Goal: Task Accomplishment & Management: Use online tool/utility

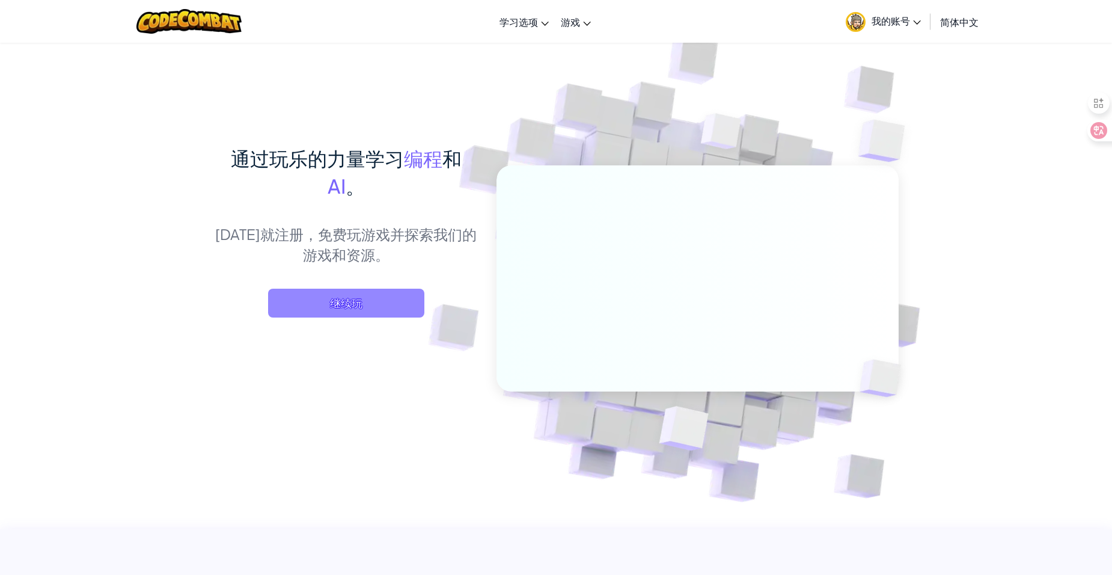
click at [382, 298] on span "继续玩" at bounding box center [346, 303] width 156 height 29
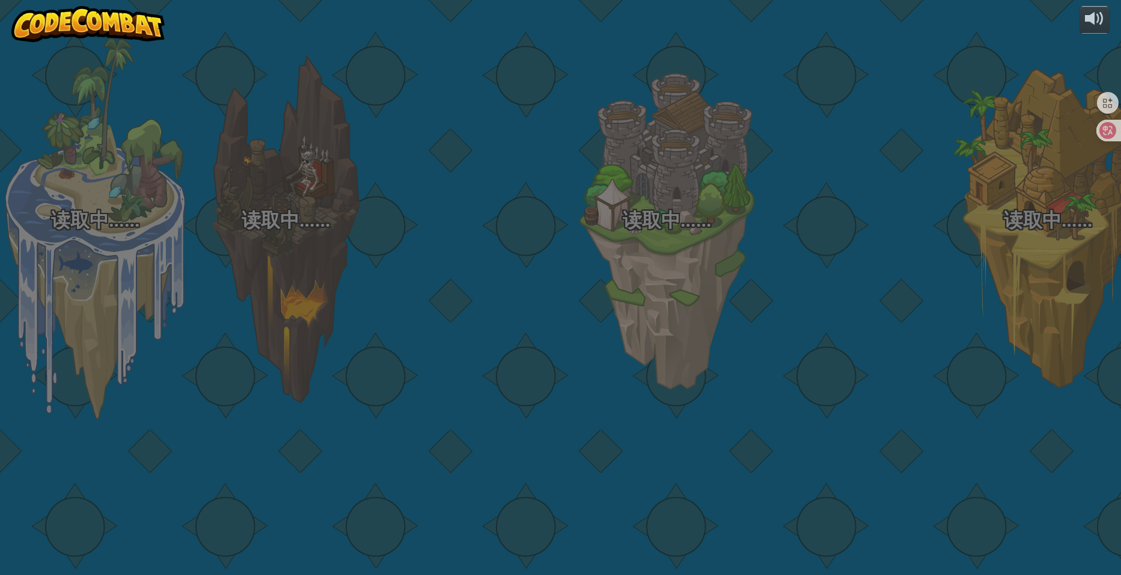
select select "zh-[PERSON_NAME]"
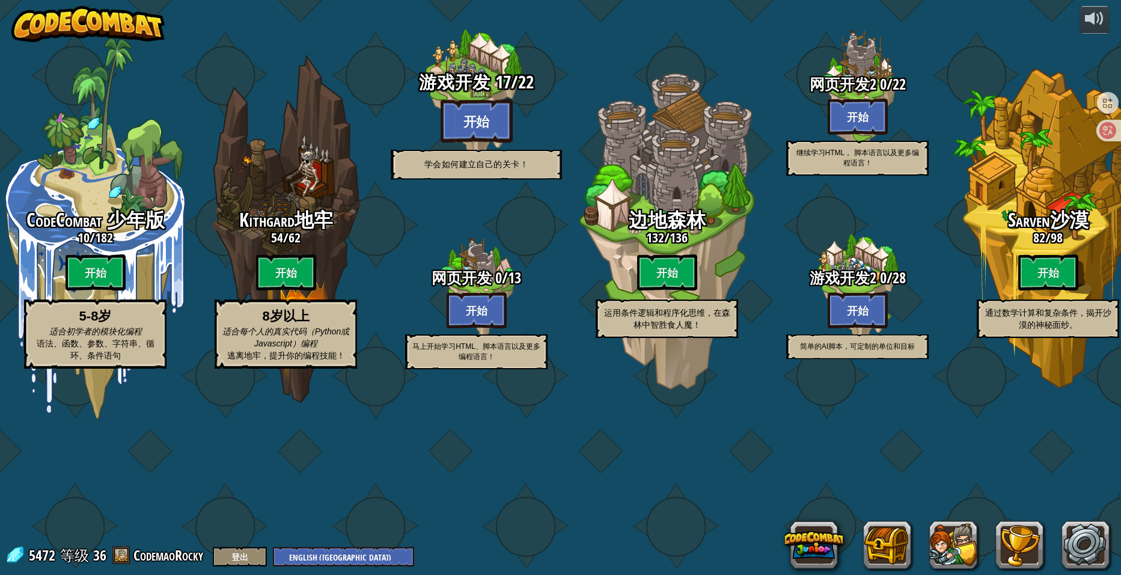
click at [483, 143] on btn "开始" at bounding box center [477, 120] width 72 height 43
select select "zh-HANS"
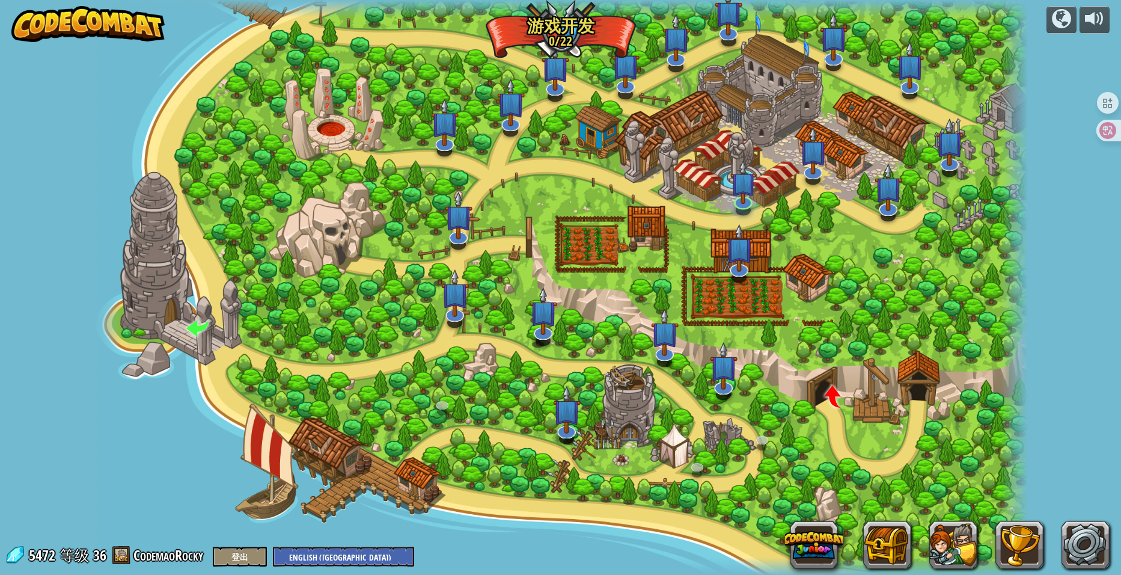
select select "zh-HANS"
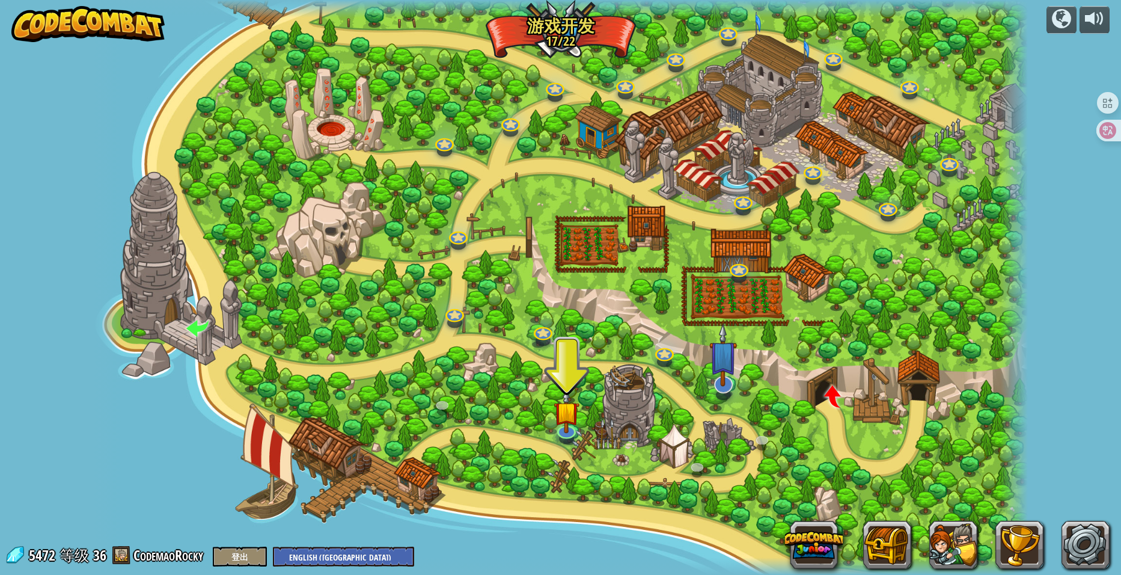
click at [725, 387] on img at bounding box center [724, 355] width 28 height 64
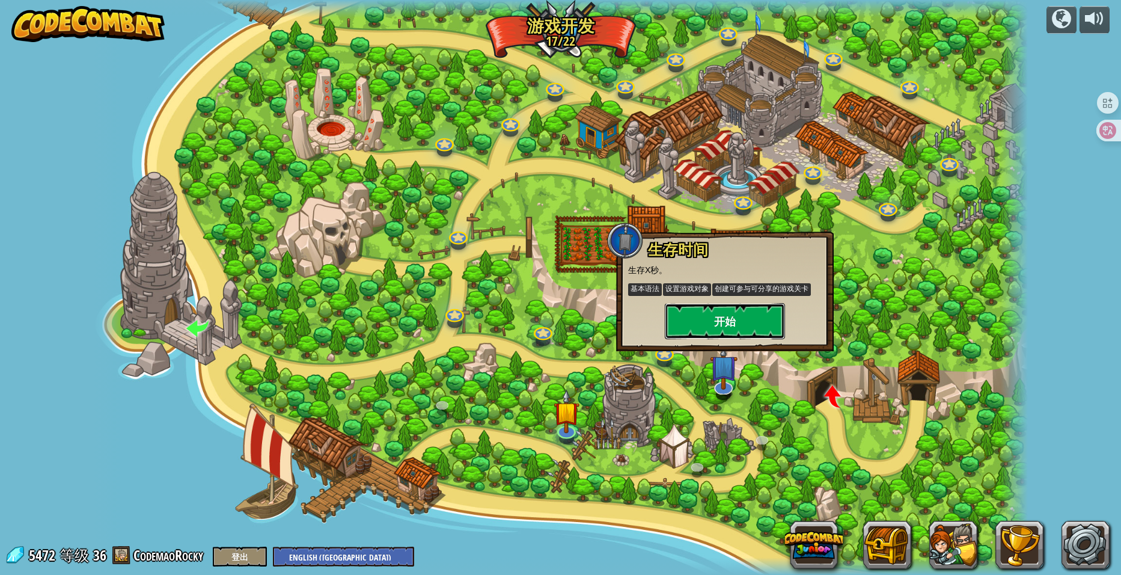
click at [731, 314] on button "开始" at bounding box center [725, 321] width 120 height 36
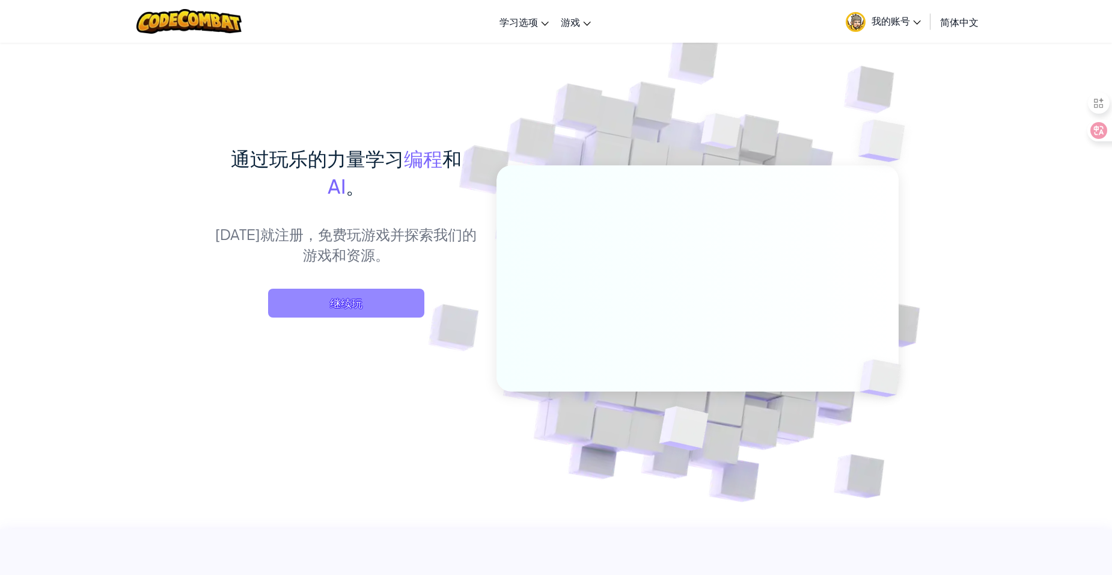
click at [353, 301] on span "继续玩" at bounding box center [346, 303] width 156 height 29
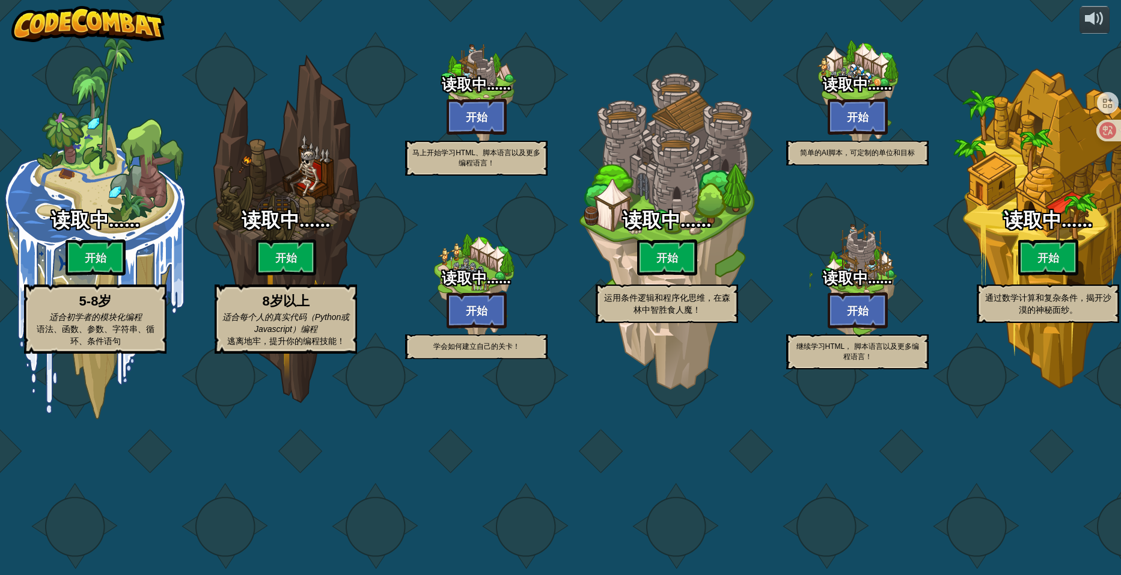
select select "zh-HANS"
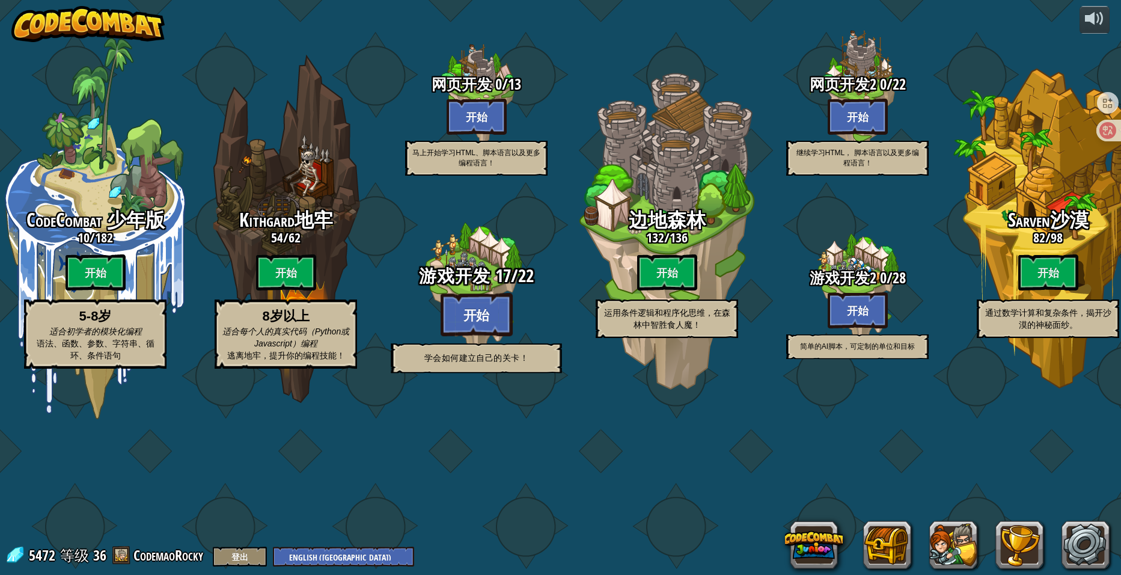
click at [471, 336] on btn "开始" at bounding box center [477, 314] width 72 height 43
select select "zh-HANS"
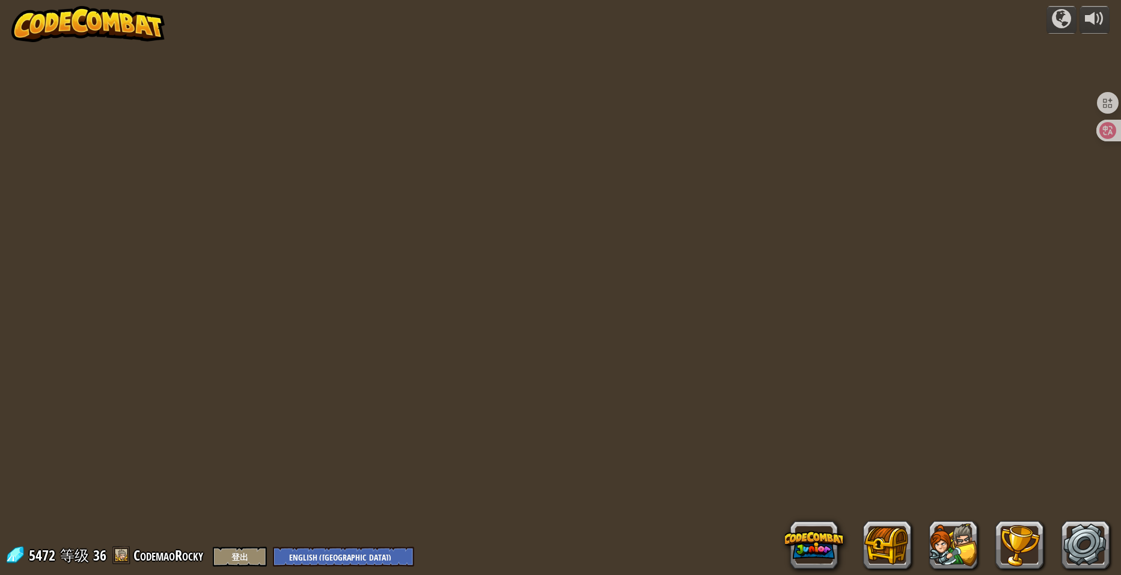
select select "zh-HANS"
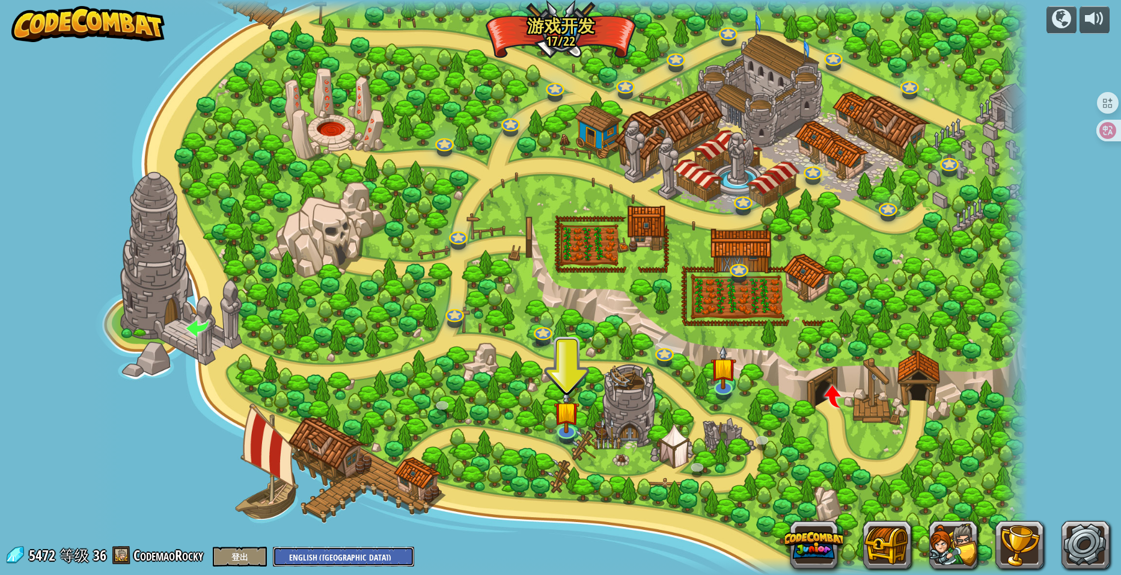
click at [354, 547] on select "English (US) English (UK) 简体中文 繁體中文 русский español (ES) español (América Latin…" at bounding box center [343, 557] width 141 height 20
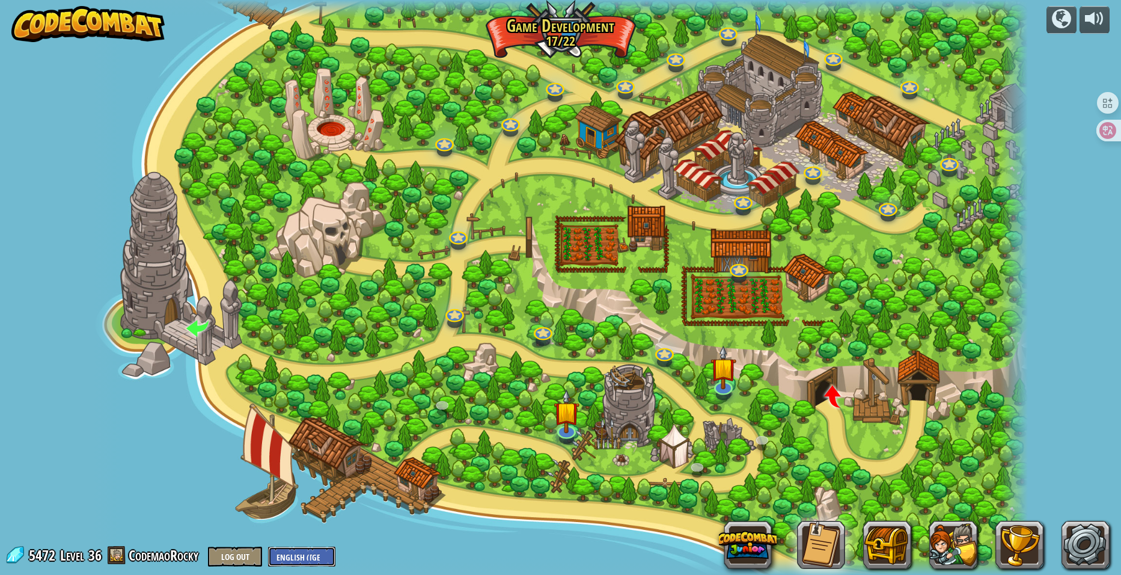
click at [293, 559] on select "English (US) English (UK) 简体中文 繁體中文 русский español (ES) español (América Latin…" at bounding box center [301, 557] width 67 height 20
select select "en-GB"
click at [268, 547] on select "English (US) English (UK) 简体中文 繁體中文 русский español (ES) español (América Latin…" at bounding box center [301, 557] width 67 height 20
select select "en-GB"
click at [312, 158] on div at bounding box center [561, 287] width 936 height 575
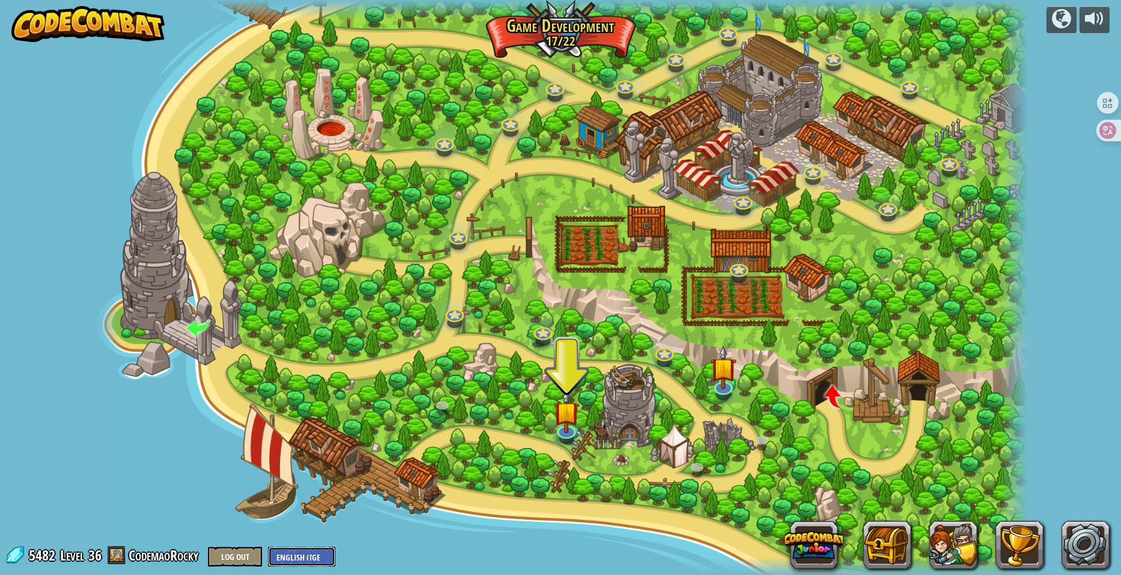
click at [321, 556] on select "English (US) English (UK) 简体中文 繁體中文 русский español (ES) español (América Latin…" at bounding box center [301, 557] width 67 height 20
select select "zh-HANS"
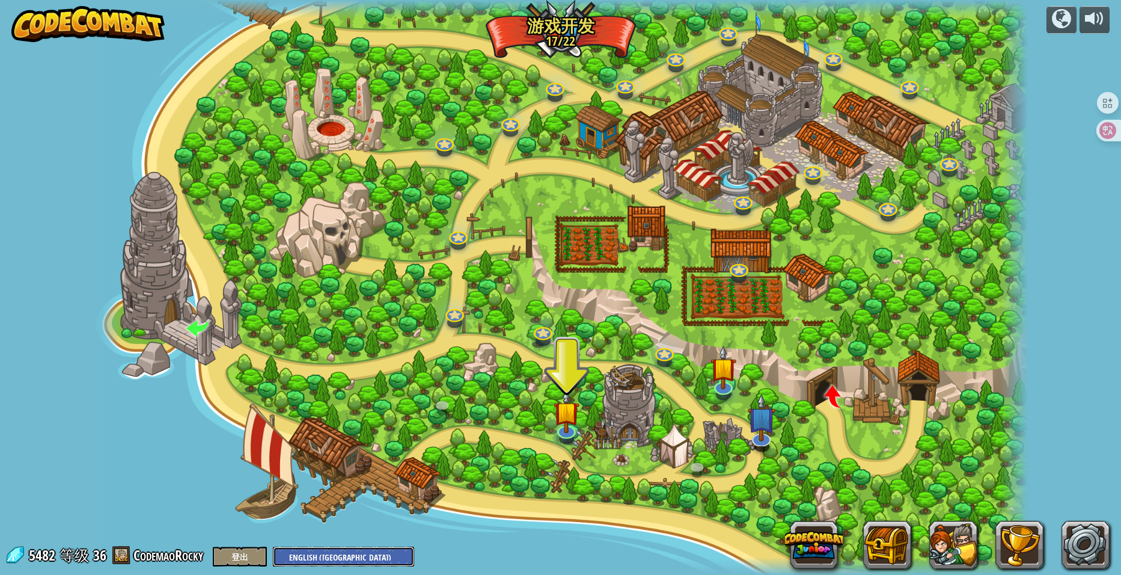
click at [339, 560] on select "English (US) English (UK) 简体中文 繁體中文 русский español (ES) español (América Latin…" at bounding box center [343, 557] width 141 height 20
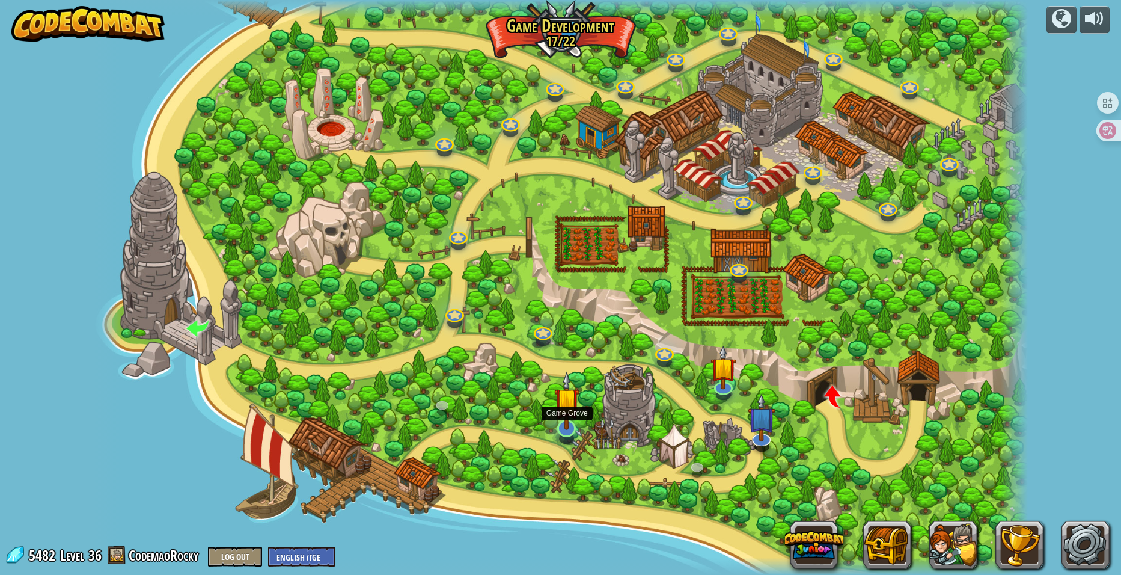
click at [557, 426] on img at bounding box center [567, 400] width 26 height 59
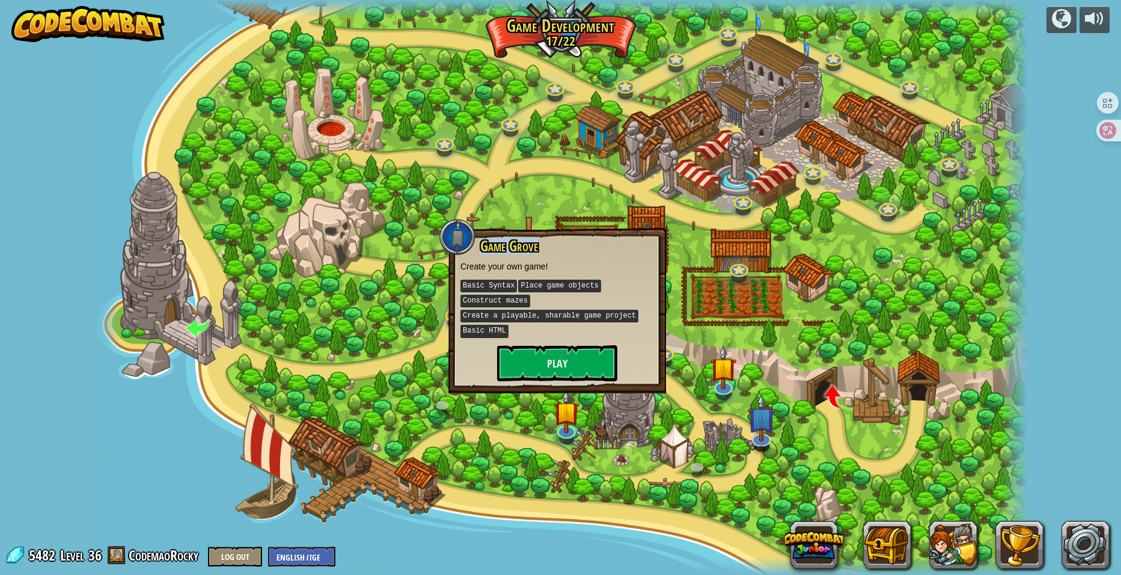
drag, startPoint x: 483, startPoint y: 247, endPoint x: 555, endPoint y: 251, distance: 71.7
click at [555, 251] on h3 "Game Grove" at bounding box center [566, 246] width 175 height 16
copy span "Game Grove"
click at [450, 408] on link at bounding box center [443, 406] width 24 height 24
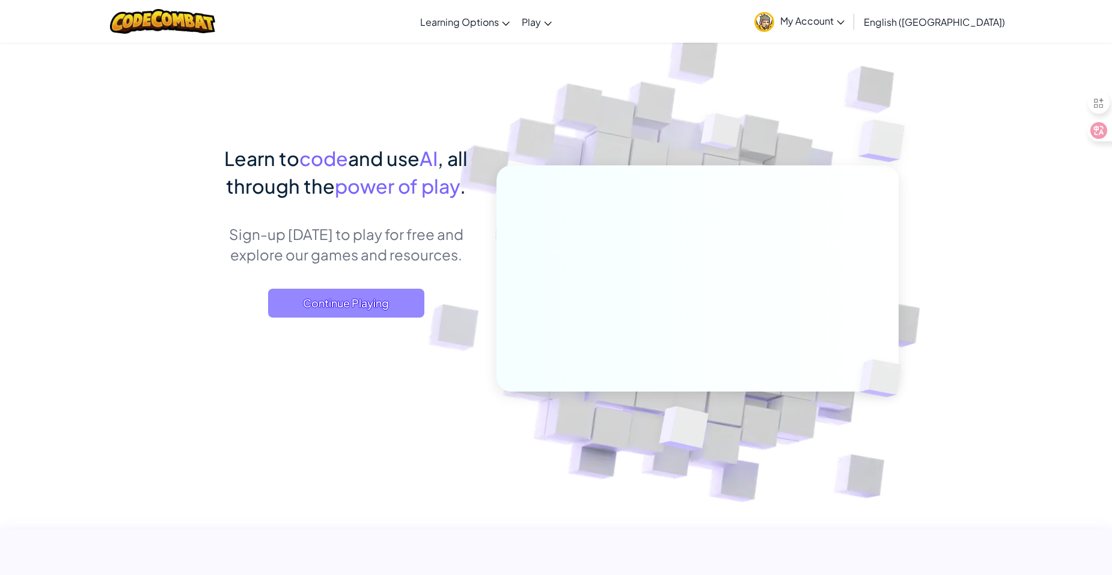
click at [318, 302] on span "Continue Playing" at bounding box center [346, 303] width 156 height 29
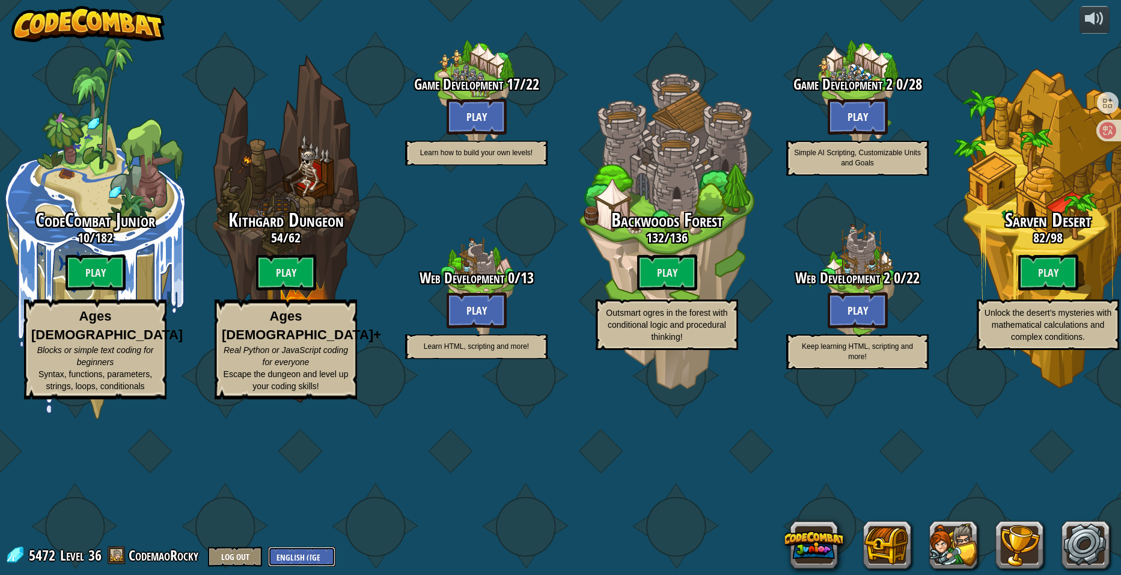
click at [316, 550] on select "English ([GEOGRAPHIC_DATA]) English ([GEOGRAPHIC_DATA]) 简体中文 繁體中文 русский españ…" at bounding box center [301, 557] width 67 height 20
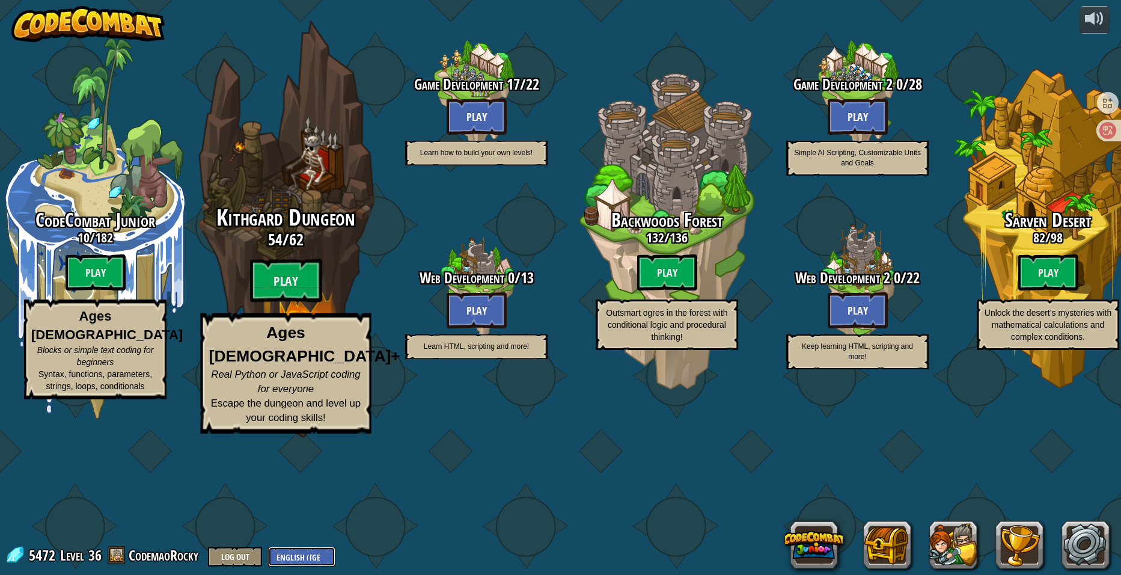
click at [268, 547] on select "English ([GEOGRAPHIC_DATA]) English ([GEOGRAPHIC_DATA]) 简体中文 繁體中文 русский españ…" at bounding box center [301, 557] width 67 height 20
select select "zh-[PERSON_NAME]"
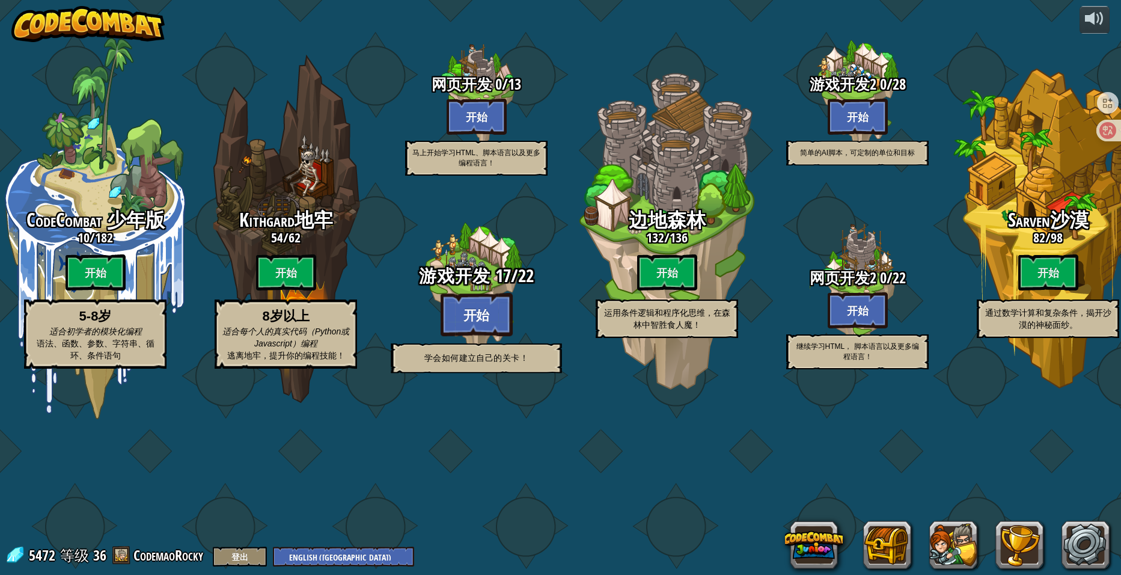
click at [495, 336] on btn "开始" at bounding box center [477, 314] width 72 height 43
select select "zh-HANS"
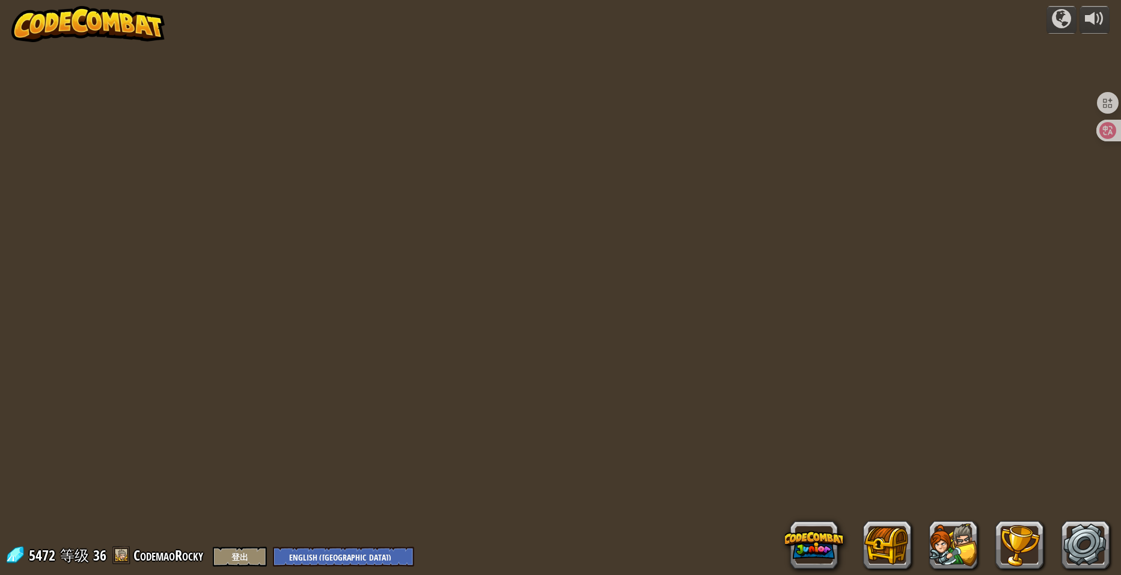
select select "zh-HANS"
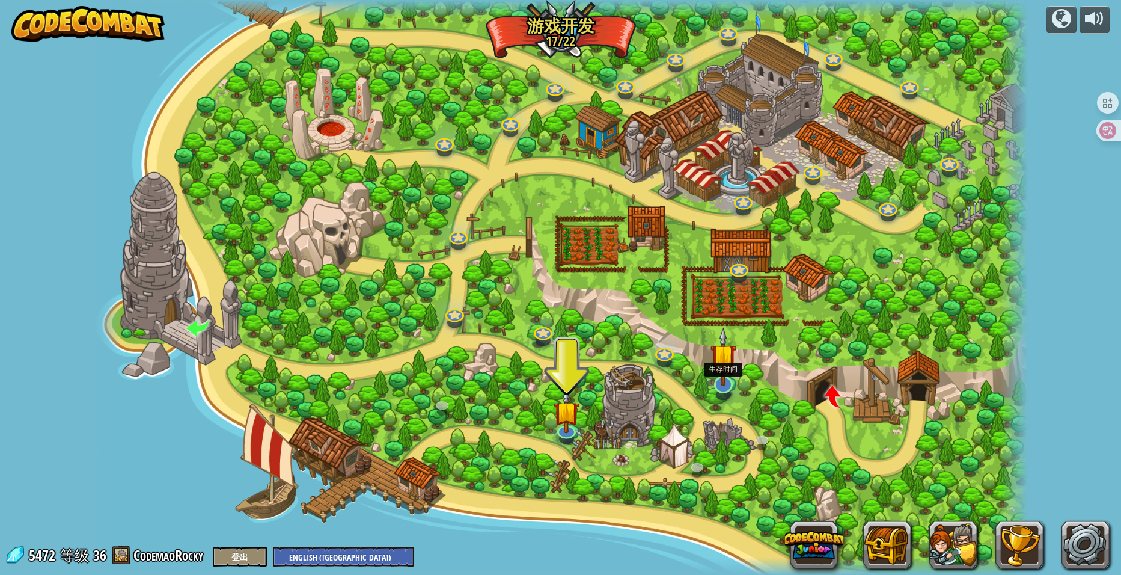
click at [723, 386] on img at bounding box center [724, 356] width 26 height 59
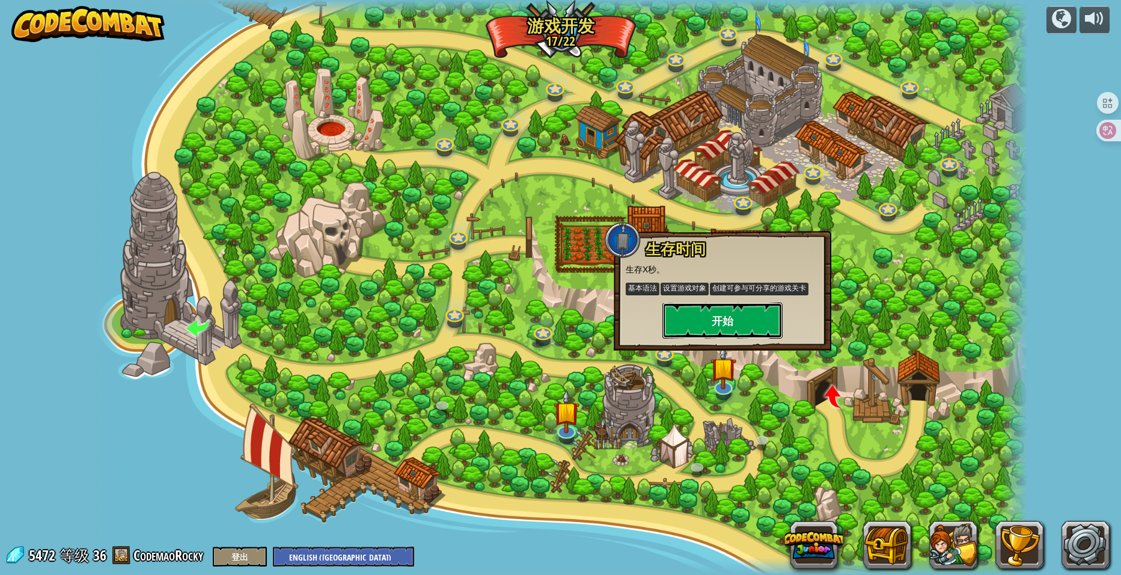
click at [729, 319] on button "开始" at bounding box center [723, 320] width 120 height 36
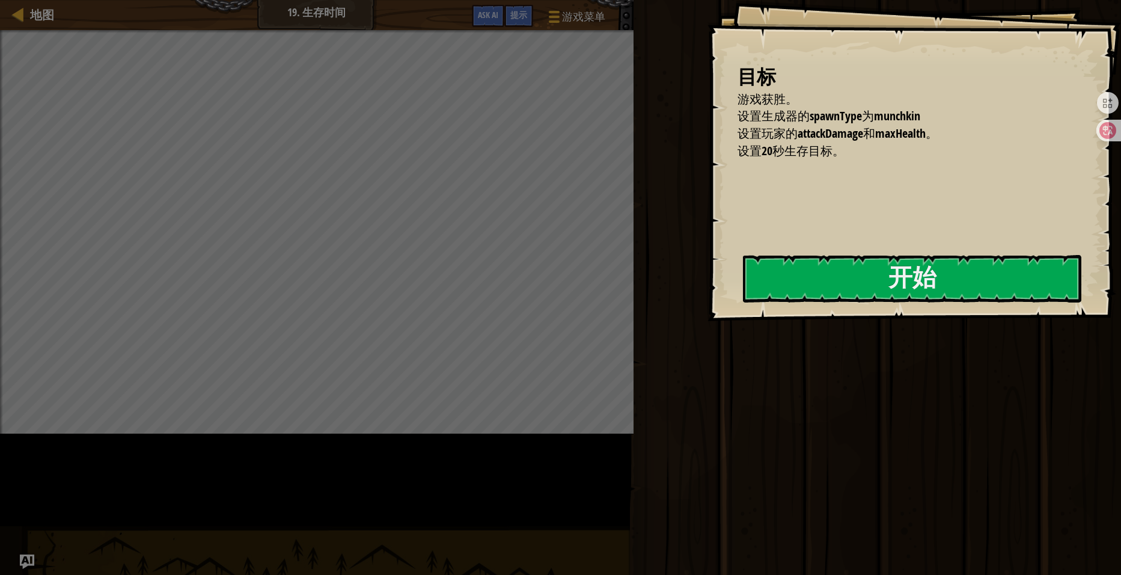
click at [708, 319] on div "目标 游戏获胜。 设置生成器的spawnType为munchkin 设置玩家的attackDamage和maxHealth。 设置20秒生存目标。 开始 载入…" at bounding box center [915, 160] width 414 height 321
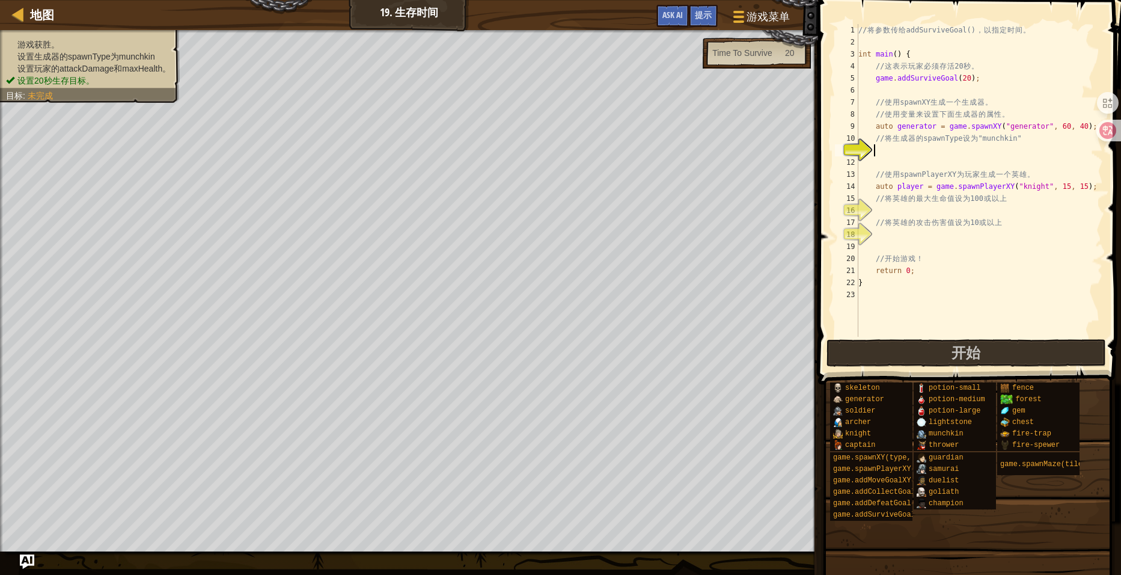
click at [907, 155] on div "// 将 参 数 传 给 addSurviveGoal() ， 以 指 定 时 间 。 int main ( ) { // 这 表 示 玩 家 必 须 存 活…" at bounding box center [979, 192] width 247 height 337
type textarea "S"
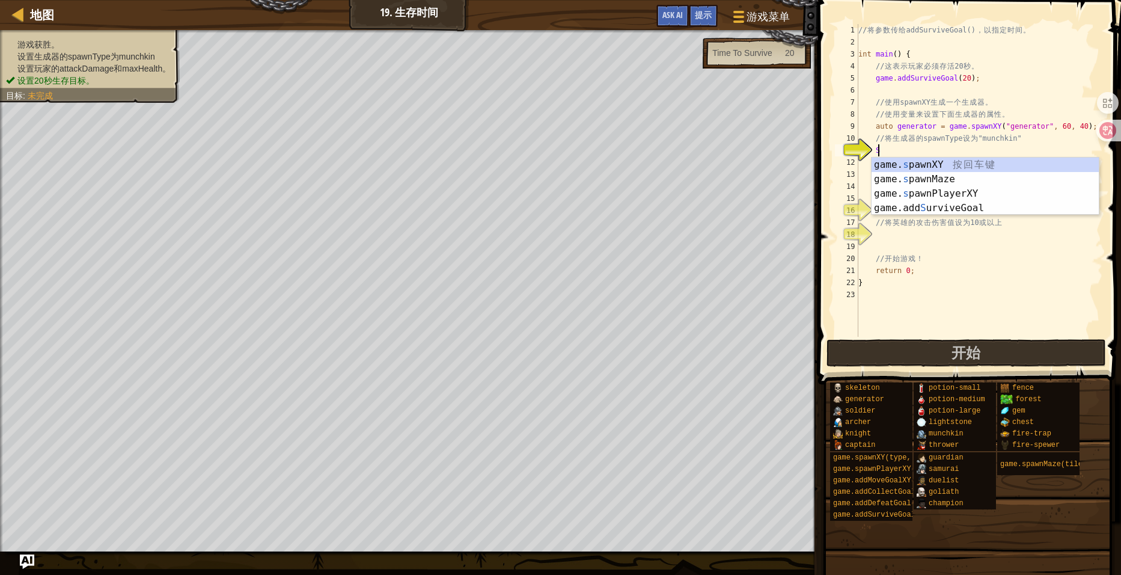
scroll to position [5, 1]
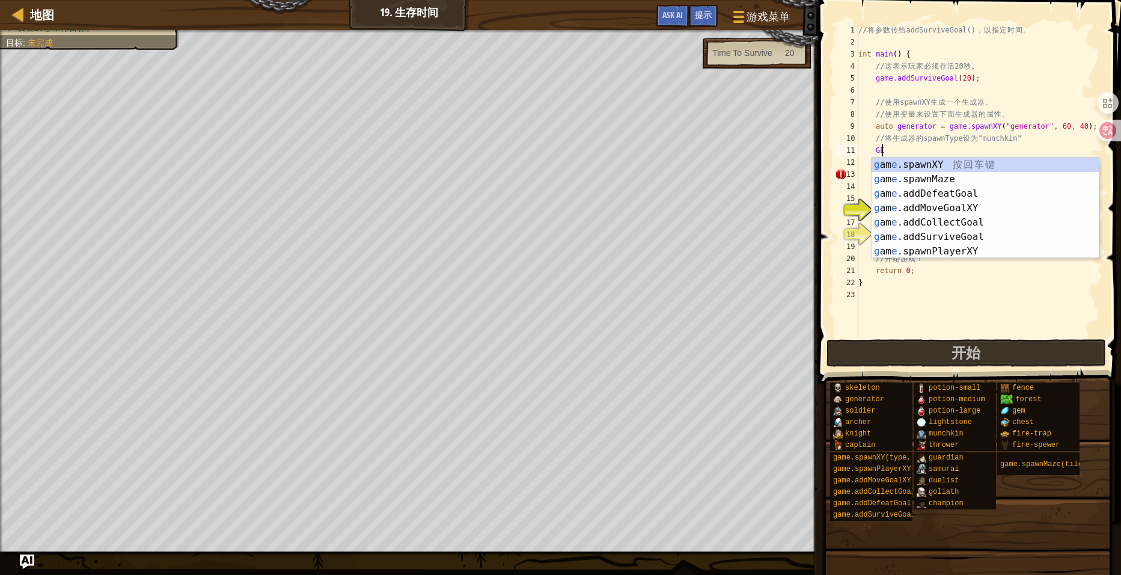
type textarea "G"
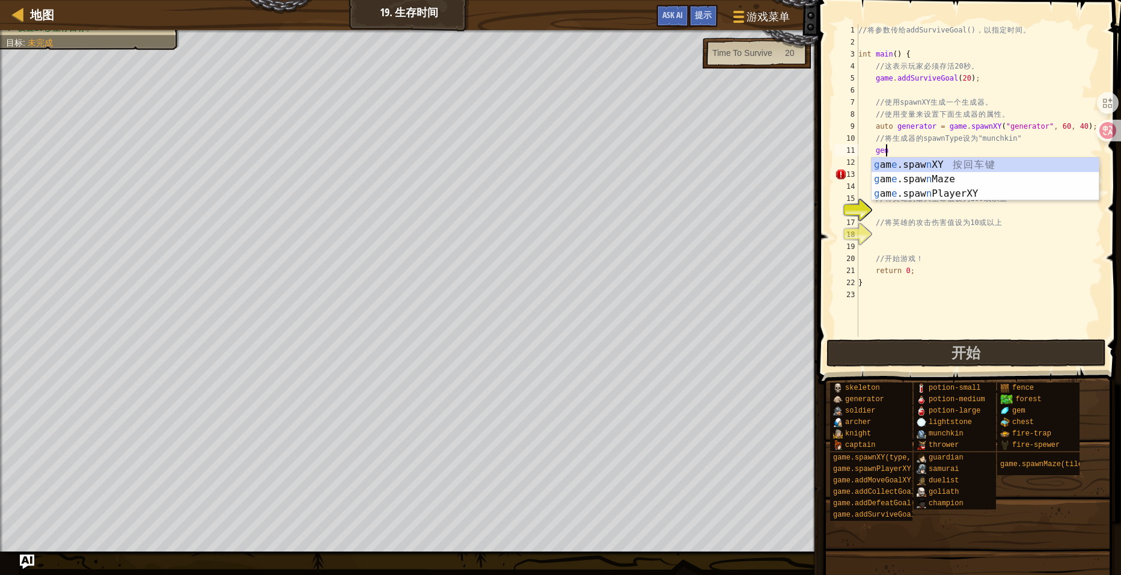
scroll to position [5, 2]
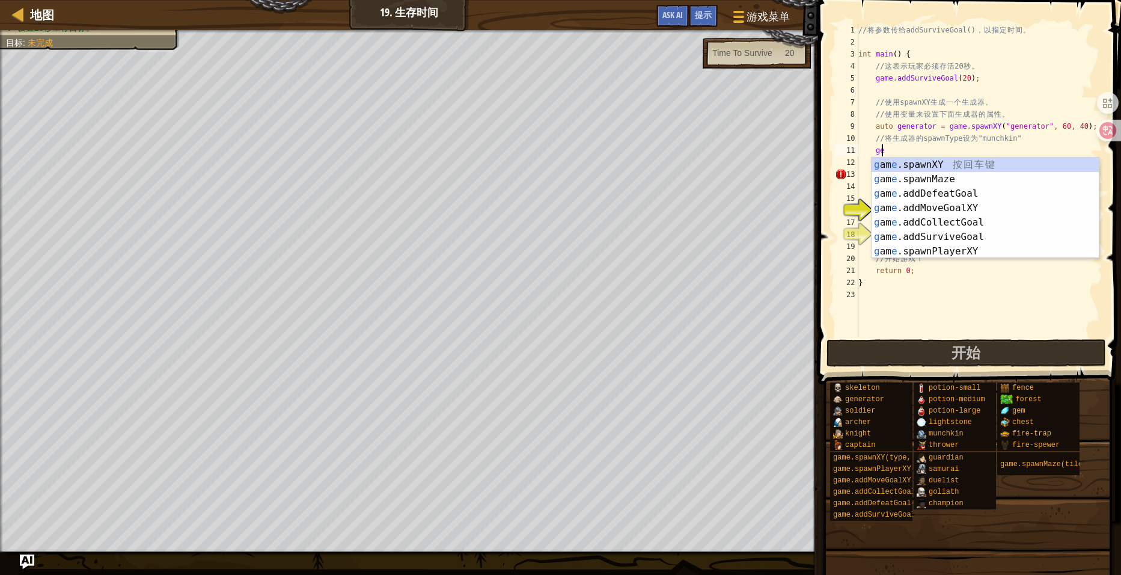
type textarea "g"
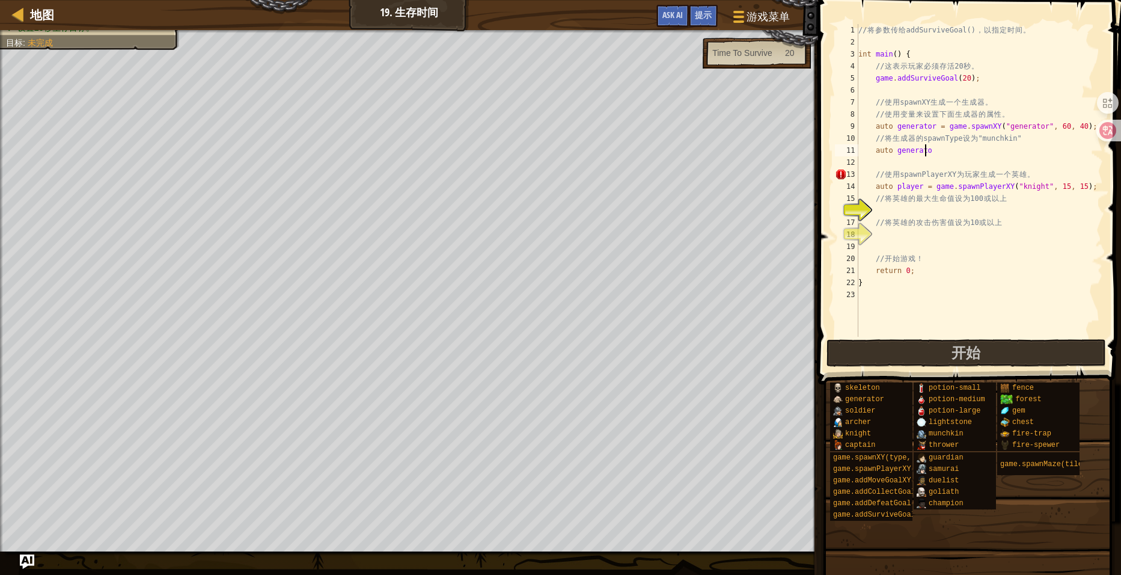
scroll to position [5, 5]
type textarea "auto generator"
click at [702, 17] on span "提示" at bounding box center [703, 14] width 17 height 11
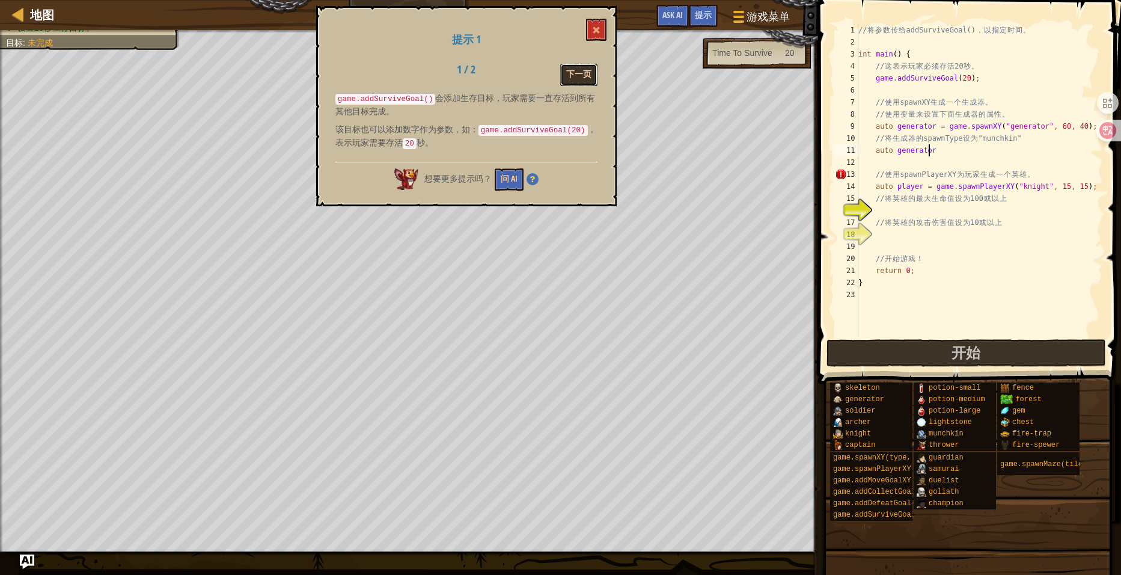
click at [594, 70] on button "下一页" at bounding box center [578, 75] width 37 height 22
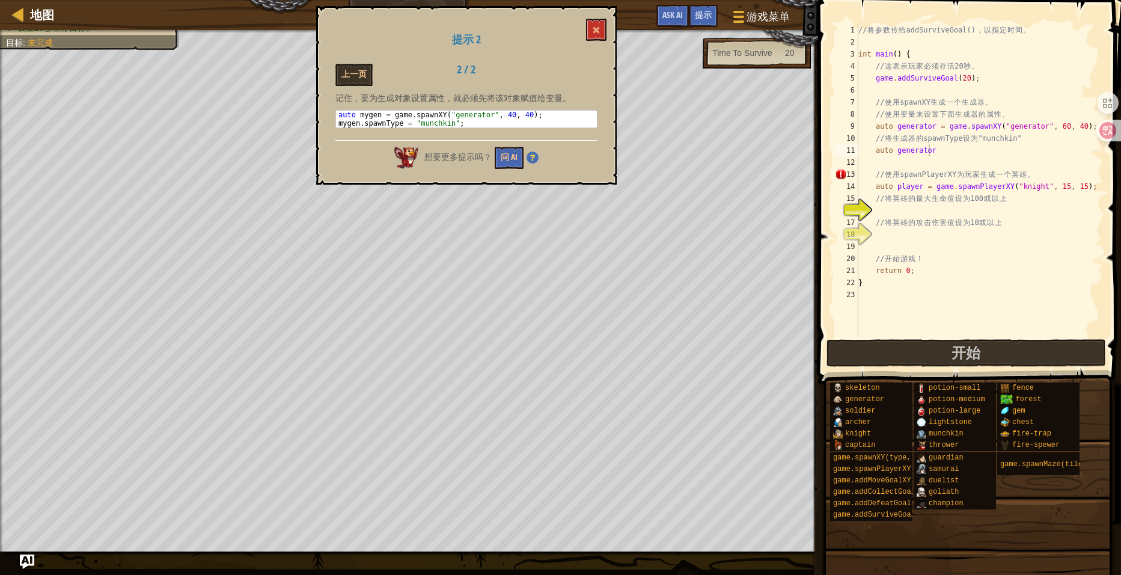
scroll to position [5, 1]
click at [934, 158] on div "// 将 参 数 传 给 addSurviveGoal() ， 以 指 定 时 间 。 int main ( ) { // 这 表 示 玩 家 必 须 存 活…" at bounding box center [979, 192] width 247 height 337
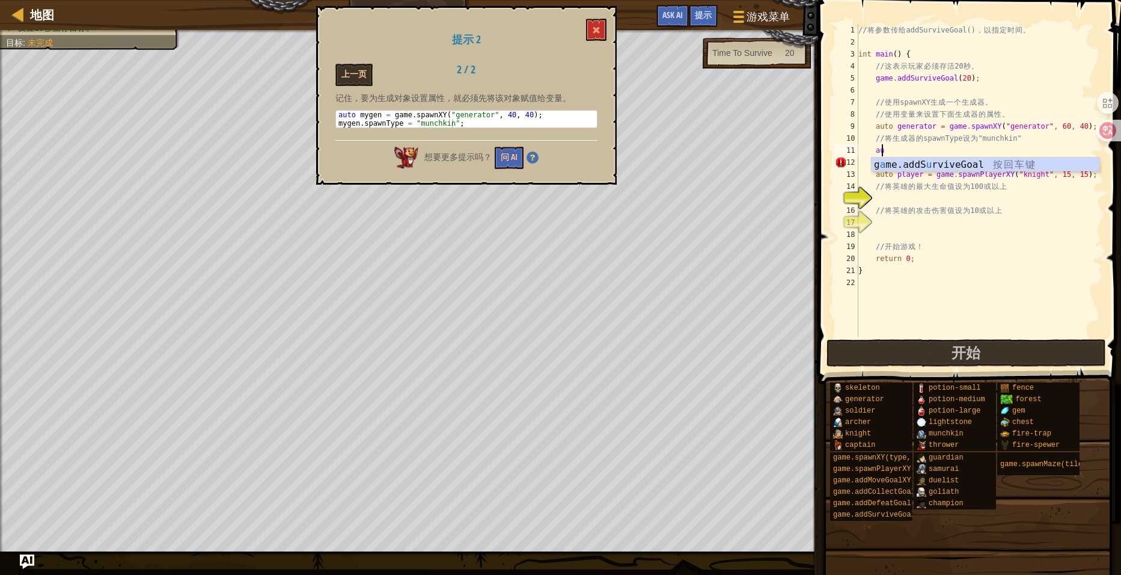
type textarea "a"
click at [1076, 177] on div "// 将 参 数 传 给 addSurviveGoal() ， 以 指 定 时 间 。 int main ( ) { // 这 表 示 玩 家 必 须 存 活…" at bounding box center [979, 192] width 247 height 337
type textarea "auto player = game.spawnPlayerXY("knight", 15, 15);"
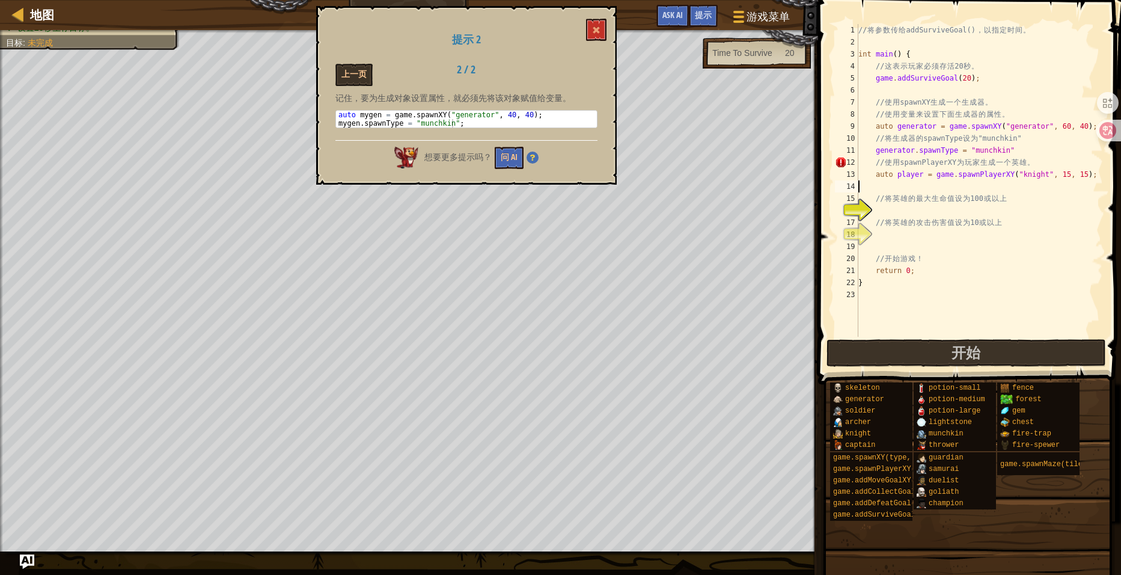
scroll to position [5, 0]
type textarea "// 将英雄的最大生命值设为100或以上"
type textarea "player.[PERSON_NAME]"
click at [345, 66] on button "上一页" at bounding box center [354, 75] width 37 height 22
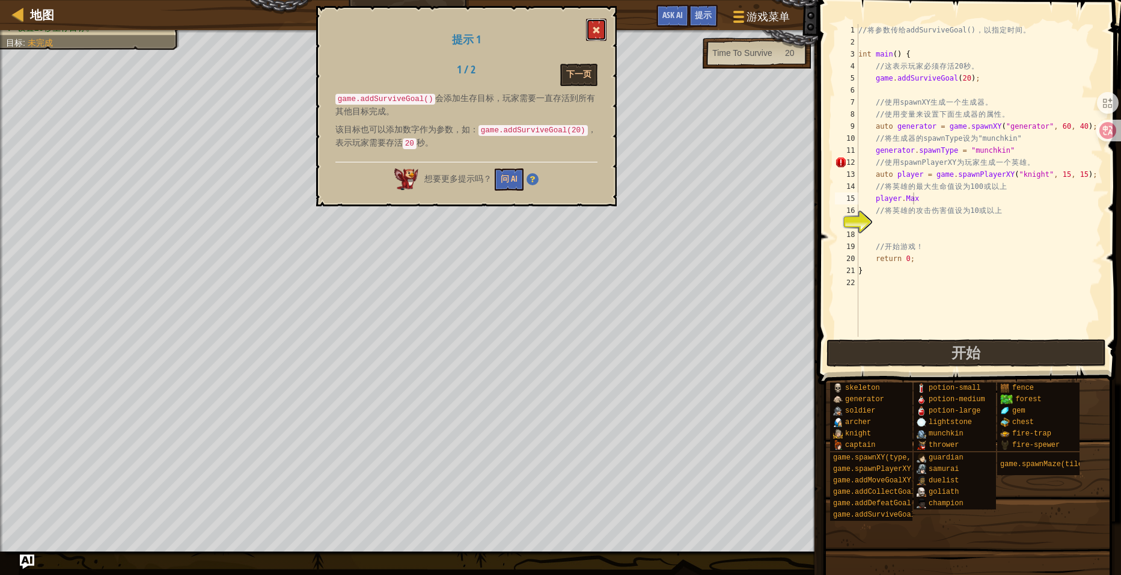
click at [595, 34] on span at bounding box center [596, 30] width 8 height 8
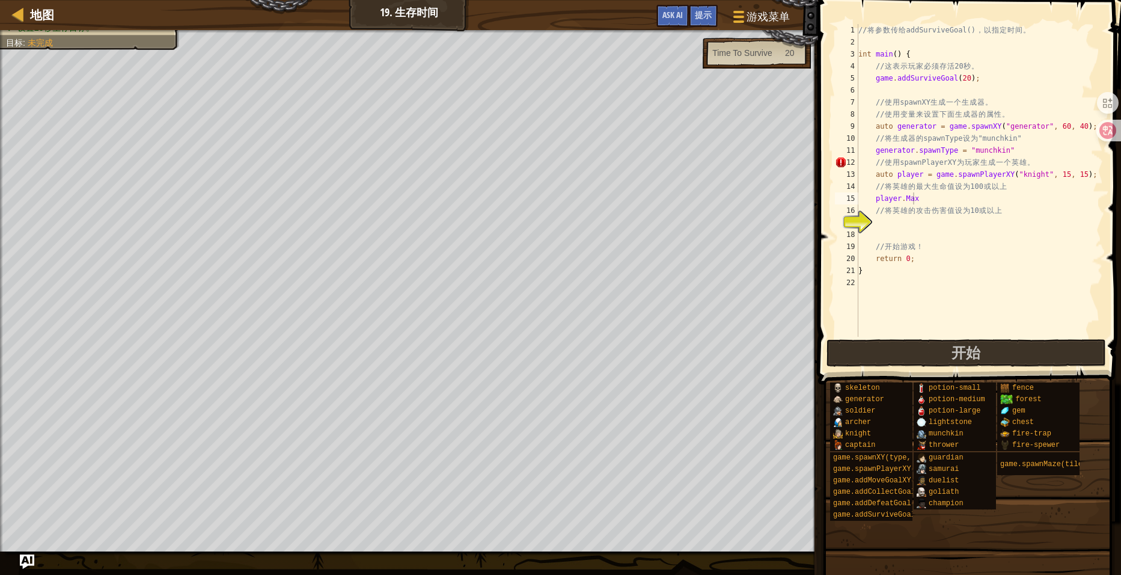
scroll to position [5, 4]
click at [934, 195] on div "// 将 参 数 传 给 addSurviveGoal() ， 以 指 定 时 间 。 int main ( ) { // 这 表 示 玩 家 必 须 存 活…" at bounding box center [979, 192] width 247 height 337
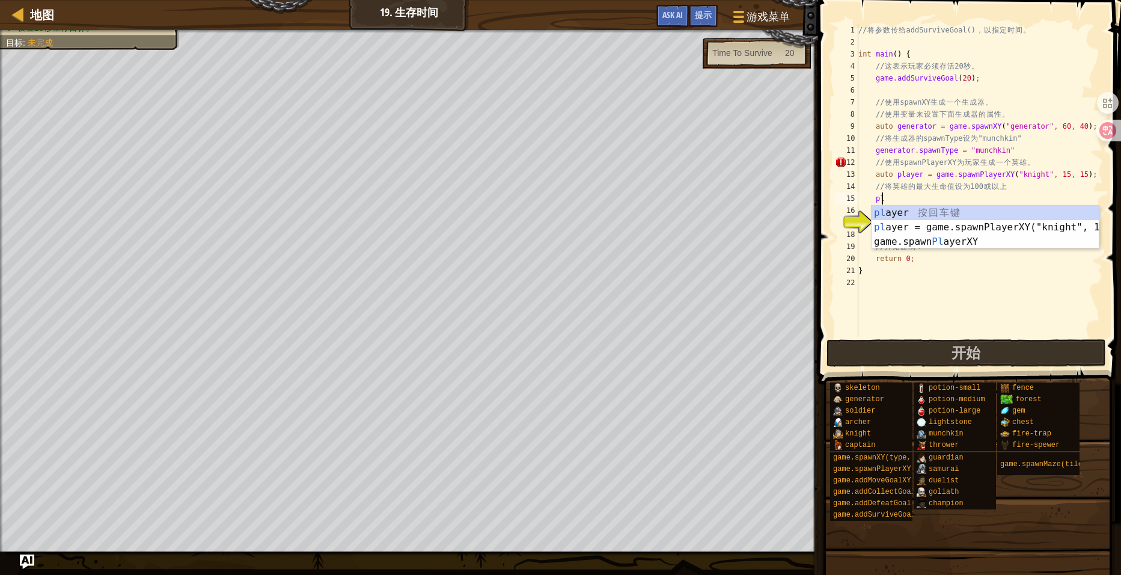
type textarea "p"
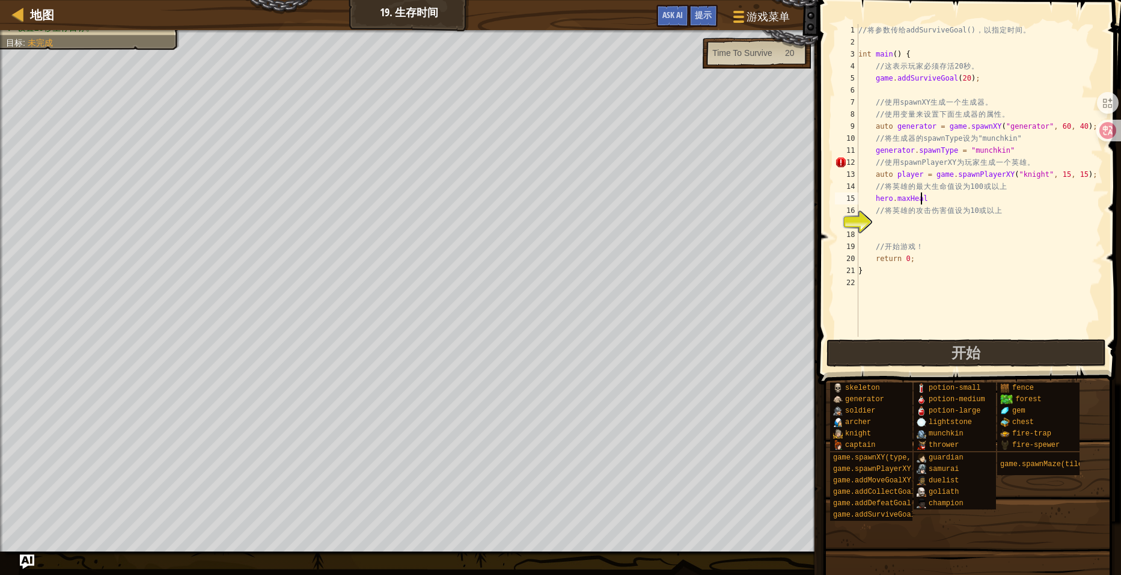
scroll to position [5, 5]
type textarea "hero.maxHealth = 200"
click at [965, 353] on span "开始" at bounding box center [966, 352] width 29 height 19
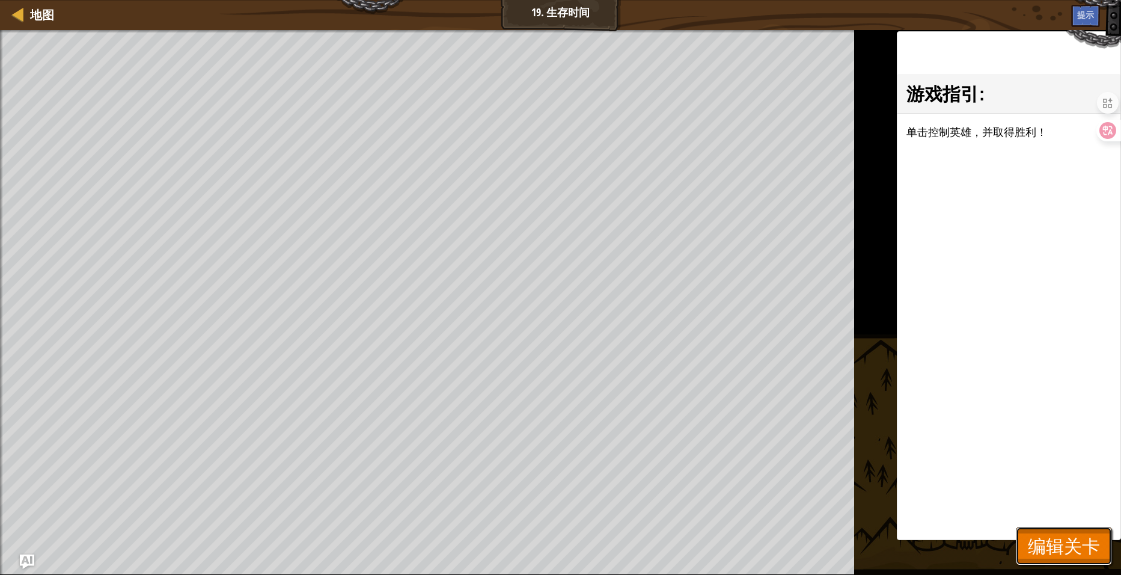
click at [1074, 536] on span "编辑关卡" at bounding box center [1064, 545] width 72 height 25
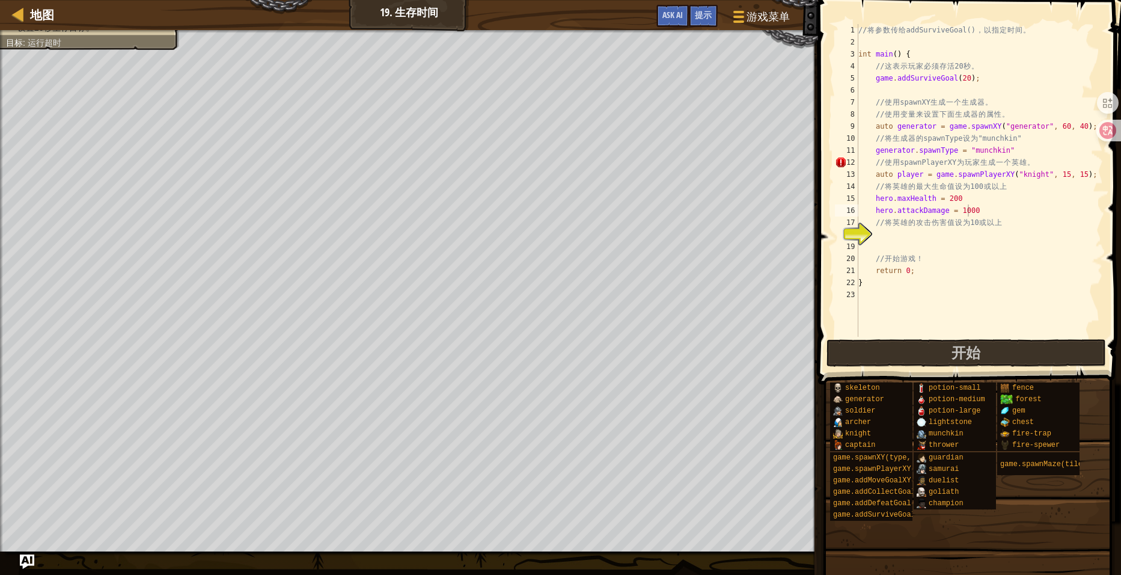
click at [915, 175] on div "// 将 参 数 传 给 addSurviveGoal() ， 以 指 定 时 间 。 int main ( ) { // 这 表 示 玩 家 必 须 存 活…" at bounding box center [979, 192] width 247 height 337
click at [1032, 144] on div "// 将 参 数 传 给 addSurviveGoal() ， 以 指 定 时 间 。 int main ( ) { // 这 表 示 玩 家 必 须 存 活…" at bounding box center [979, 192] width 247 height 337
click at [1016, 151] on div "// 将 参 数 传 给 addSurviveGoal() ， 以 指 定 时 间 。 int main ( ) { // 这 表 示 玩 家 必 须 存 活…" at bounding box center [979, 180] width 247 height 313
click at [983, 203] on div "// 将 参 数 传 给 addSurviveGoal() ， 以 指 定 时 间 。 int main ( ) { // 这 表 示 玩 家 必 须 存 活…" at bounding box center [979, 192] width 247 height 337
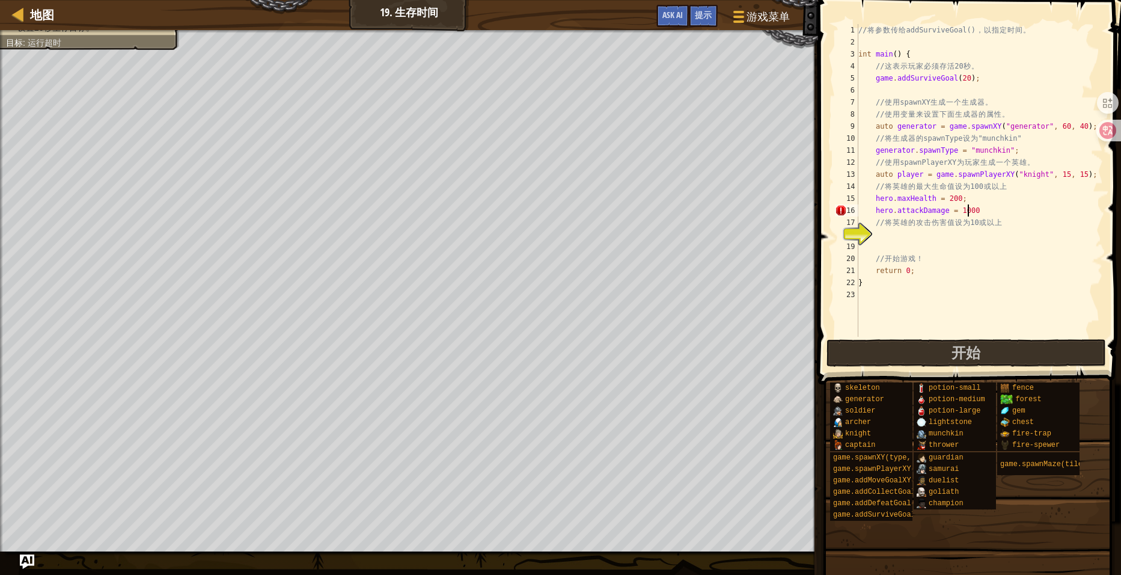
click at [979, 213] on div "// 将 参 数 传 给 addSurviveGoal() ， 以 指 定 时 间 。 int main ( ) { // 这 表 示 玩 家 必 须 存 活…" at bounding box center [979, 192] width 247 height 337
drag, startPoint x: 958, startPoint y: 351, endPoint x: 953, endPoint y: 356, distance: 7.7
click at [958, 351] on span "开始" at bounding box center [966, 352] width 29 height 19
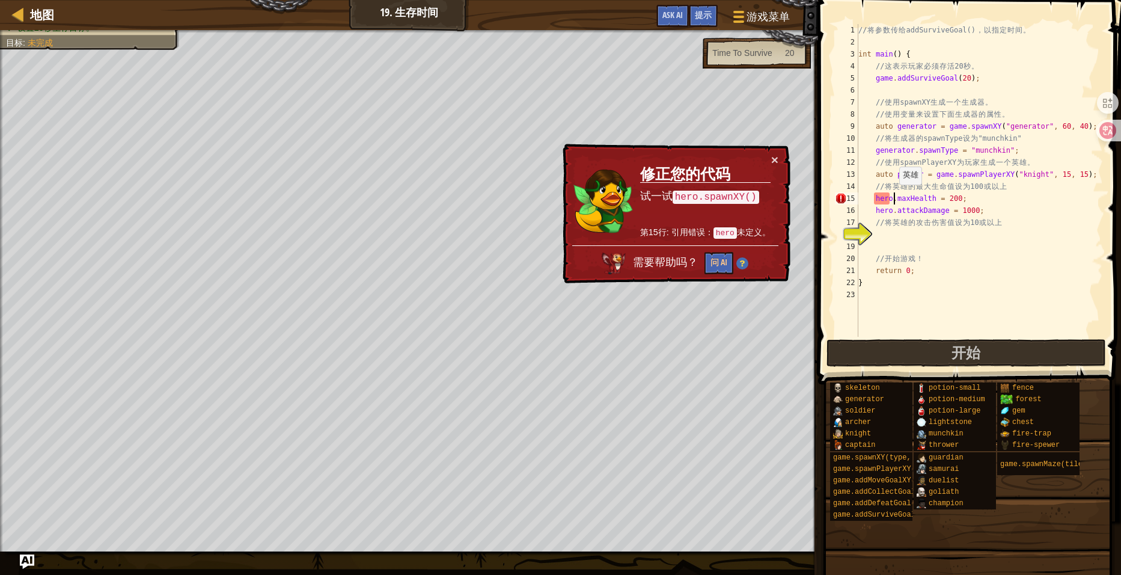
click at [893, 196] on div "// 将 参 数 传 给 addSurviveGoal() ， 以 指 定 时 间 。 int main ( ) { // 这 表 示 玩 家 必 须 存 活…" at bounding box center [979, 192] width 247 height 337
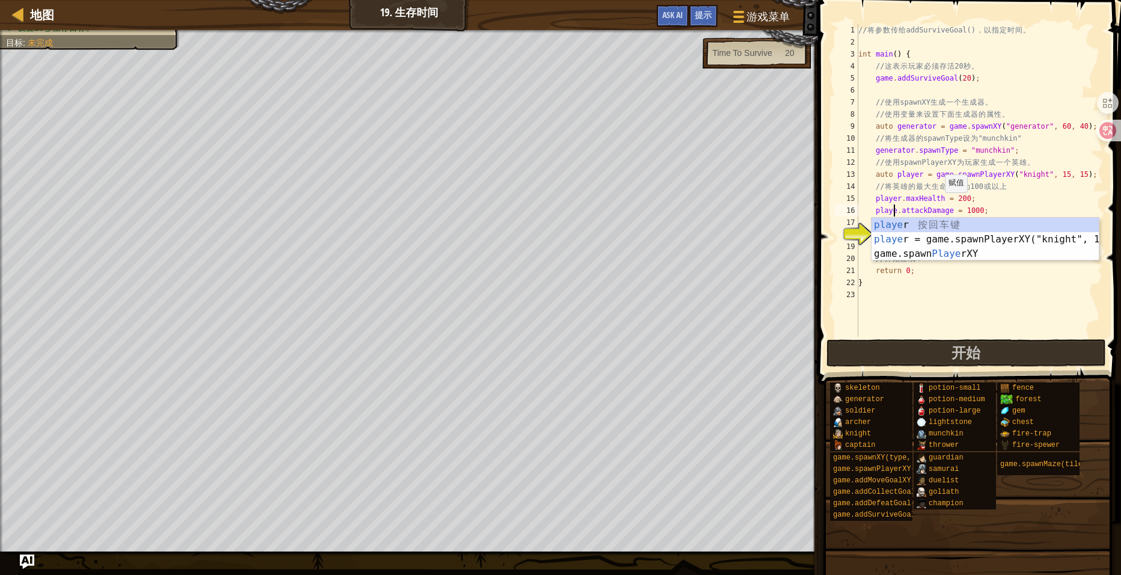
scroll to position [5, 3]
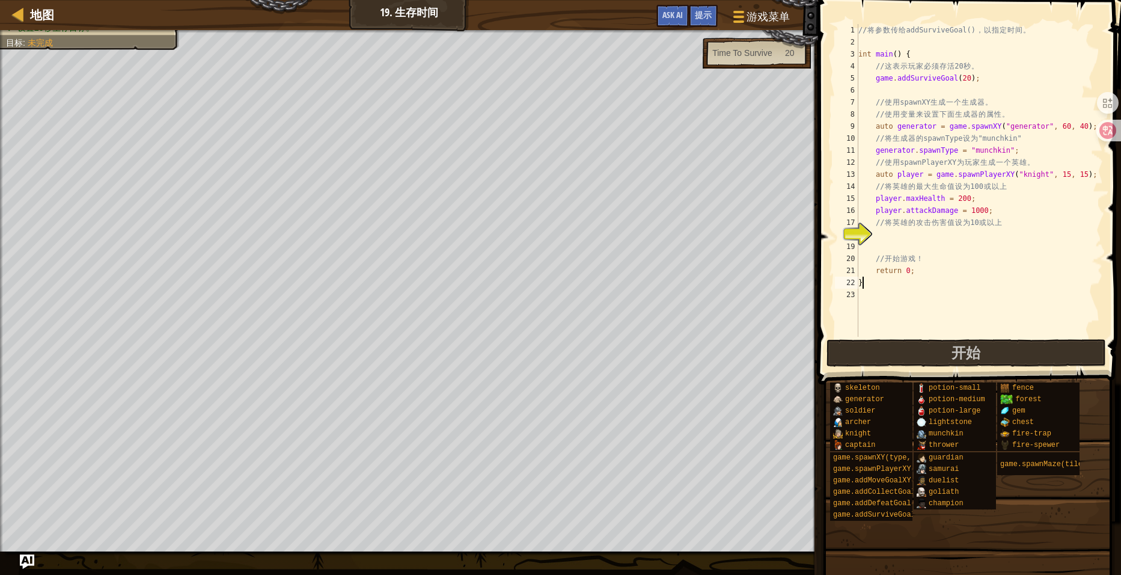
click at [946, 285] on div "// 将 参 数 传 给 addSurviveGoal() ， 以 指 定 时 间 。 int main ( ) { // 这 表 示 玩 家 必 须 存 活…" at bounding box center [979, 192] width 247 height 337
type textarea "}"
click at [946, 351] on button "开始" at bounding box center [967, 353] width 280 height 28
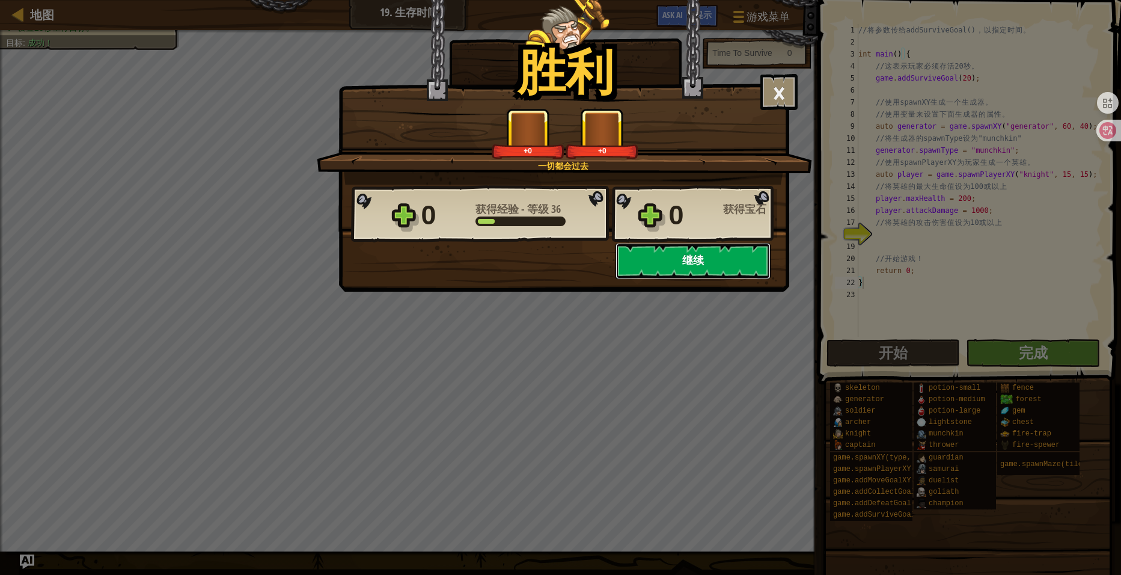
click at [691, 269] on button "继续" at bounding box center [693, 261] width 155 height 36
select select "zh-HANS"
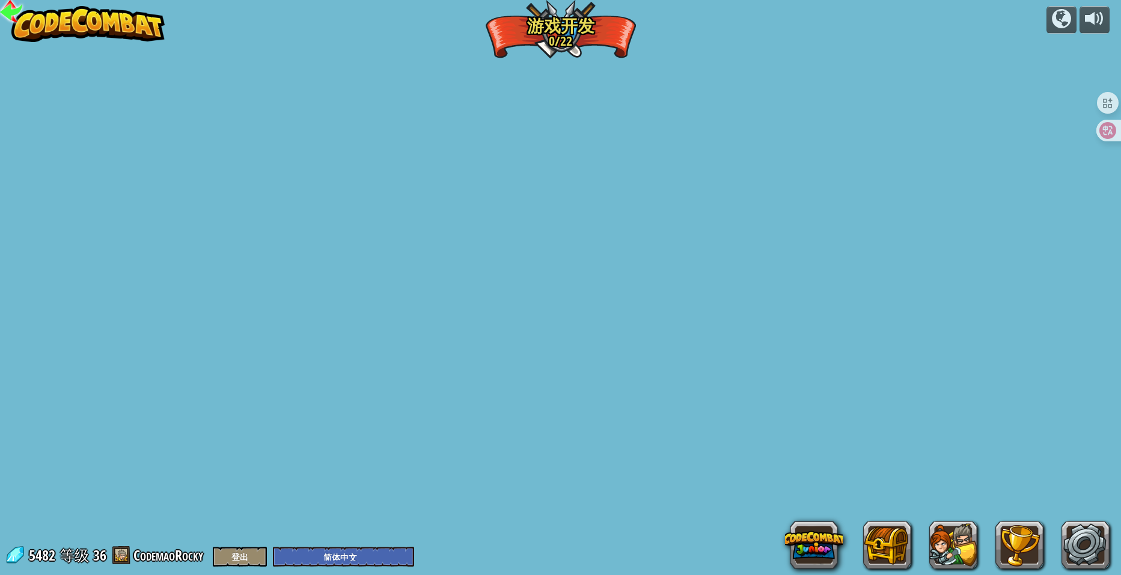
select select "zh-HANS"
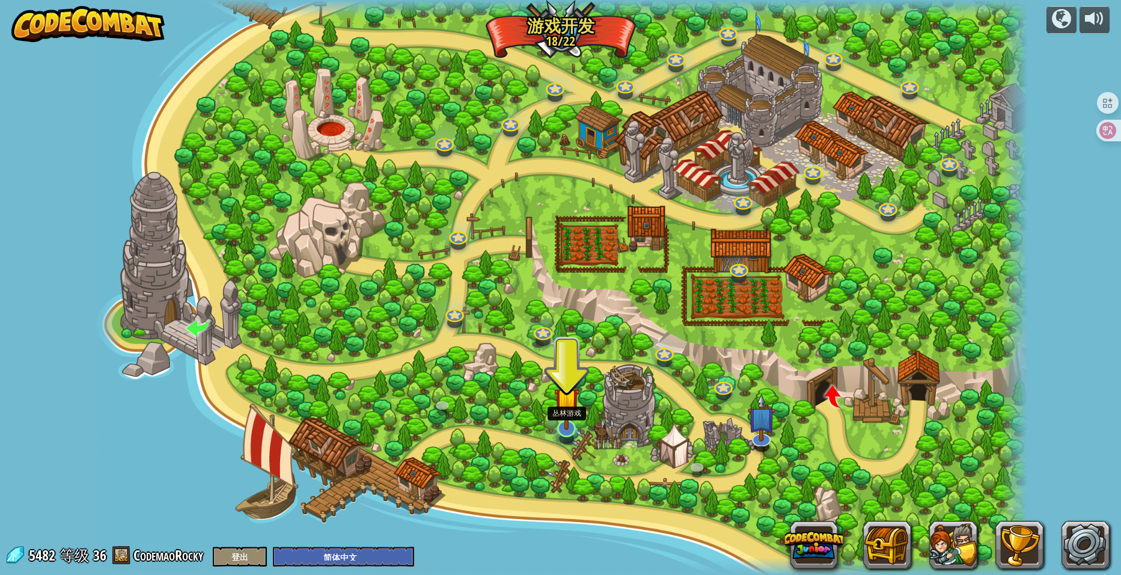
click at [566, 420] on img at bounding box center [567, 400] width 26 height 59
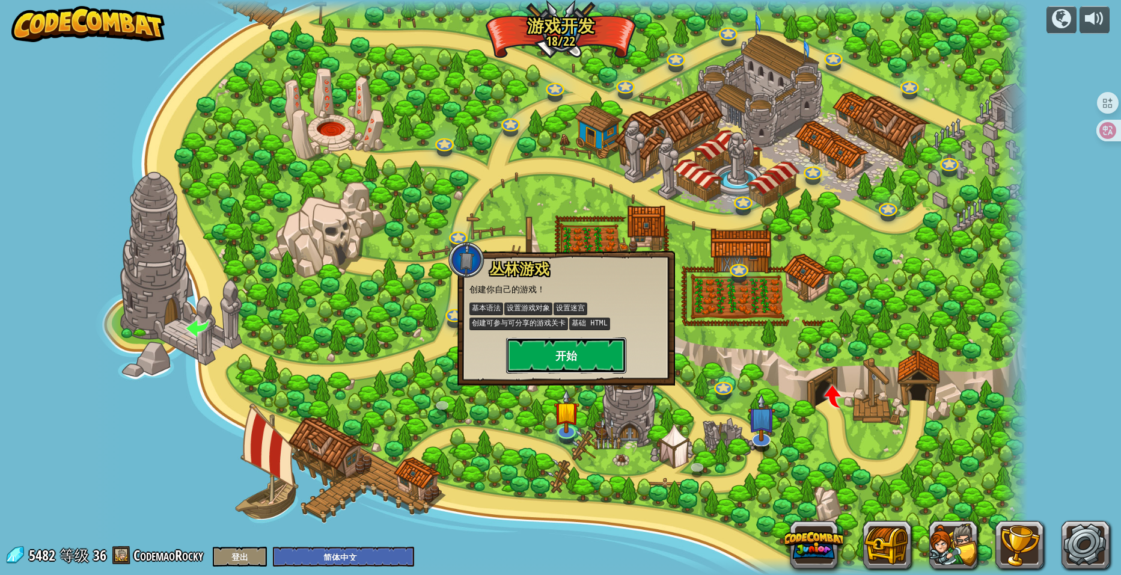
click at [555, 349] on button "开始" at bounding box center [566, 355] width 120 height 36
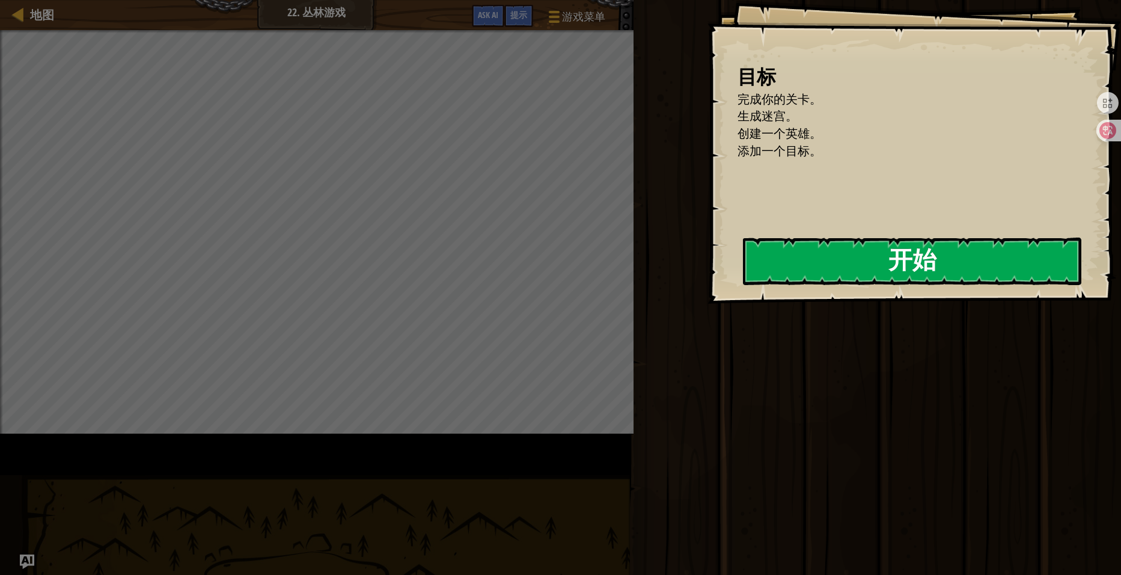
click at [743, 285] on button "开始" at bounding box center [912, 262] width 339 height 48
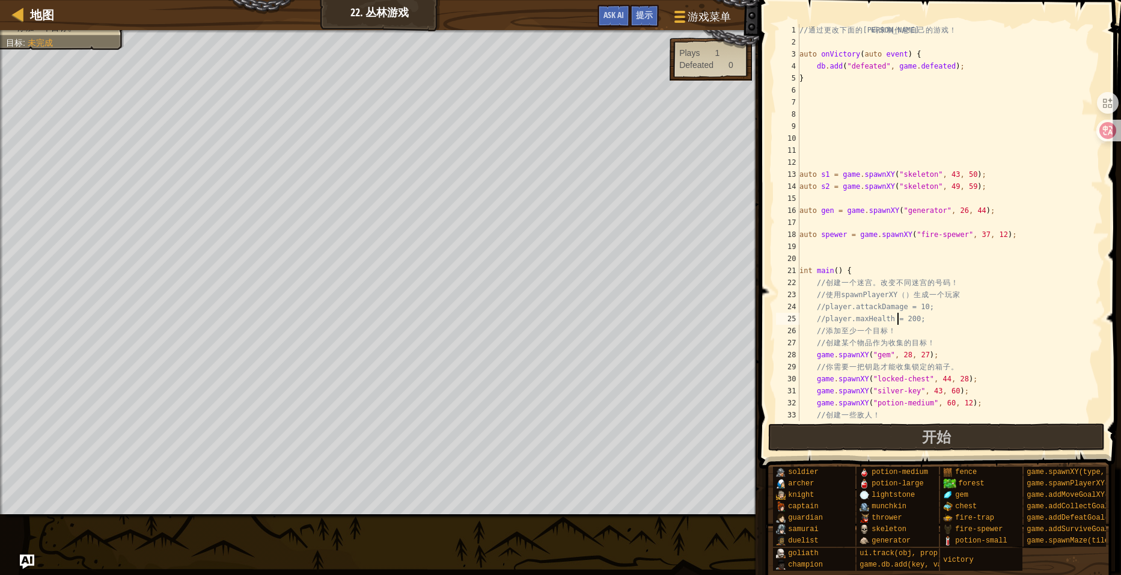
click at [898, 317] on div "// 通 过 更 改 下 面 的 代 码 来 制 作 您 自 己 的 游 戏 ！ auto onVictory ( auto event ) { db . a…" at bounding box center [945, 234] width 297 height 421
type textarea "}"
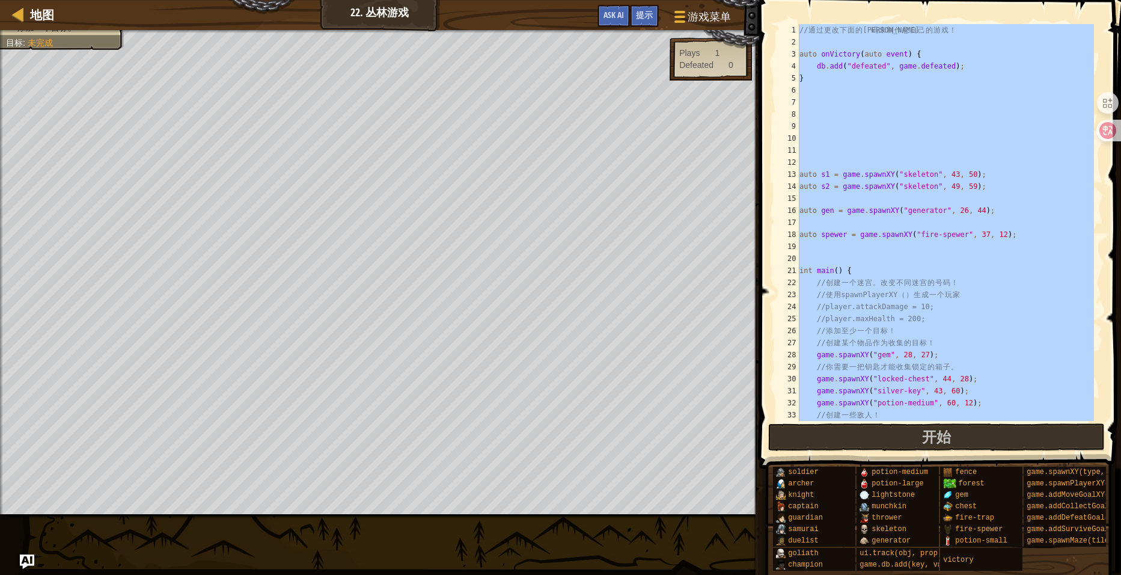
click at [904, 261] on div "// 通 过 更 改 下 面 的 代 码 来 制 作 您 自 己 的 游 戏 ！ auto onVictory ( auto event ) { db . a…" at bounding box center [945, 222] width 297 height 397
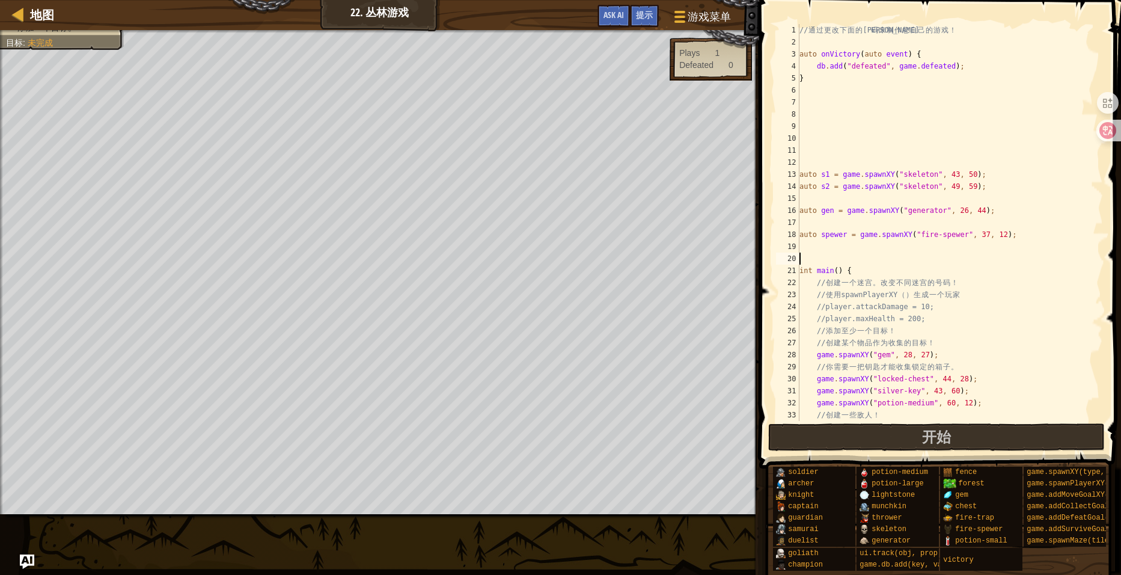
scroll to position [349, 0]
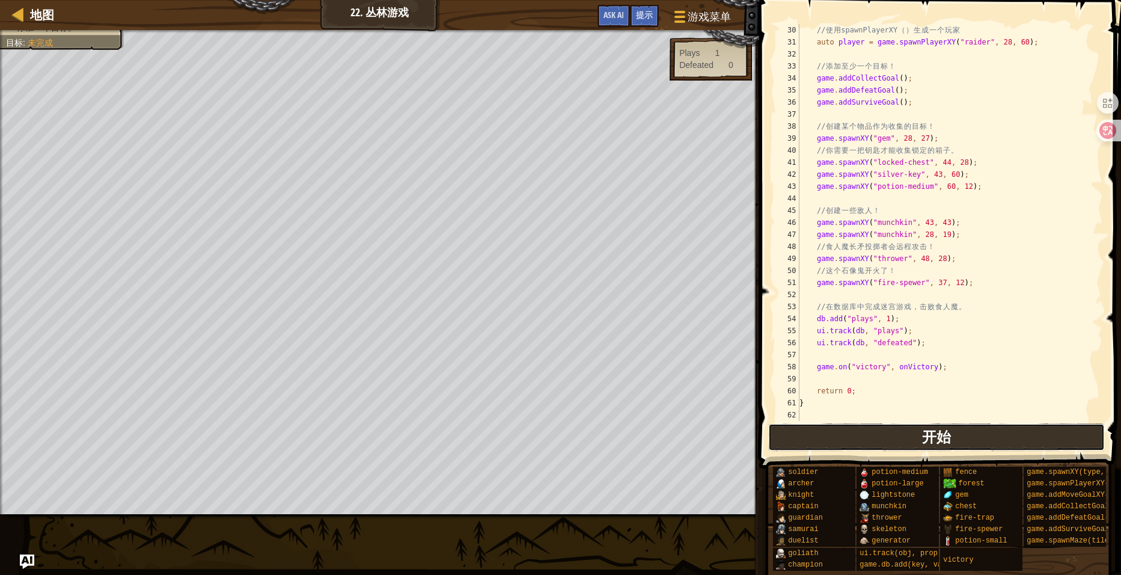
click at [933, 440] on span "开始" at bounding box center [936, 436] width 29 height 19
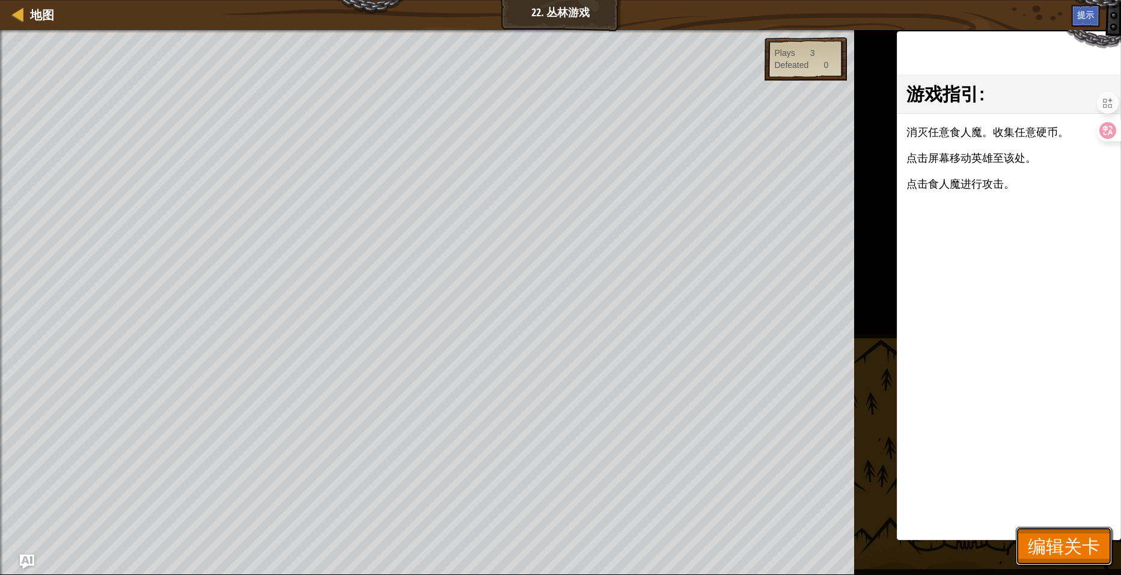
click at [1065, 547] on span "编辑关卡" at bounding box center [1064, 545] width 72 height 25
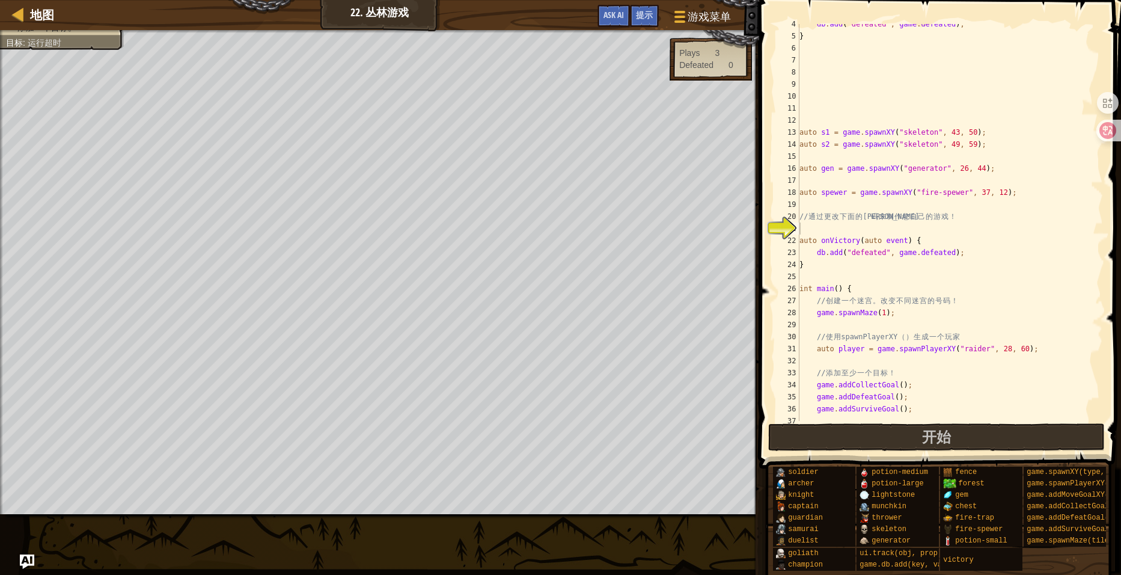
scroll to position [0, 0]
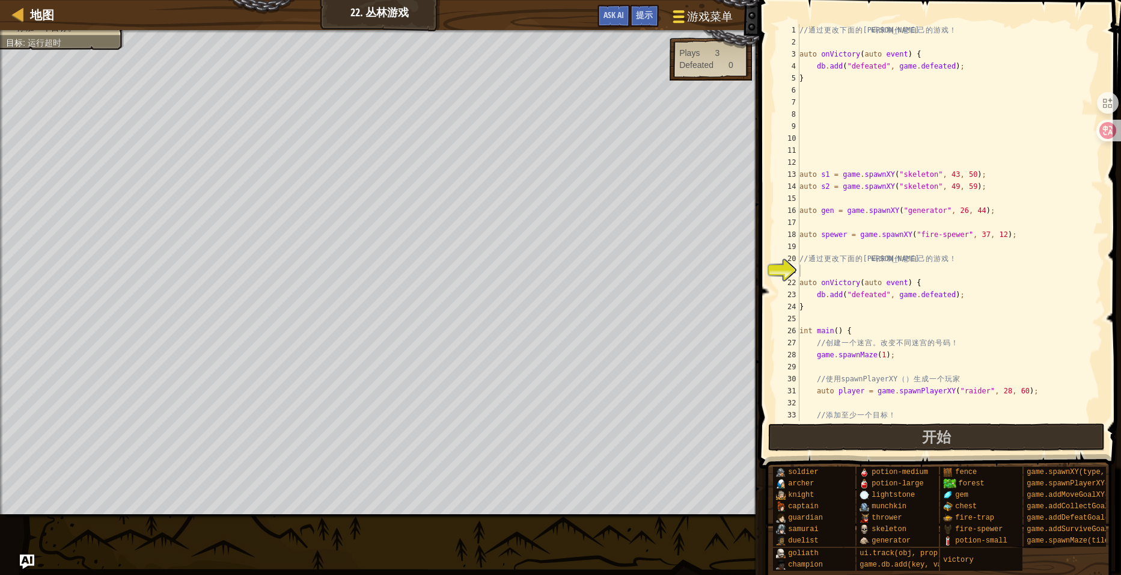
click at [710, 25] on button "游戏菜单" at bounding box center [701, 18] width 77 height 29
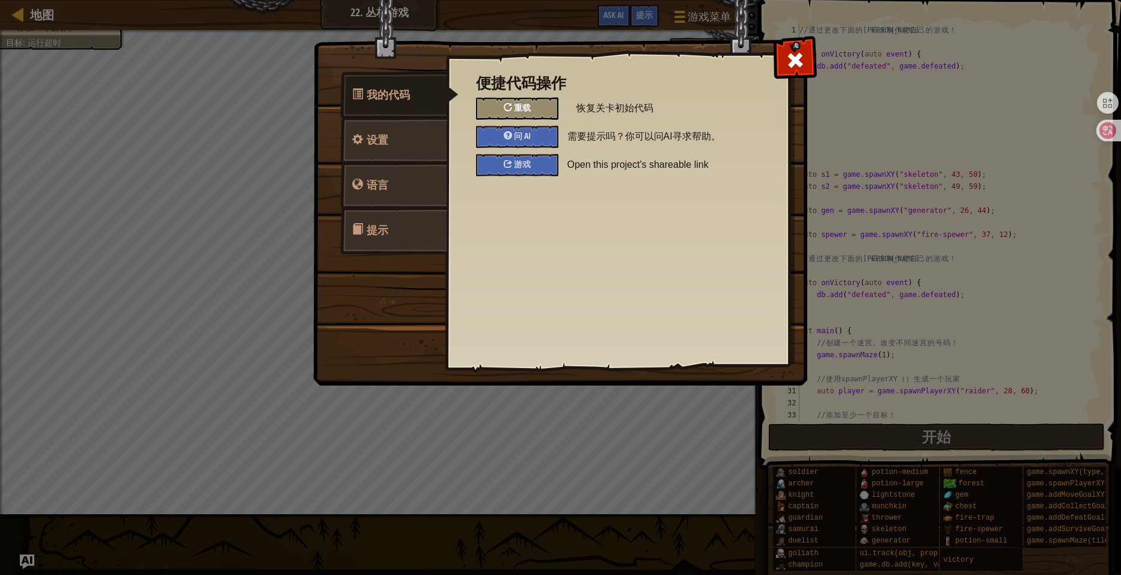
click at [530, 106] on span "重载" at bounding box center [522, 107] width 17 height 11
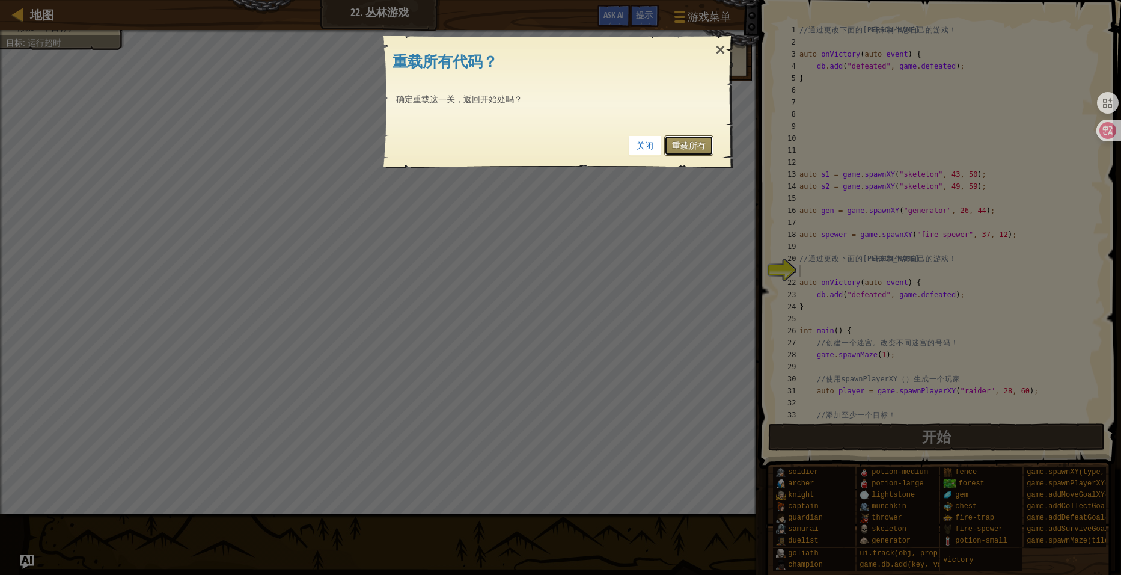
click at [706, 154] on link "重载所有" at bounding box center [688, 145] width 49 height 20
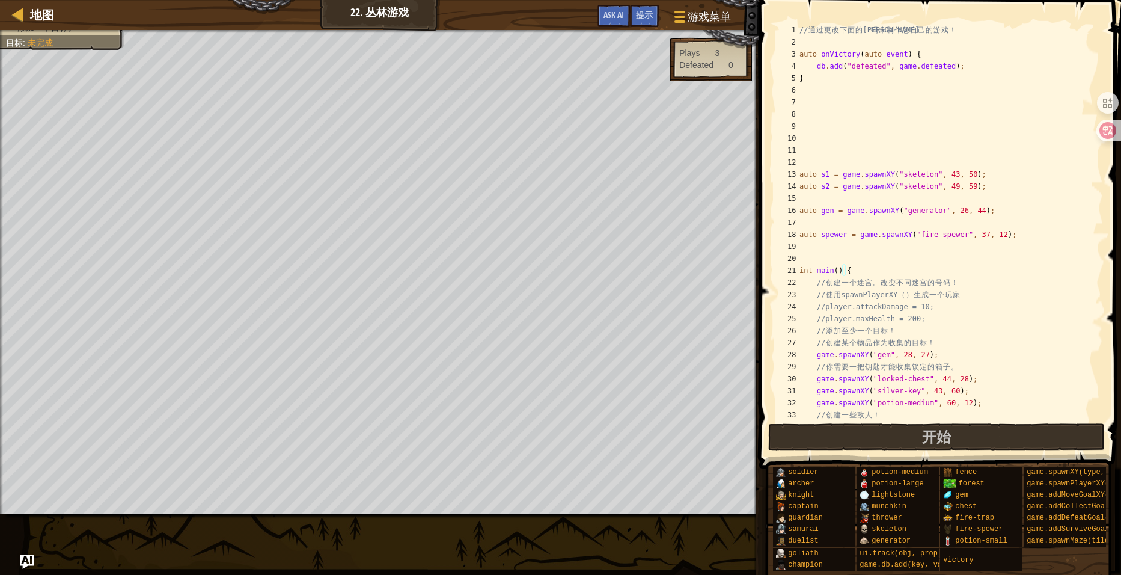
type textarea "}"
click at [29, 26] on div "地图" at bounding box center [39, 15] width 30 height 30
select select "zh-HANS"
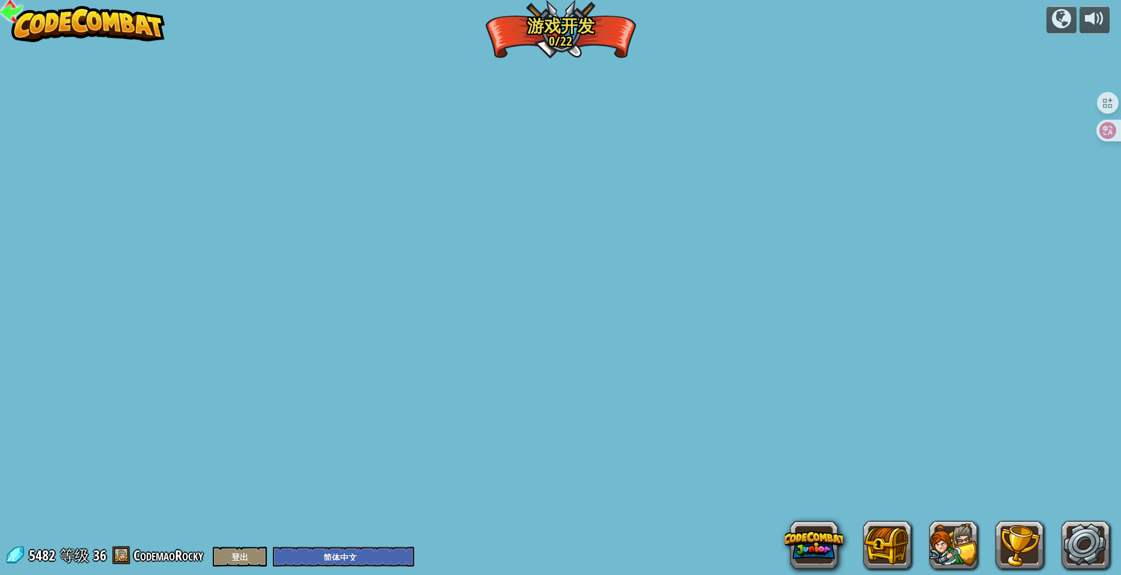
select select "zh-HANS"
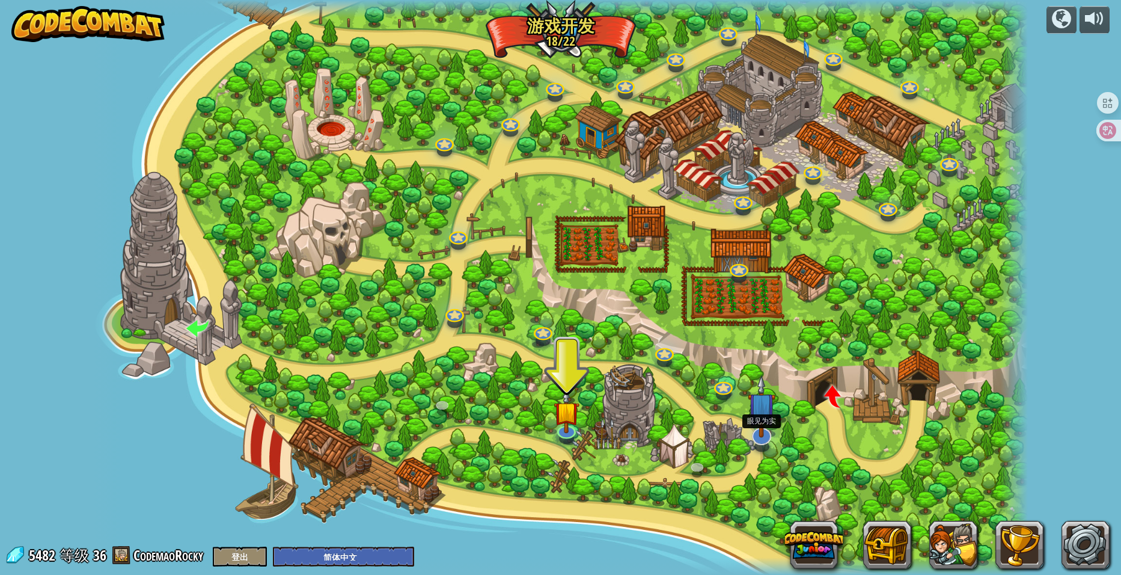
click at [761, 422] on img at bounding box center [762, 407] width 28 height 64
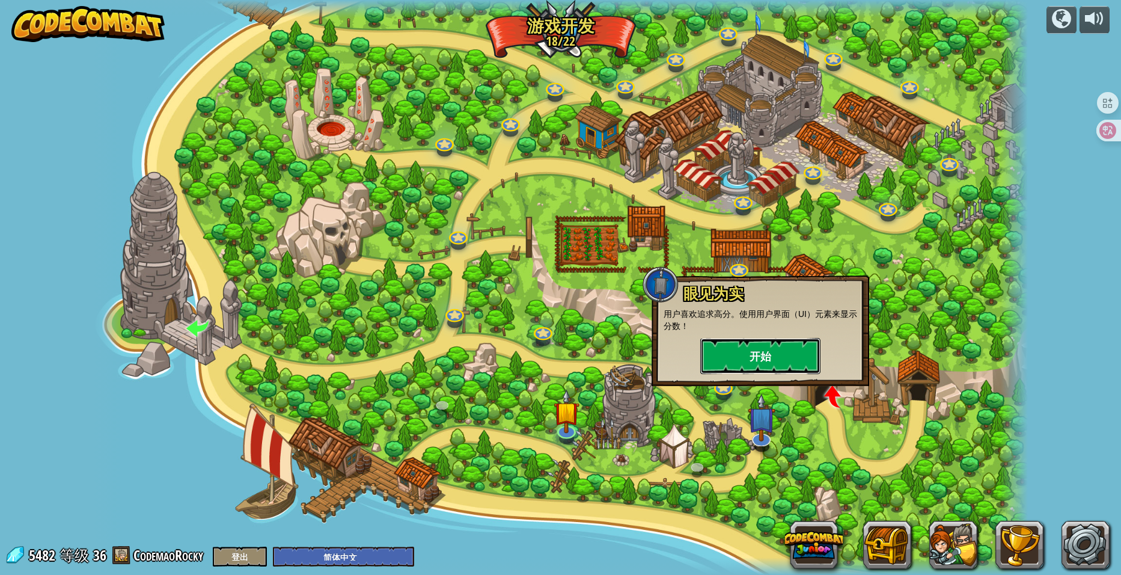
click at [763, 352] on button "开始" at bounding box center [760, 356] width 120 height 36
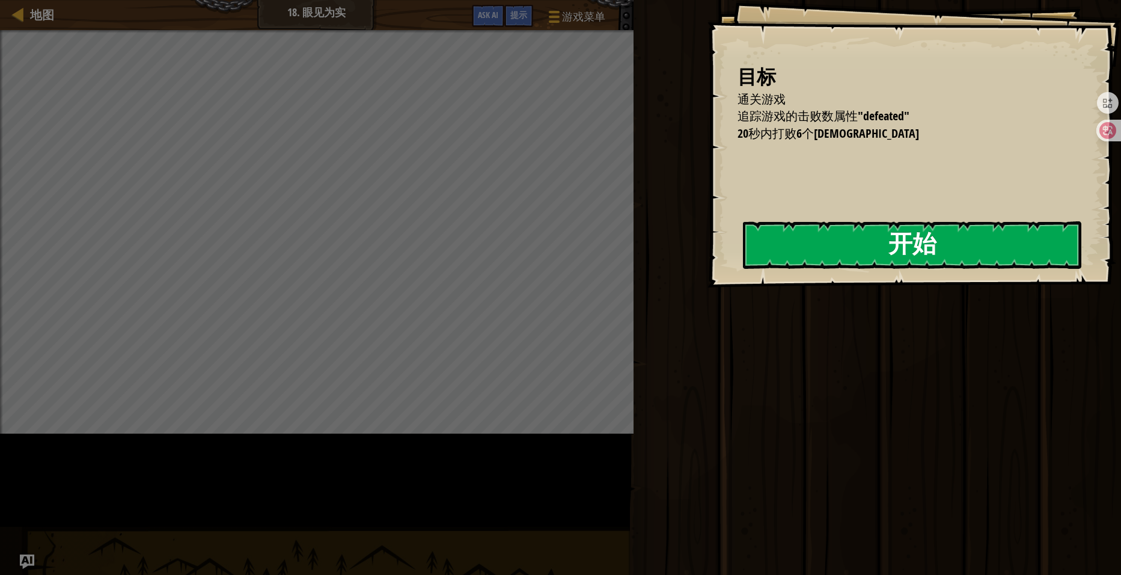
click at [743, 258] on button "开始" at bounding box center [912, 245] width 339 height 48
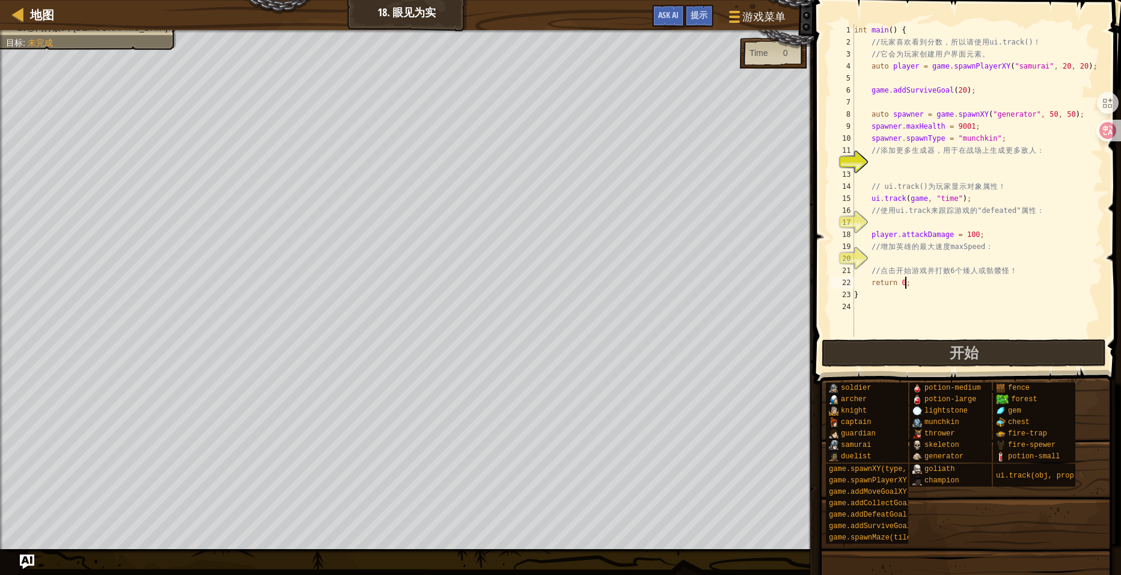
click at [933, 278] on div "int main ( ) { // 玩 家 喜 欢 看 到 分 数 ， 所 以 请 使 用 ui.track() ！ // 它 会 为 玩 家 创 建 用 户…" at bounding box center [977, 192] width 251 height 337
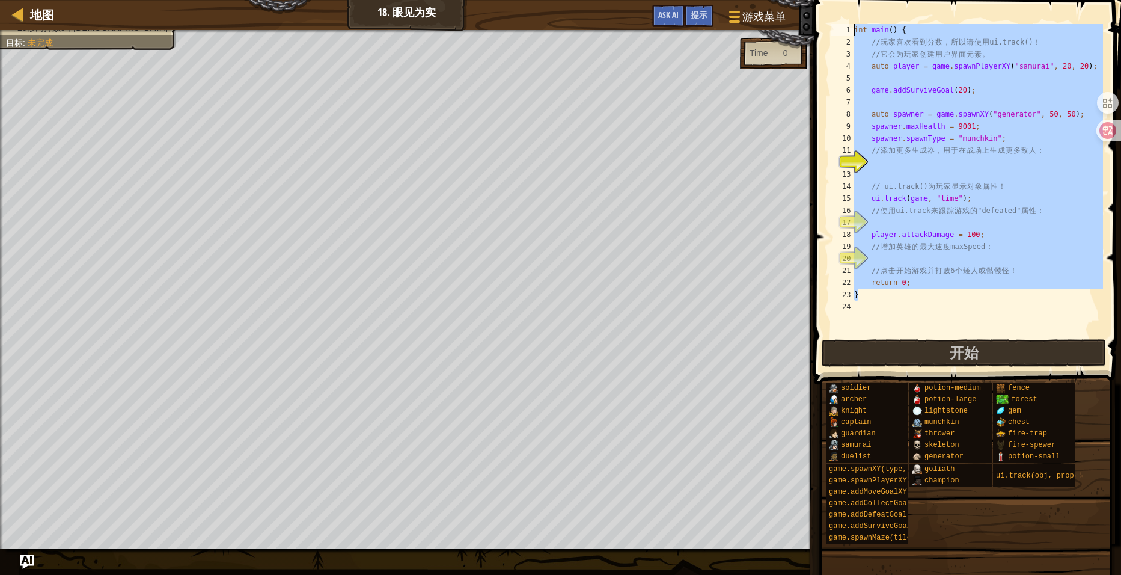
drag, startPoint x: 916, startPoint y: 293, endPoint x: 809, endPoint y: 7, distance: 306.1
click at [809, 7] on div "地图 18. 眼见为实 游戏菜单 完成 提示 Ask AI 1 ההההההההההההההההההההההההההההההההההההההההההההההה…" at bounding box center [560, 287] width 1121 height 575
click at [999, 205] on div "int main ( ) { // 玩 家 喜 欢 看 到 分 数 ， 所 以 请 使 用 ui.track() ！ // 它 会 为 玩 家 创 建 用 户…" at bounding box center [977, 180] width 251 height 313
paste textarea
type textarea "}"
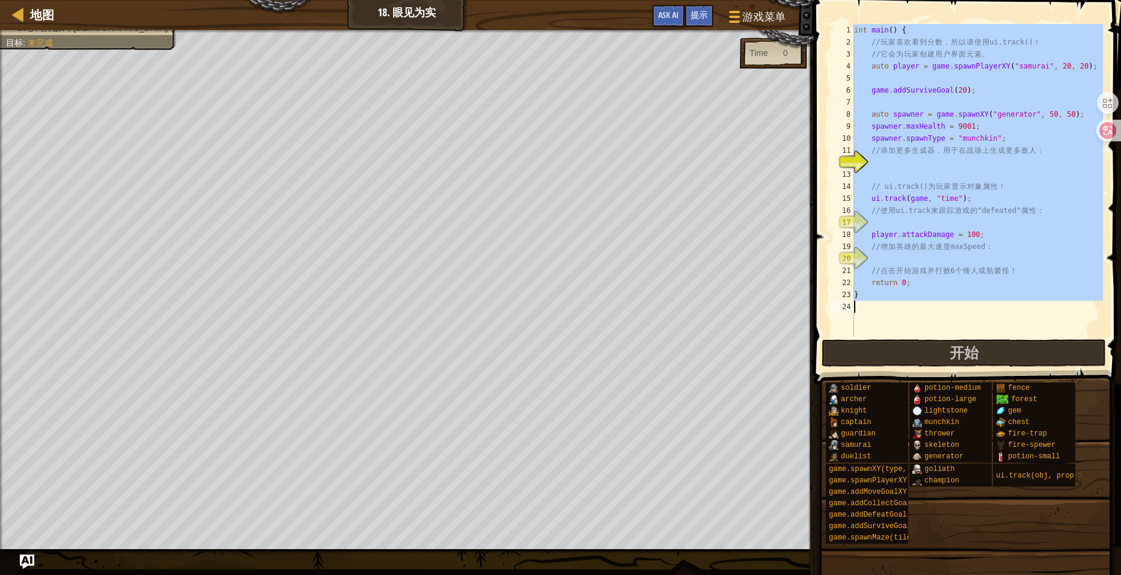
scroll to position [12, 0]
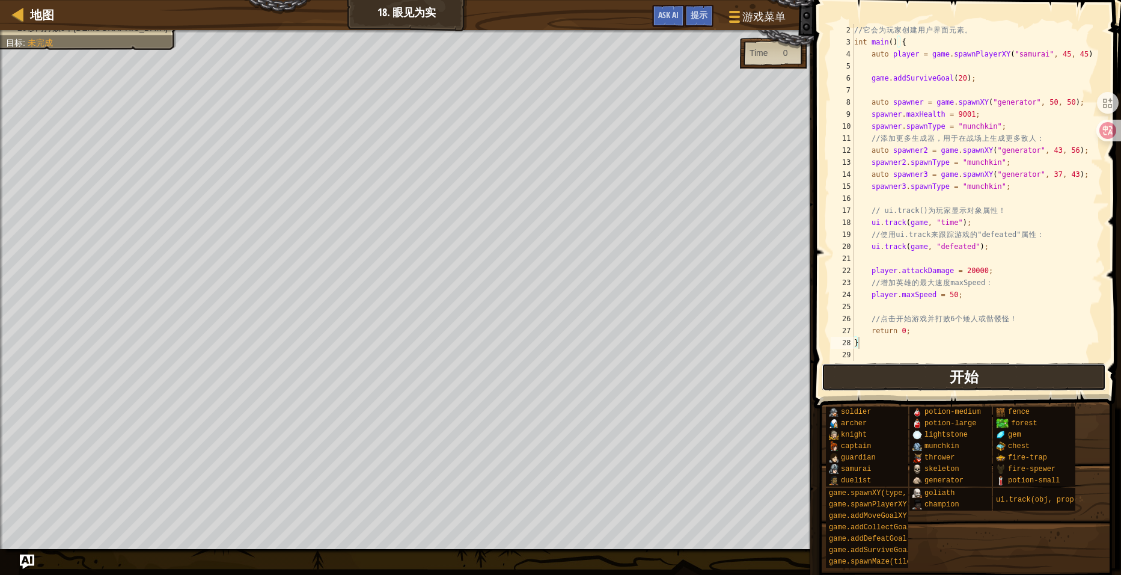
click at [955, 373] on span "开始" at bounding box center [964, 376] width 29 height 19
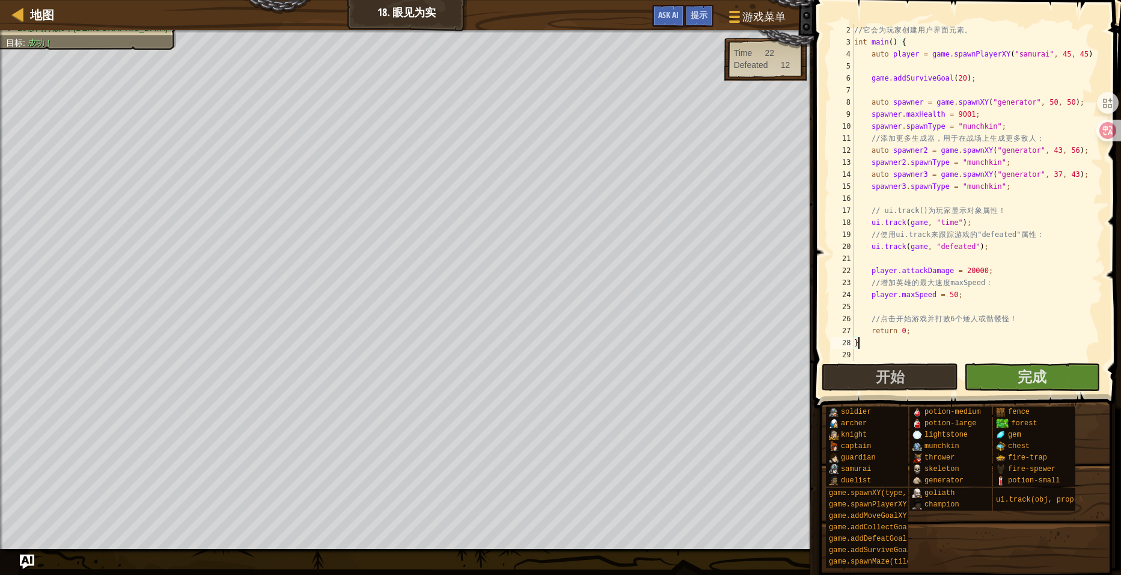
click at [423, 0] on body "地图 18. 眼见为实 游戏菜单 完成 提示 Ask AI 1 ההההההההההההההההההההההההההההההההההההההההההההההה…" at bounding box center [560, 0] width 1121 height 0
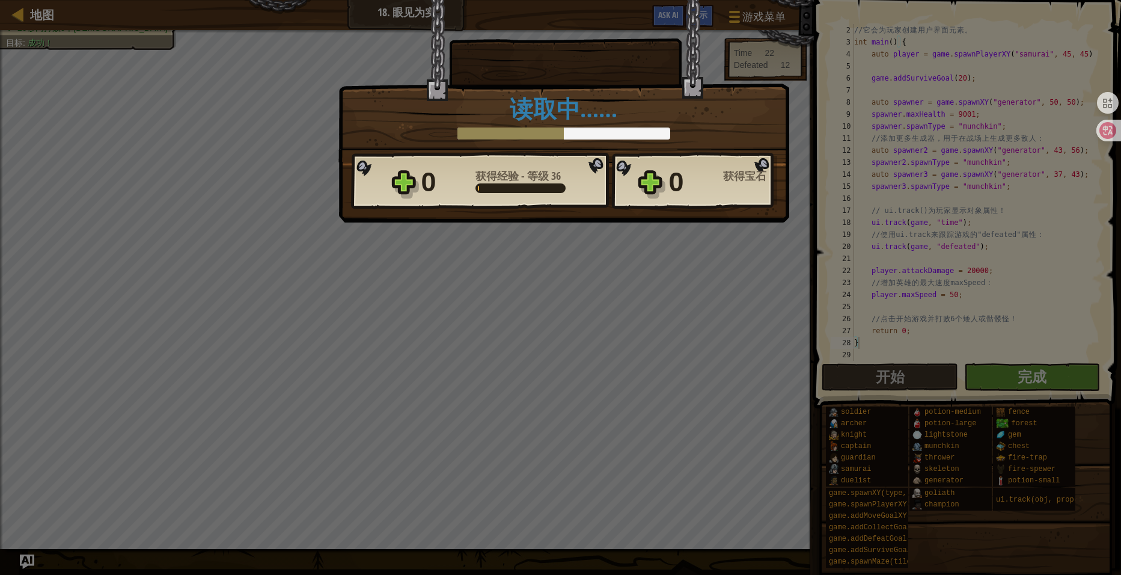
scroll to position [5, 0]
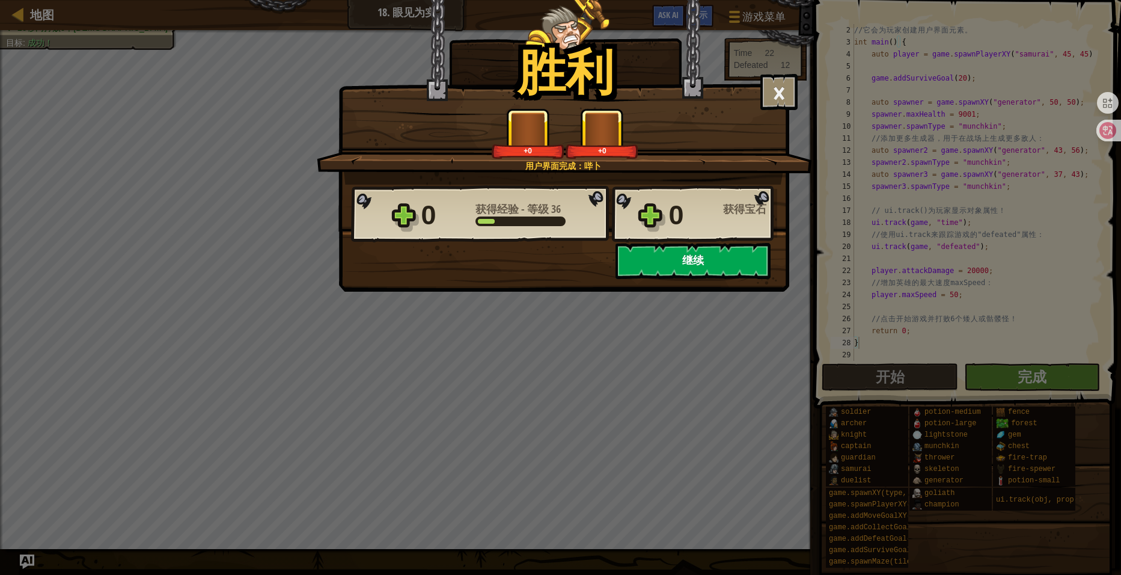
click at [687, 263] on button "继续" at bounding box center [693, 261] width 155 height 36
select select "zh-HANS"
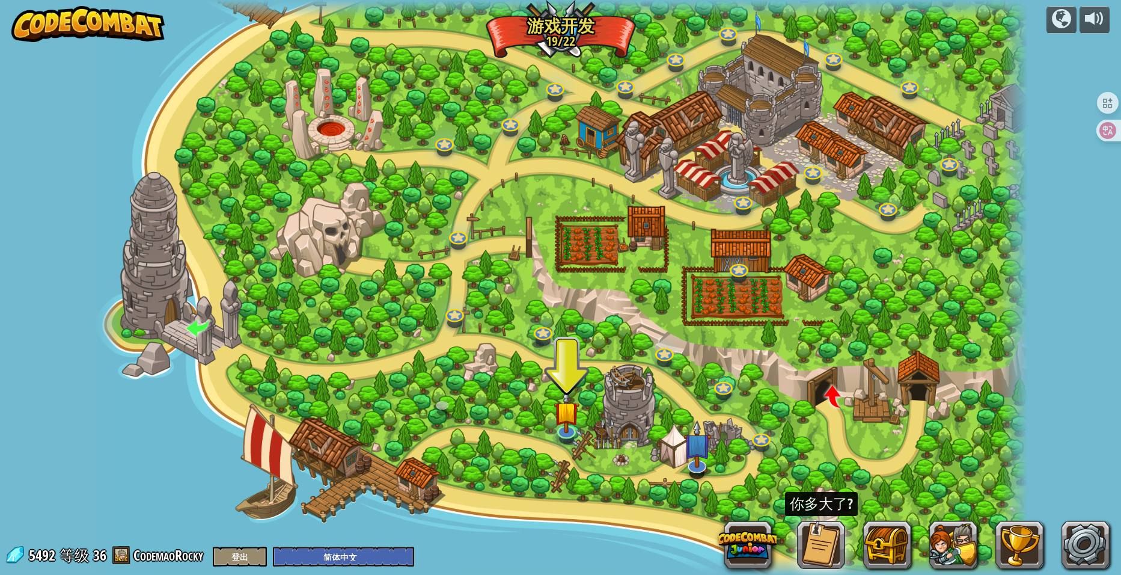
click at [723, 353] on div at bounding box center [561, 287] width 936 height 575
click at [568, 425] on img at bounding box center [567, 400] width 26 height 59
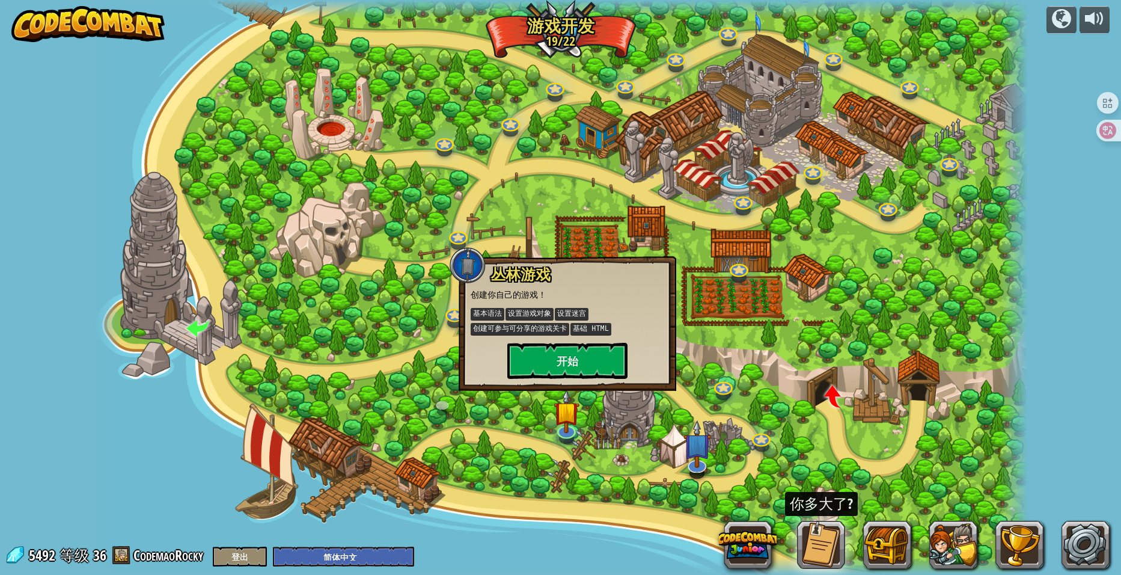
click at [186, 197] on div at bounding box center [561, 287] width 936 height 575
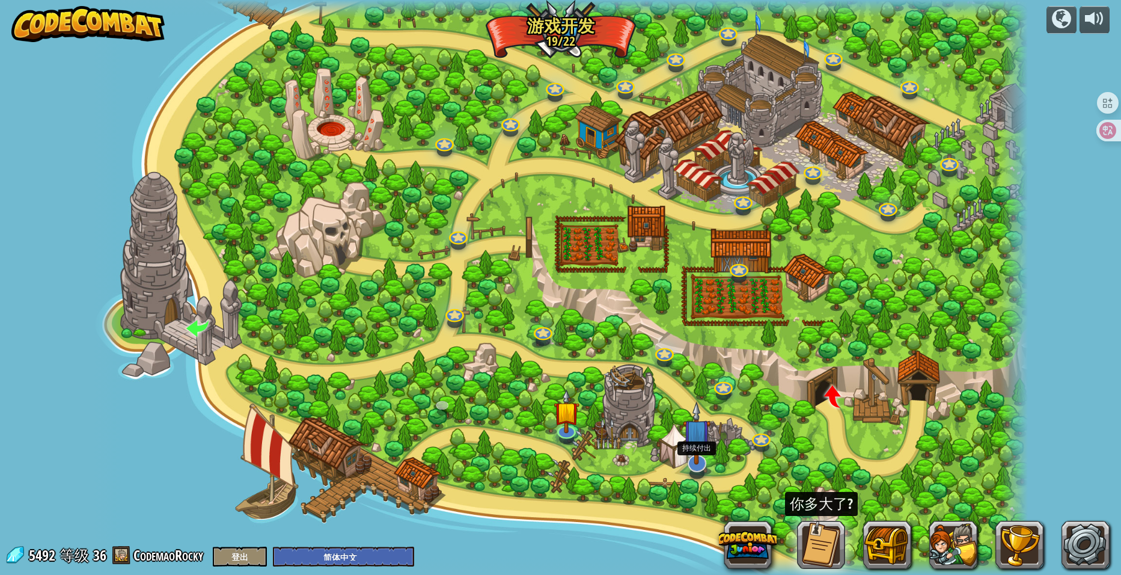
click at [701, 463] on img at bounding box center [697, 433] width 28 height 64
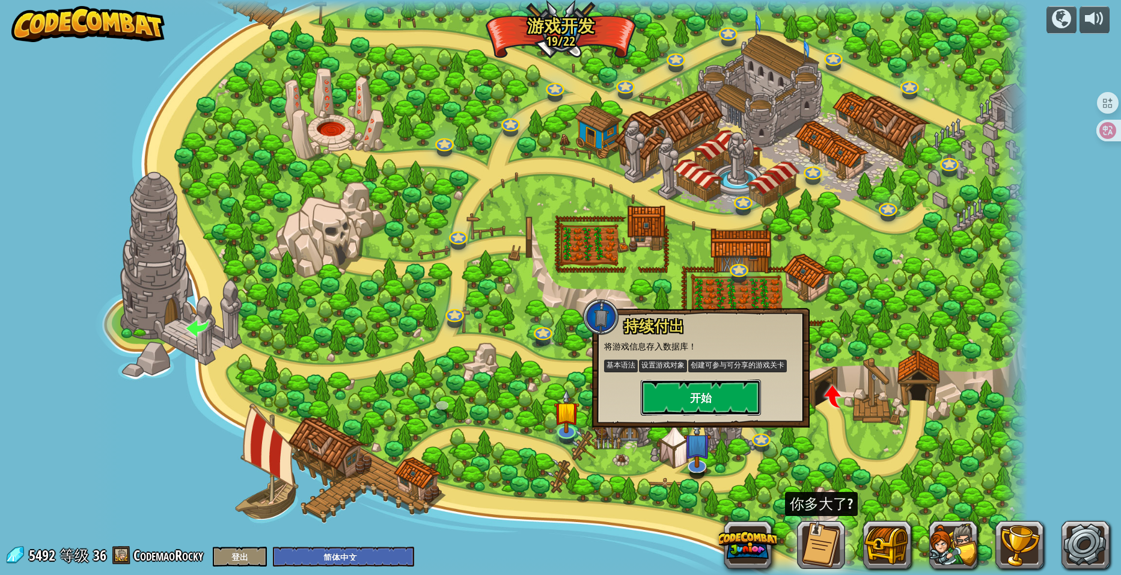
click at [710, 391] on button "开始" at bounding box center [701, 397] width 120 height 36
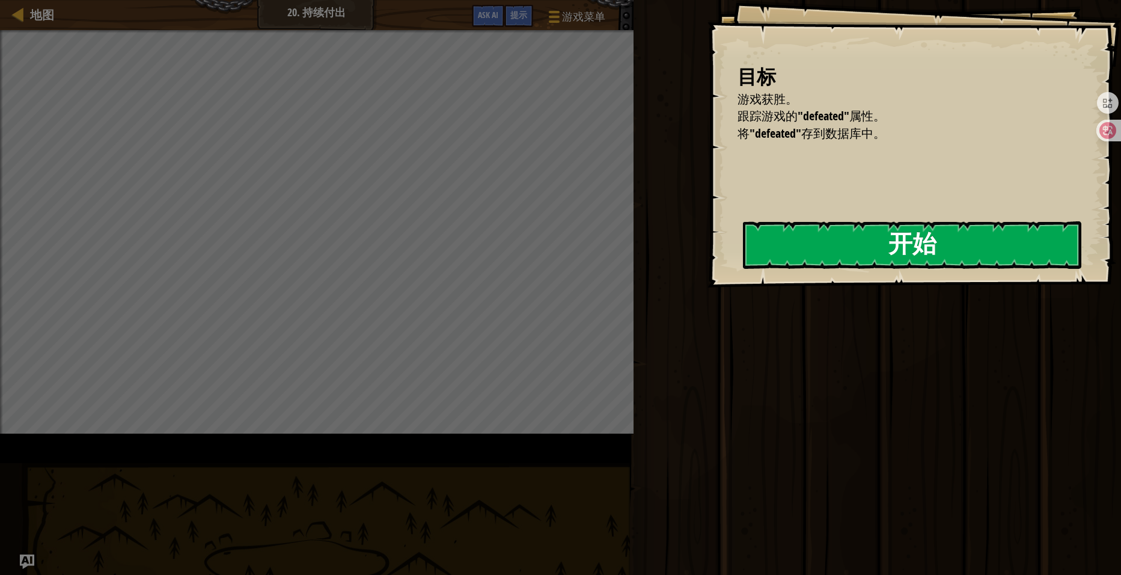
click at [743, 254] on button "开始" at bounding box center [912, 245] width 339 height 48
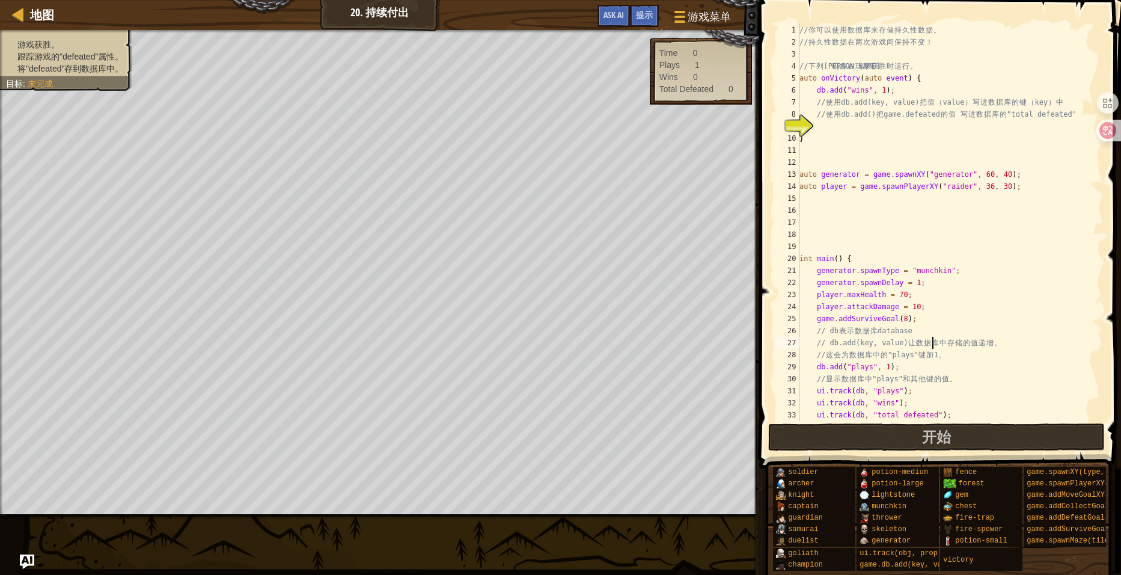
click at [932, 340] on div "// 你 可 以 使 用 数 据 库 来 存 储 持 久 性 数 据 。 // 持 久 性 数 据 在 两 次 游 戏 间 保 持 不 变 ！ // 下 列 …" at bounding box center [945, 234] width 297 height 421
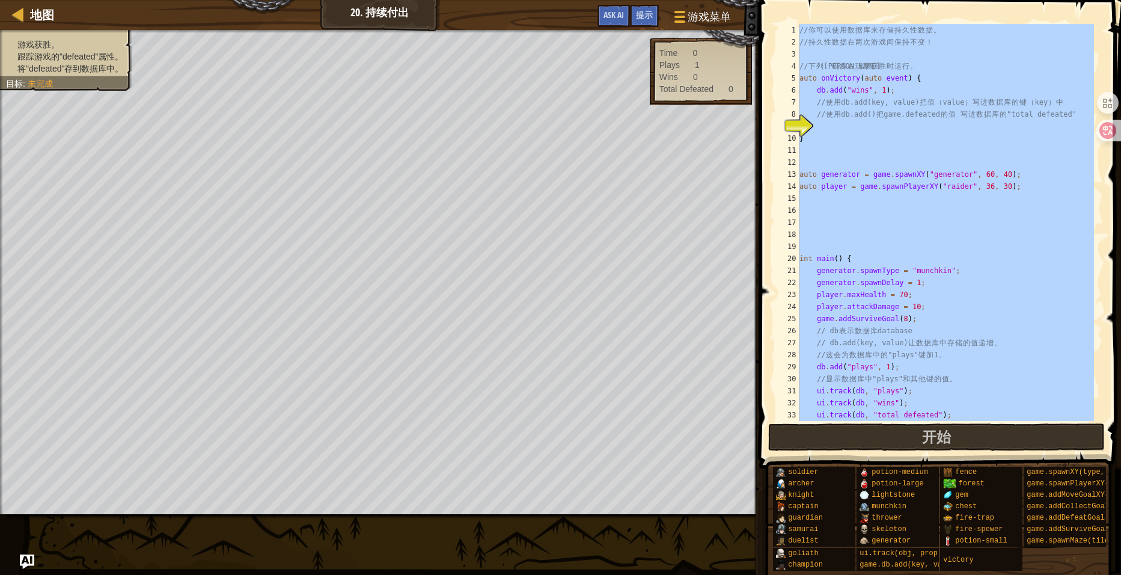
scroll to position [84, 0]
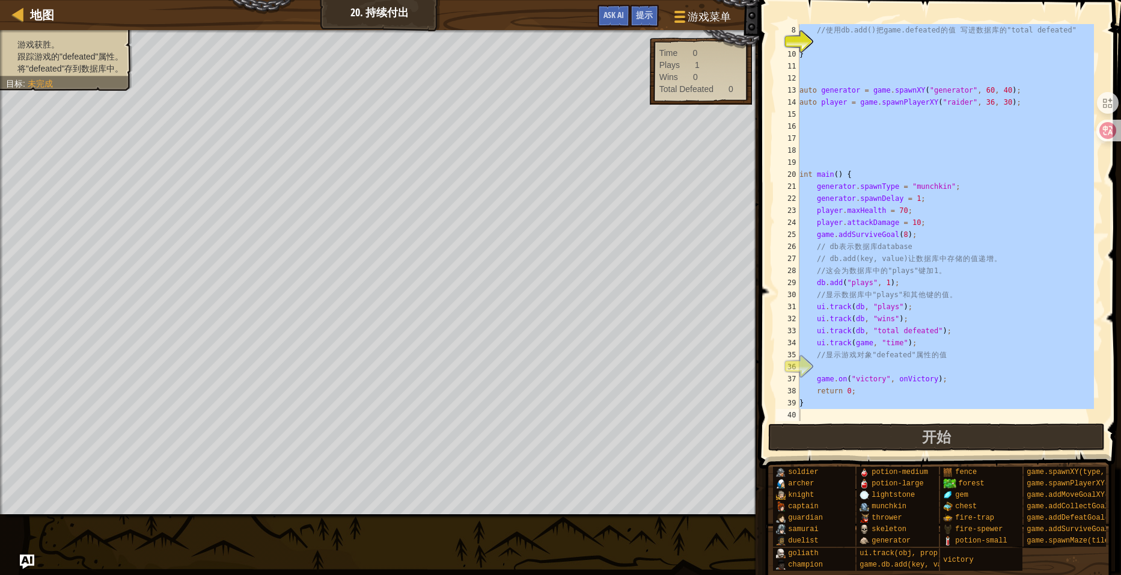
click at [951, 344] on div "// 使 用 db.add() 把 game.defeated 的 值 写 进 数 据 库 的 "total defeated" } auto generat…" at bounding box center [945, 222] width 297 height 397
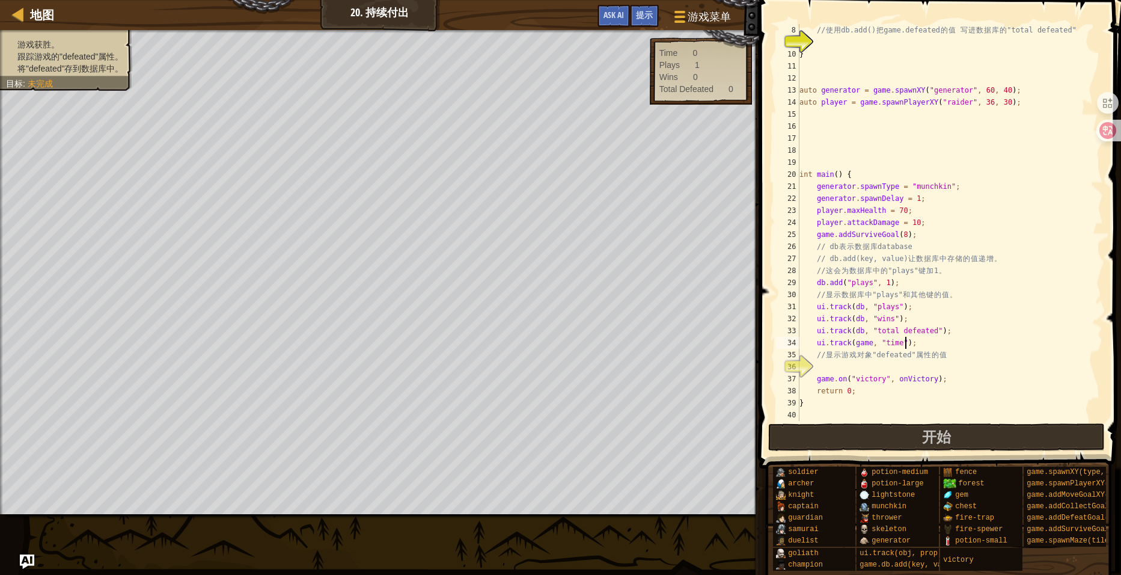
type textarea "}"
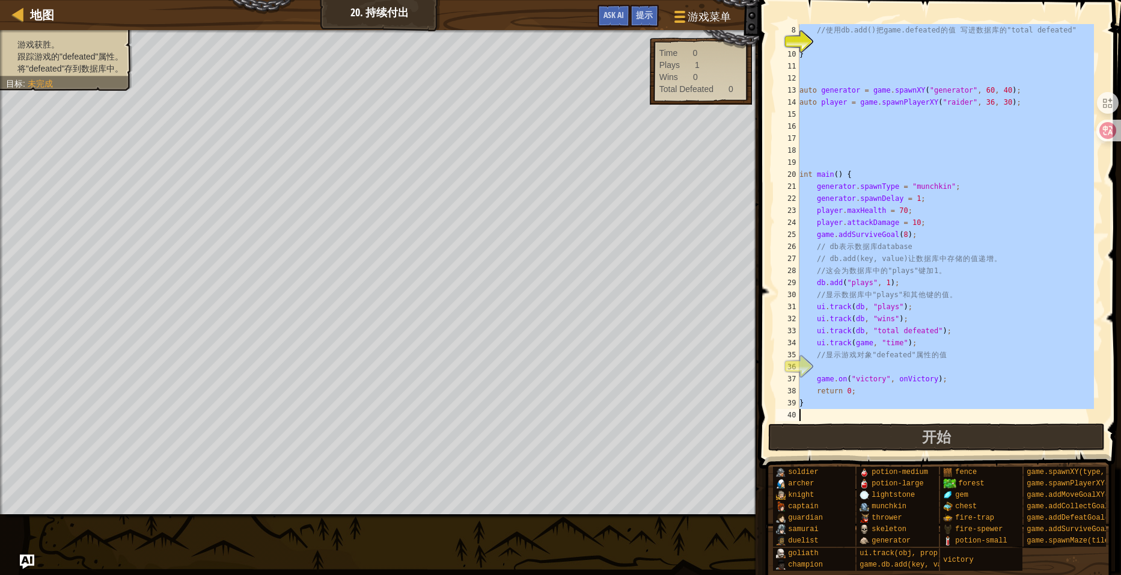
paste textarea
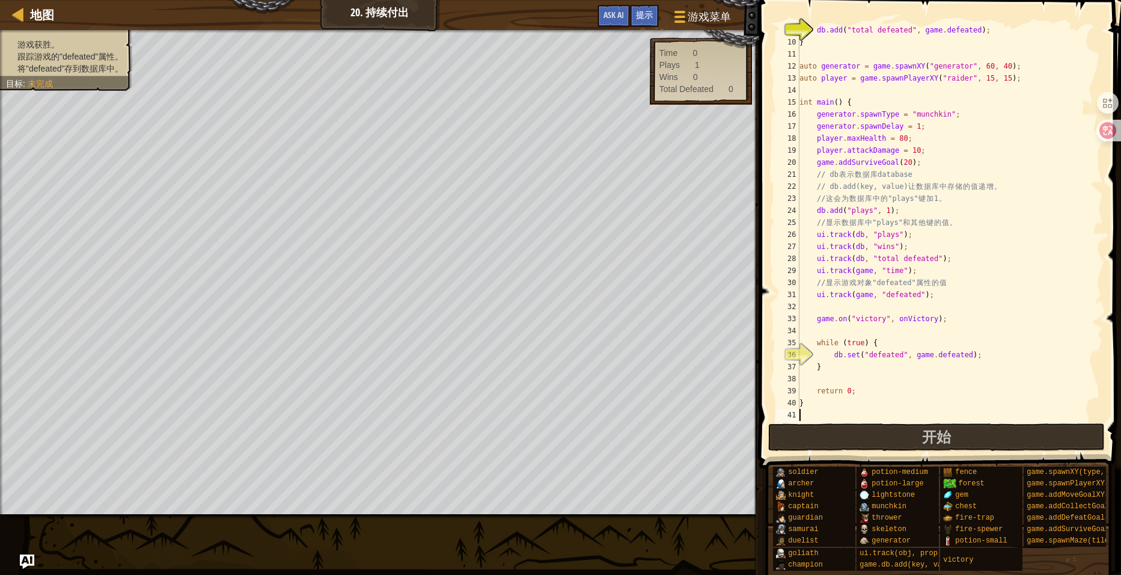
scroll to position [96, 0]
click at [952, 434] on button "开始" at bounding box center [936, 437] width 337 height 28
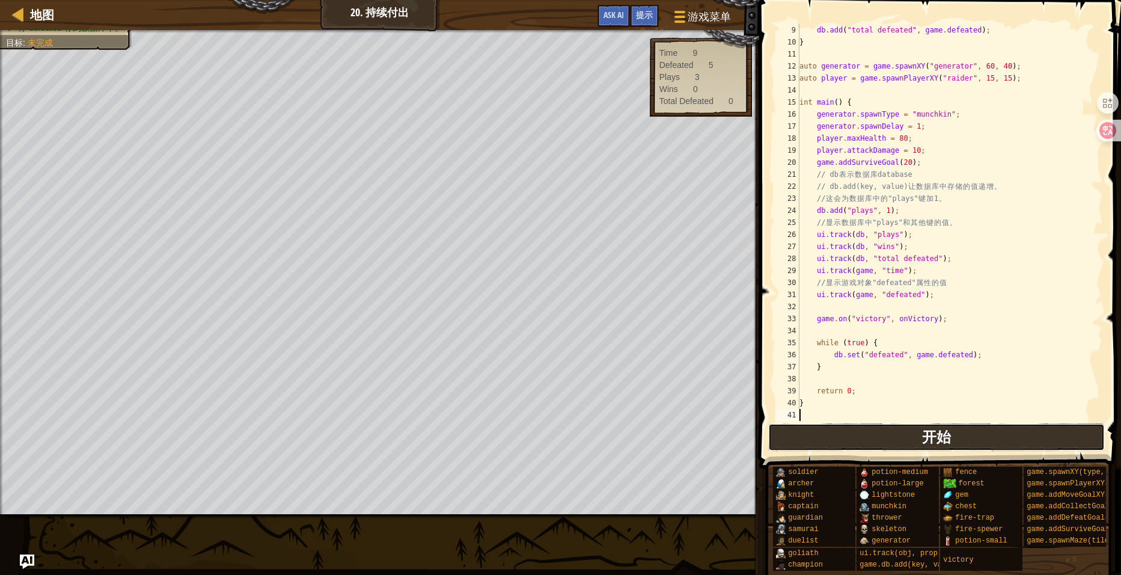
click at [966, 440] on button "开始" at bounding box center [936, 437] width 337 height 28
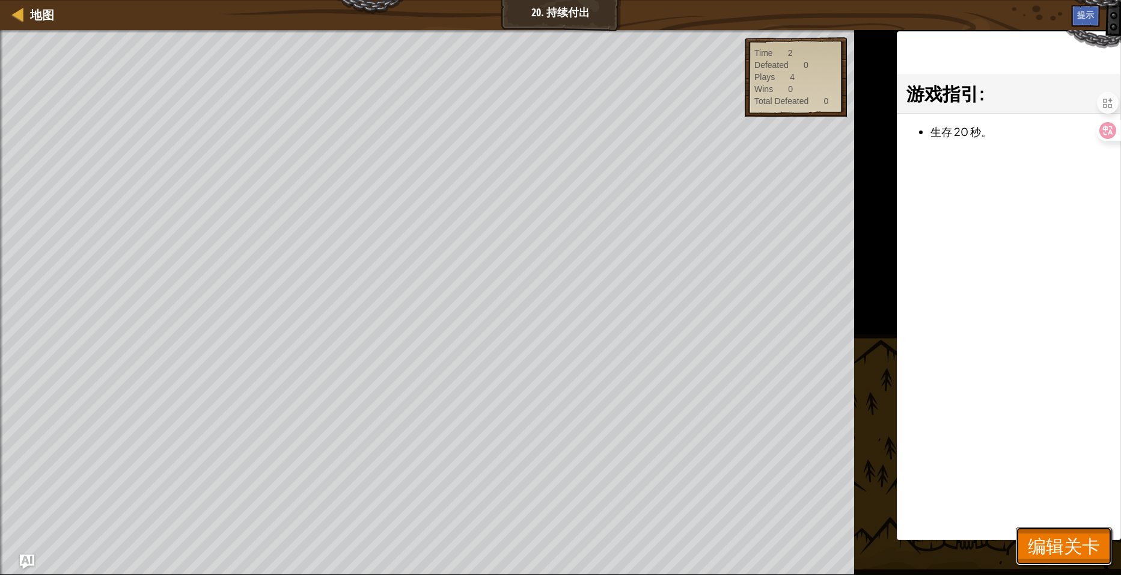
click at [1068, 539] on span "编辑关卡" at bounding box center [1064, 545] width 72 height 25
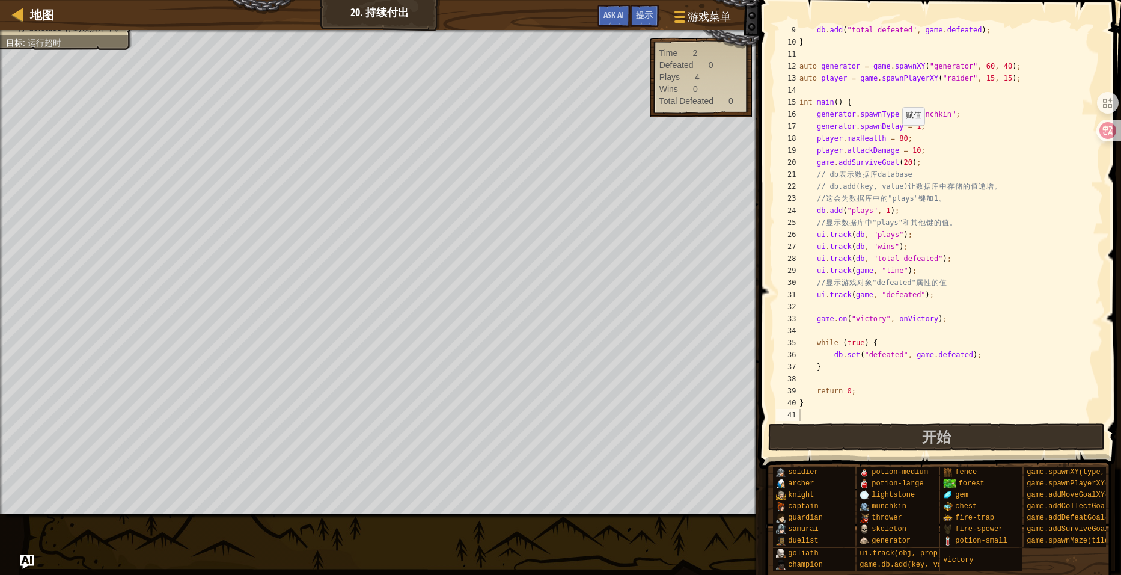
click at [897, 136] on div "db . add ( " total defeated " , game . defeated ) ; } auto generator = game . s…" at bounding box center [945, 234] width 297 height 421
click at [909, 149] on div "db . add ( " total defeated " , game . defeated ) ; } auto generator = game . s…" at bounding box center [945, 234] width 297 height 421
type textarea "player.attackDamage = 100;"
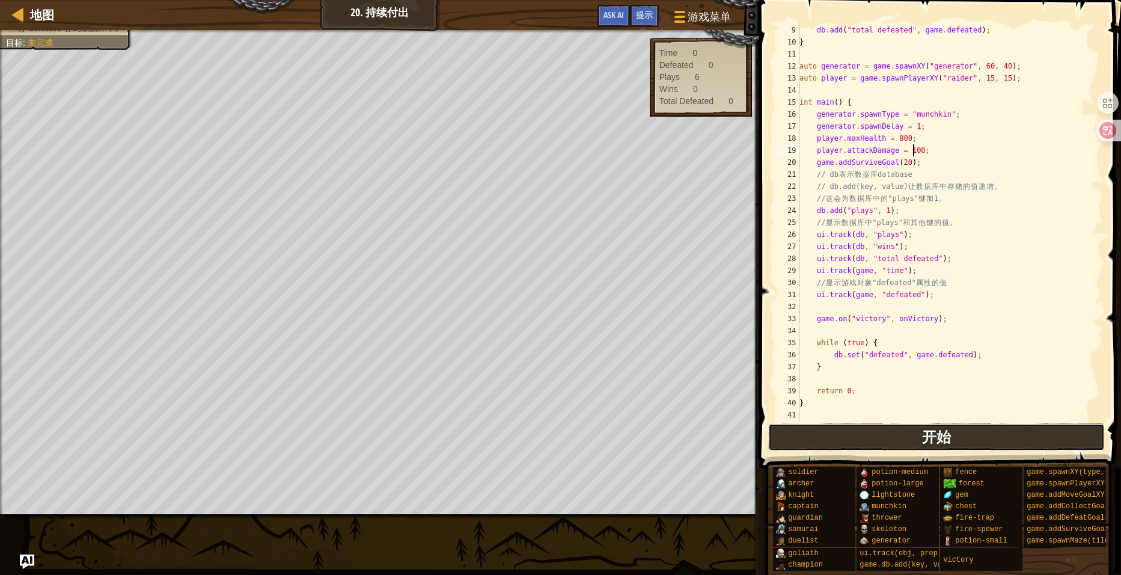
click at [930, 434] on span "开始" at bounding box center [936, 436] width 29 height 19
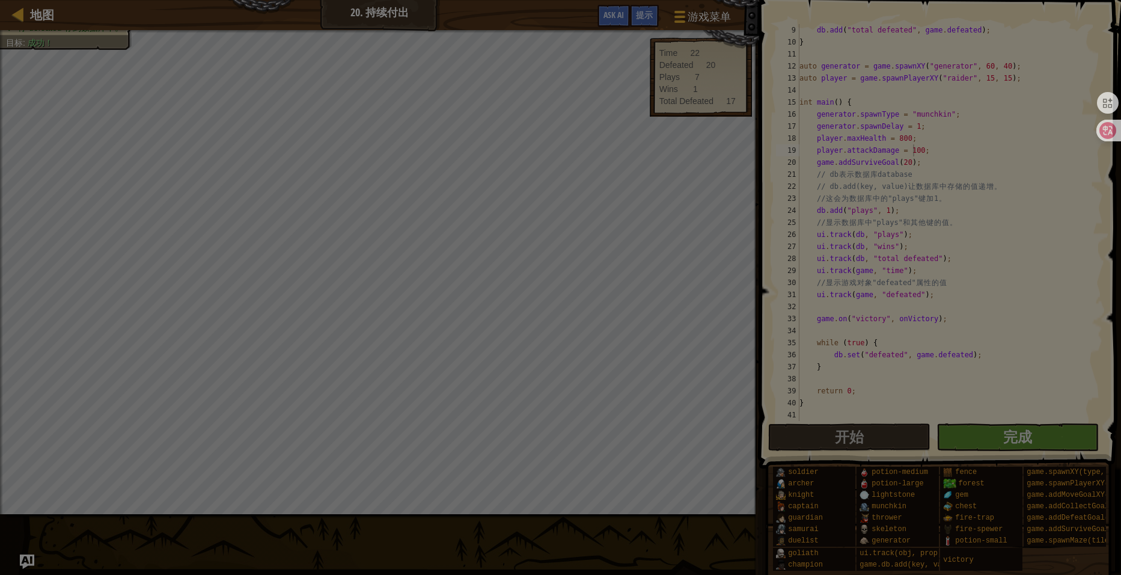
click at [475, 222] on div at bounding box center [560, 287] width 1121 height 575
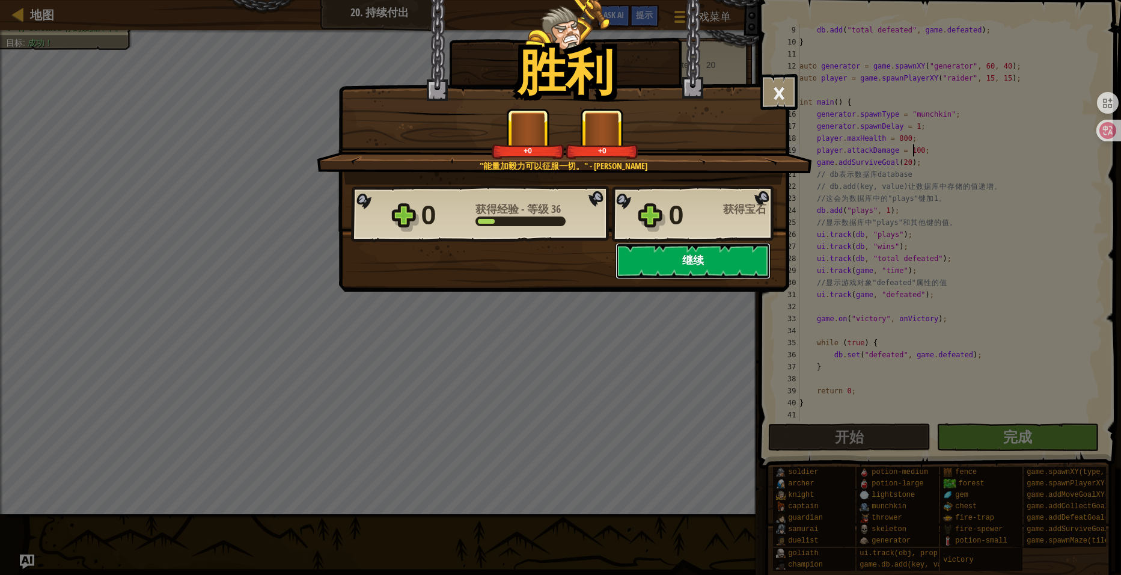
click at [678, 270] on button "继续" at bounding box center [693, 261] width 155 height 36
select select "zh-HANS"
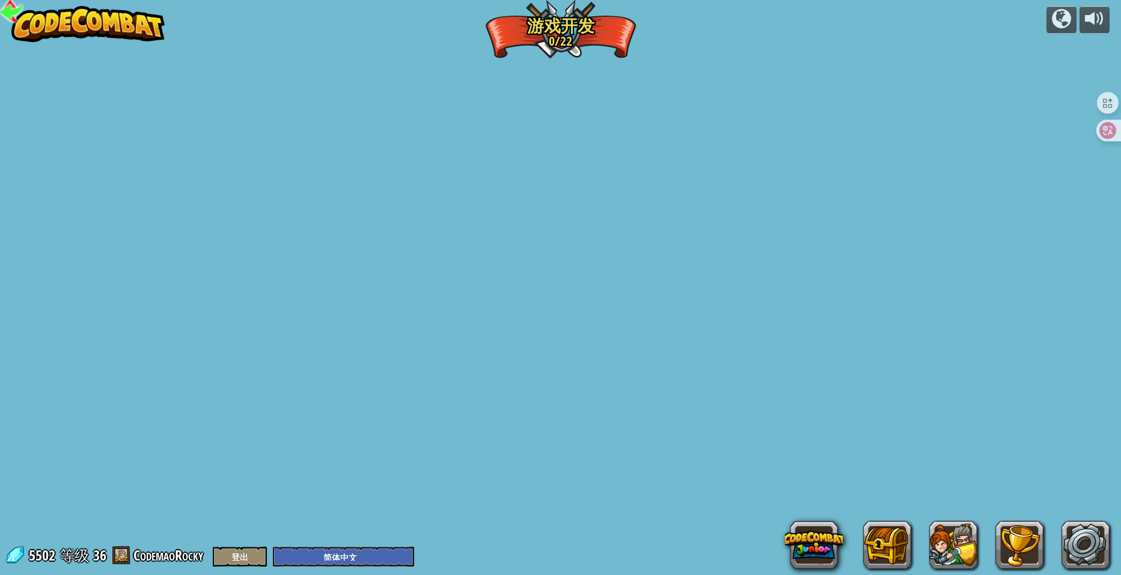
select select "zh-HANS"
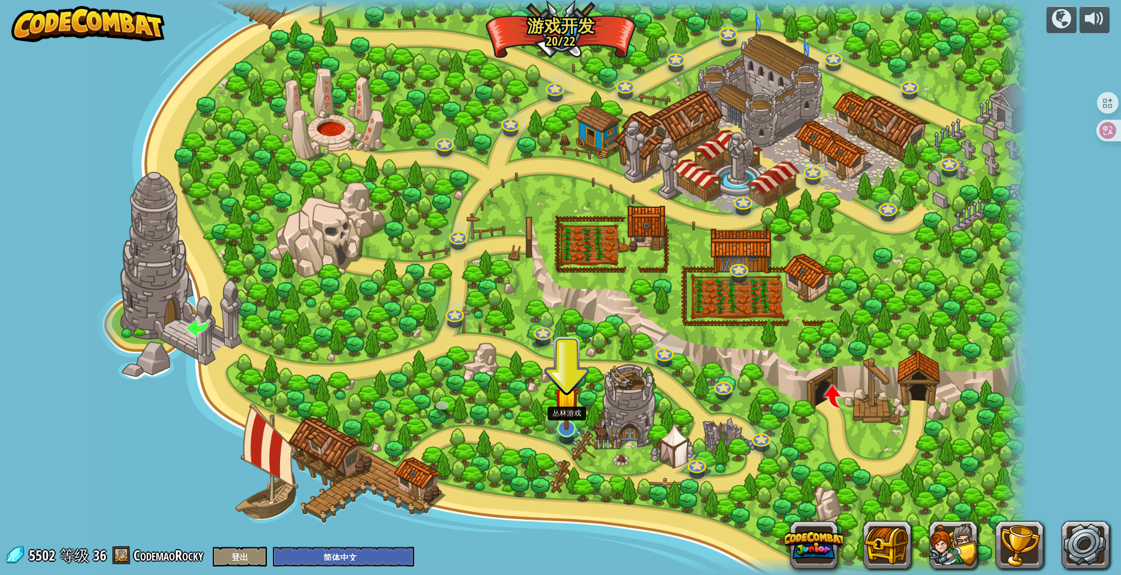
click at [569, 421] on img at bounding box center [567, 400] width 26 height 59
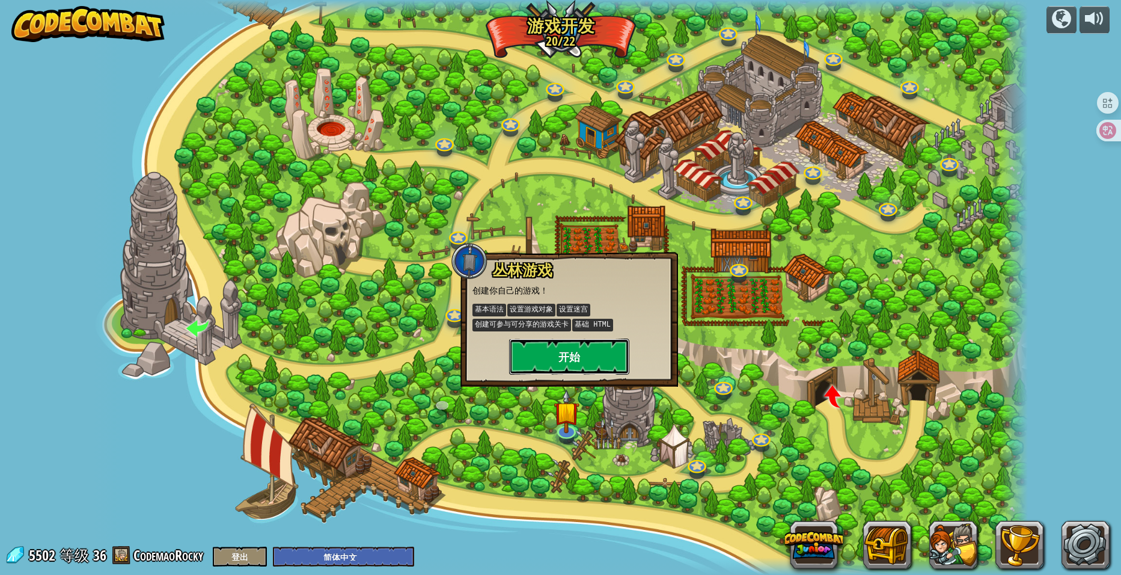
click at [579, 352] on button "开始" at bounding box center [569, 357] width 120 height 36
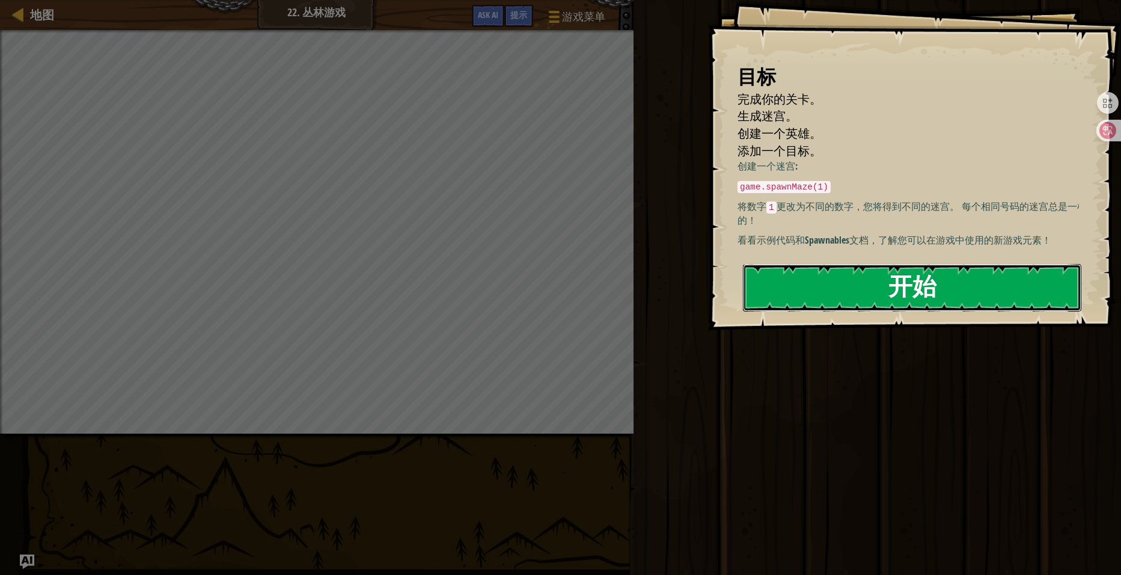
click at [903, 286] on button "开始" at bounding box center [912, 288] width 339 height 48
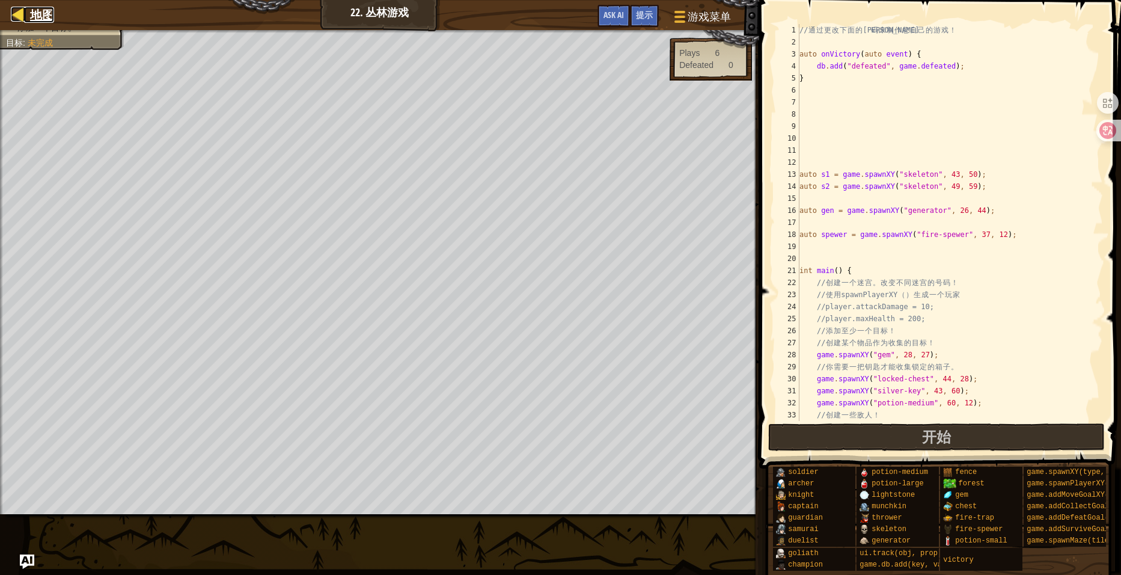
click at [48, 13] on span "地图" at bounding box center [42, 15] width 24 height 16
select select "zh-HANS"
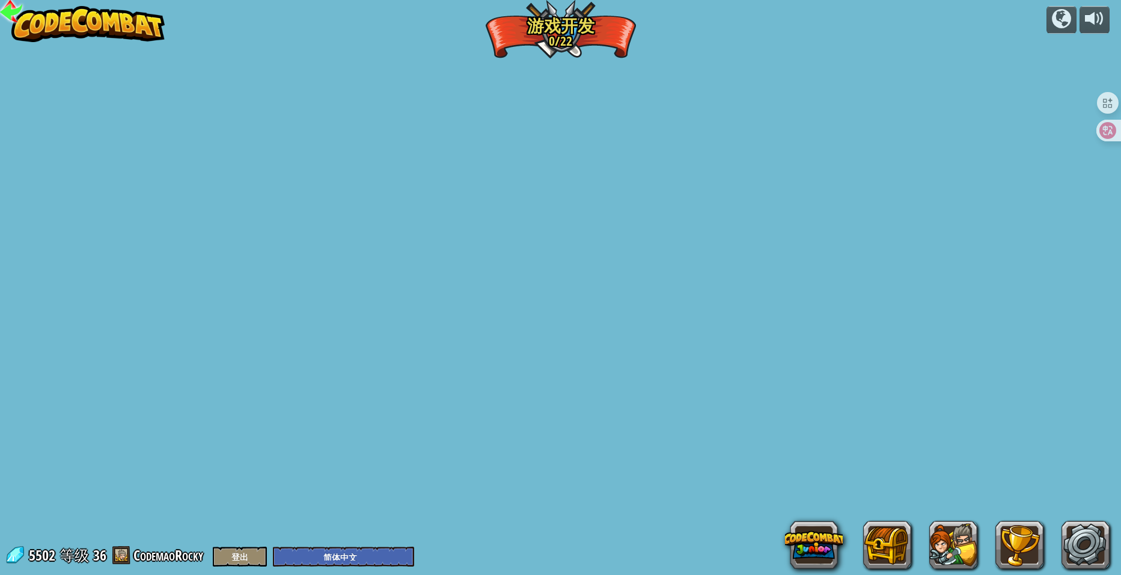
select select "zh-HANS"
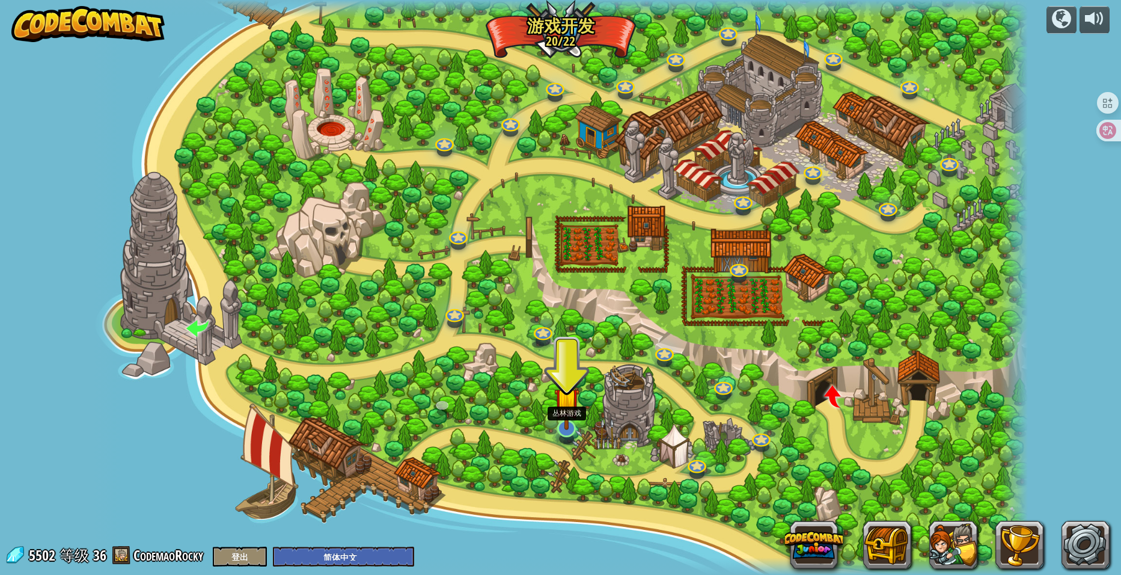
click at [563, 414] on img at bounding box center [567, 400] width 26 height 59
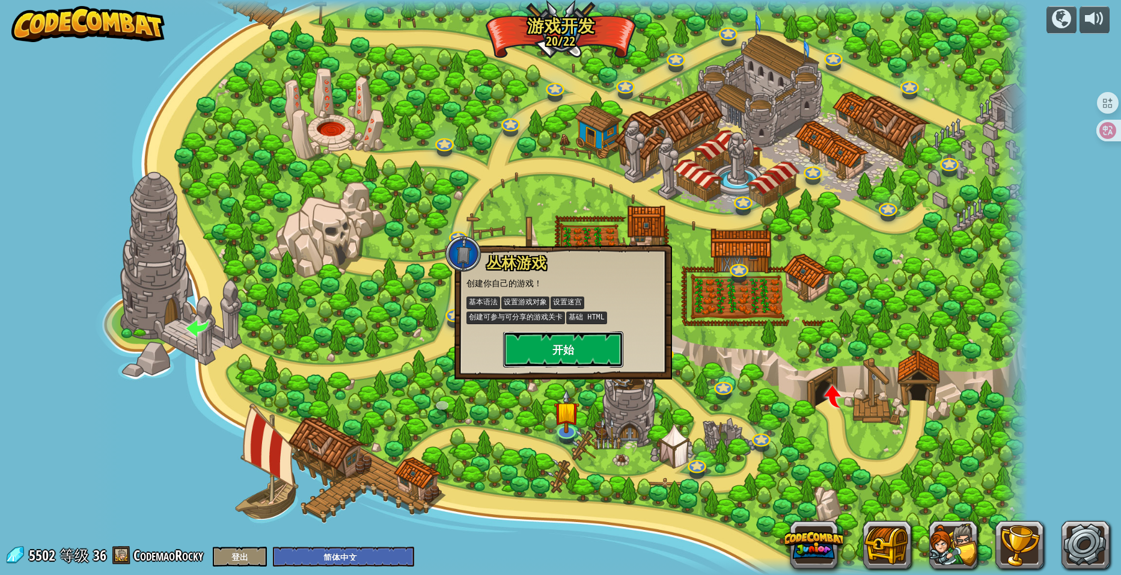
click at [569, 354] on button "开始" at bounding box center [563, 349] width 120 height 36
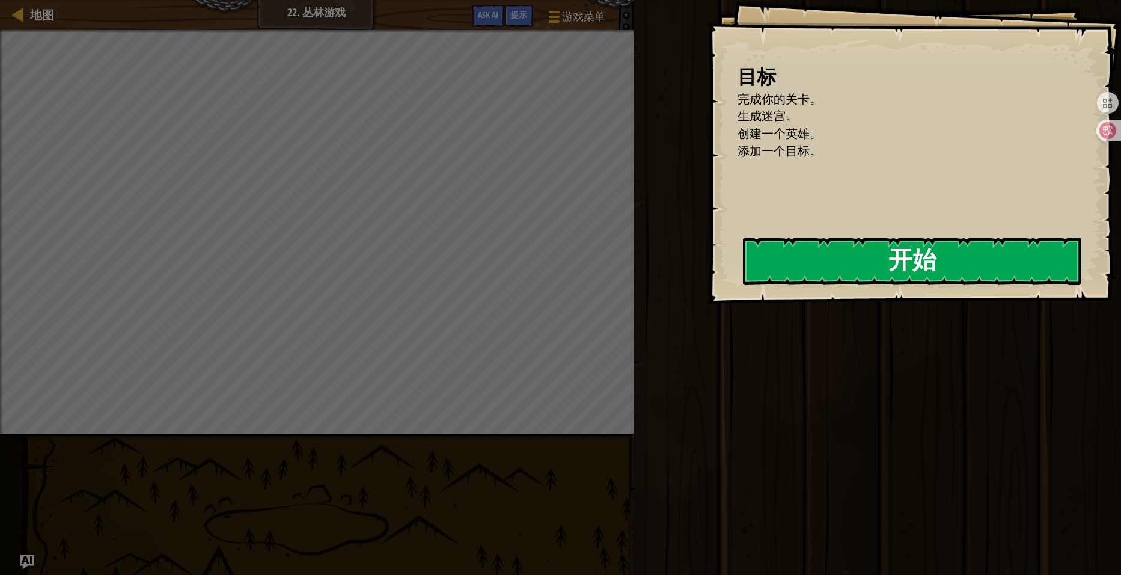
click at [743, 276] on button "开始" at bounding box center [912, 262] width 339 height 48
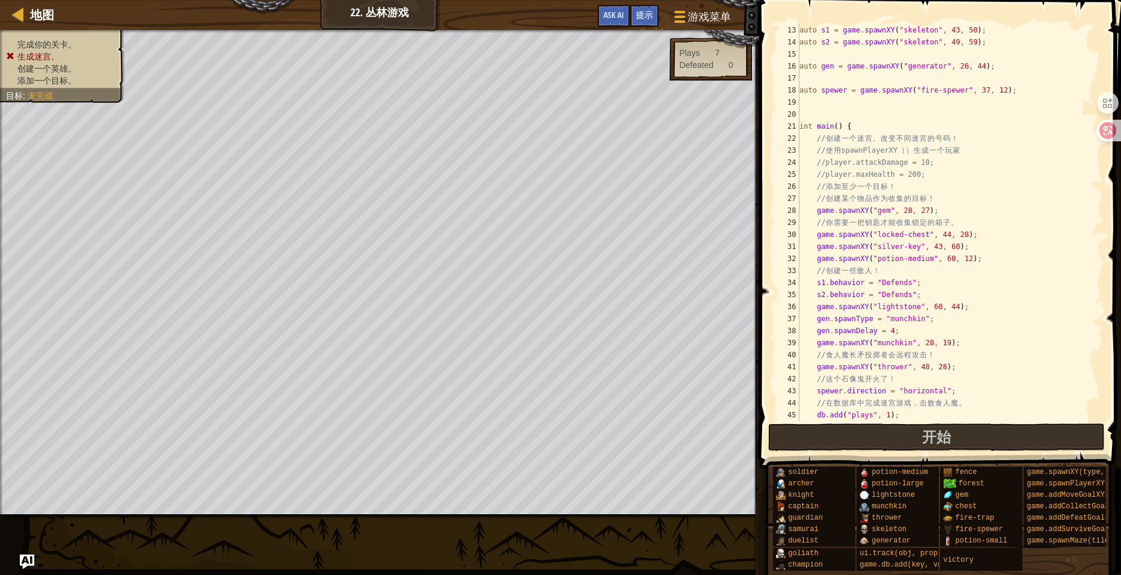
scroll to position [253, 0]
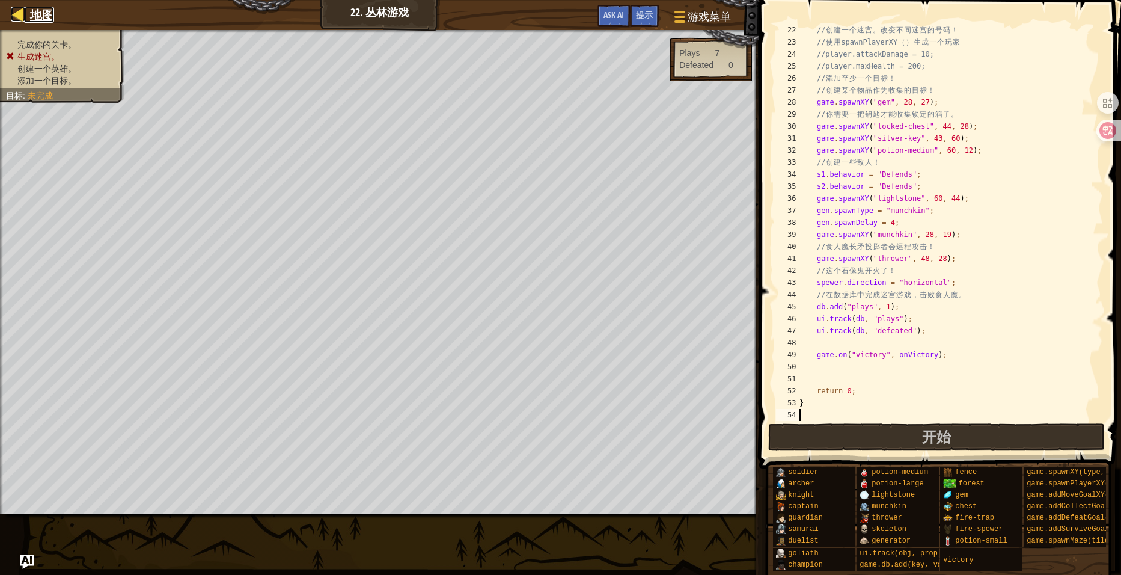
click at [23, 16] on div at bounding box center [18, 14] width 15 height 15
select select "zh-HANS"
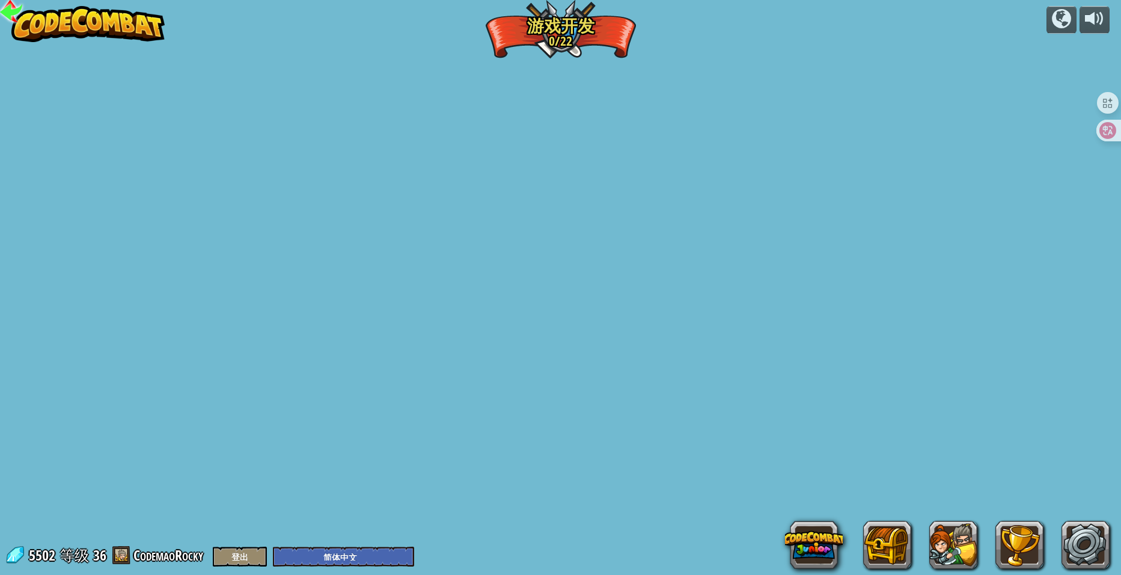
select select "zh-HANS"
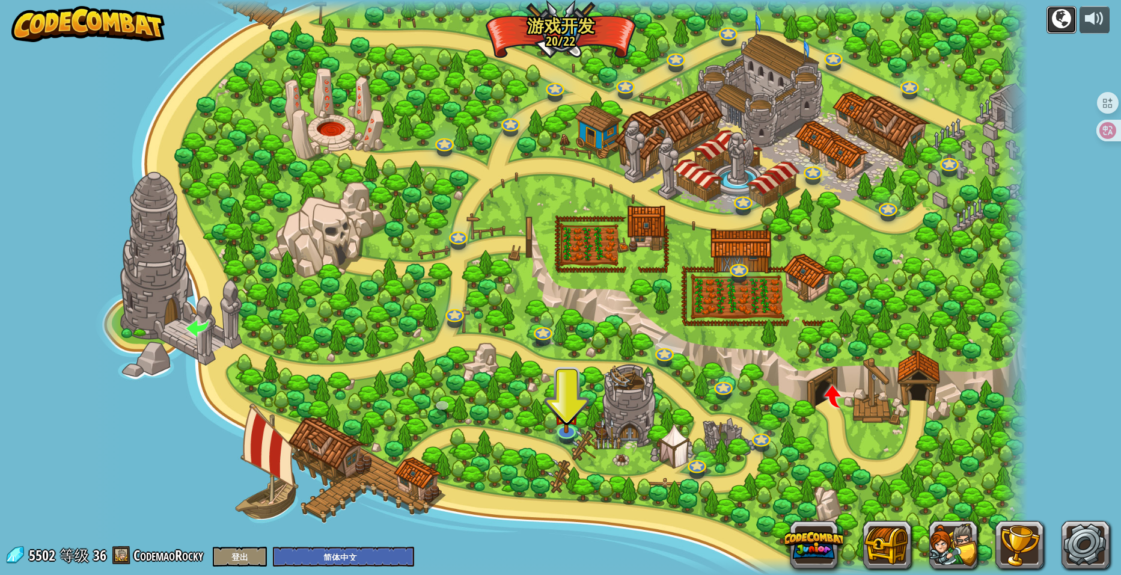
click at [1059, 22] on div at bounding box center [1061, 18] width 19 height 19
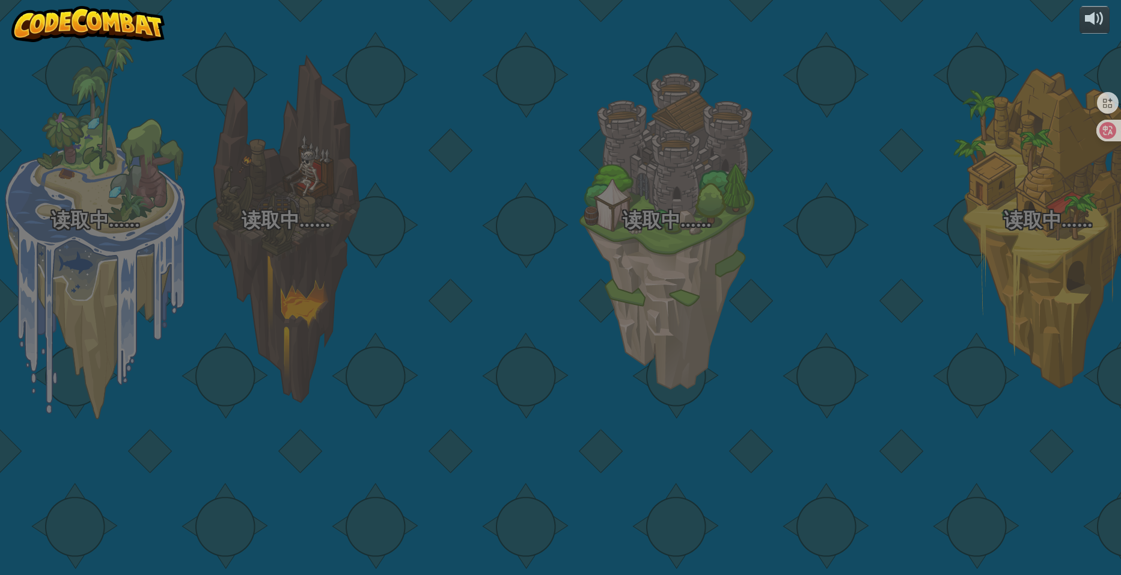
select select "zh-HANS"
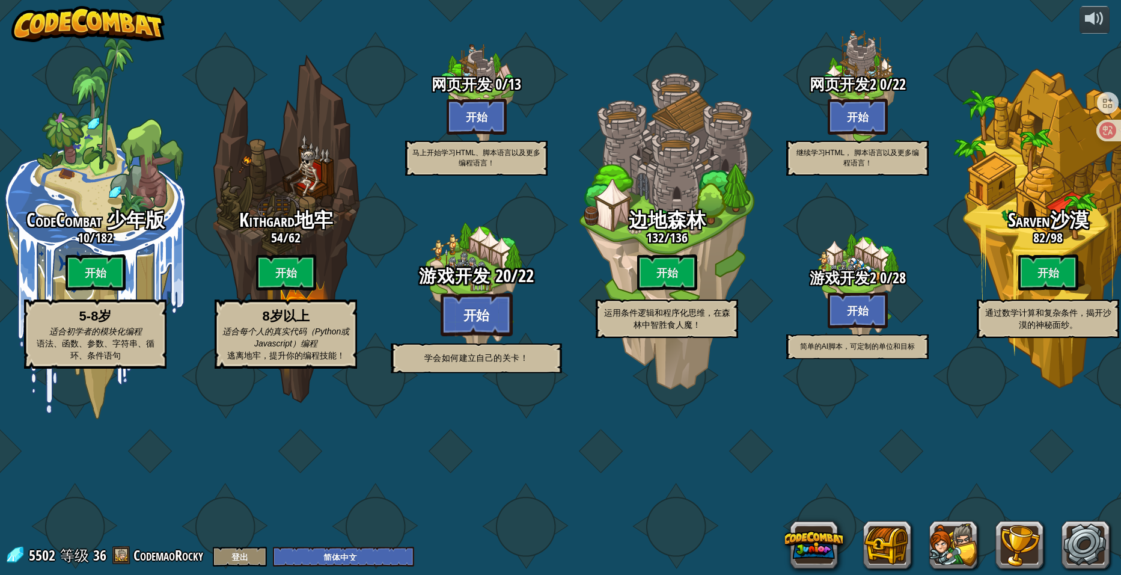
click at [486, 336] on btn "开始" at bounding box center [477, 314] width 72 height 43
select select "zh-HANS"
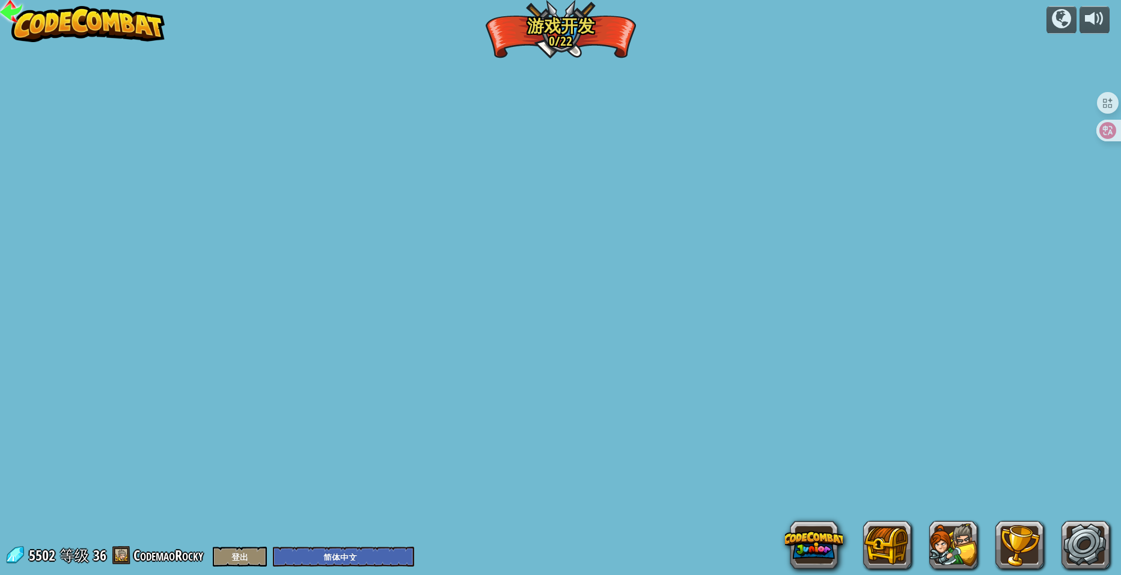
select select "zh-HANS"
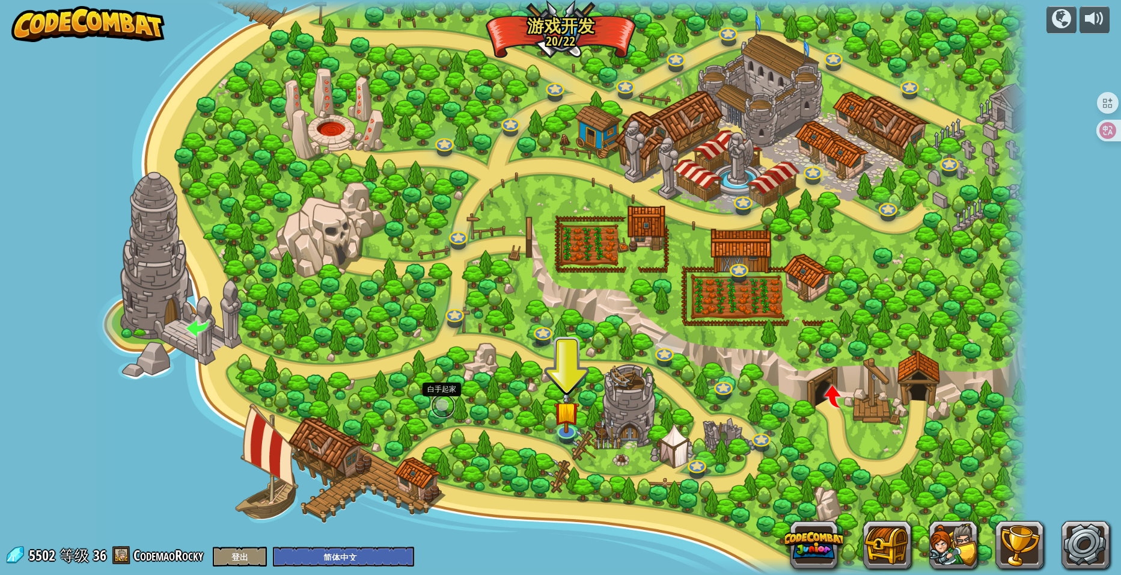
click at [441, 399] on link at bounding box center [443, 406] width 24 height 24
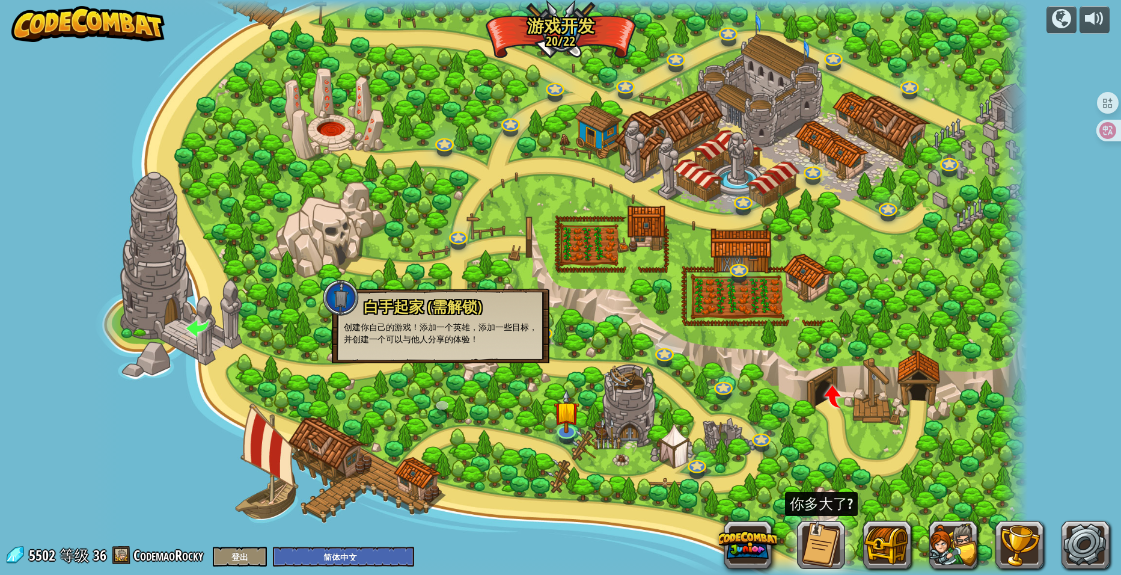
click at [581, 429] on div at bounding box center [561, 287] width 936 height 575
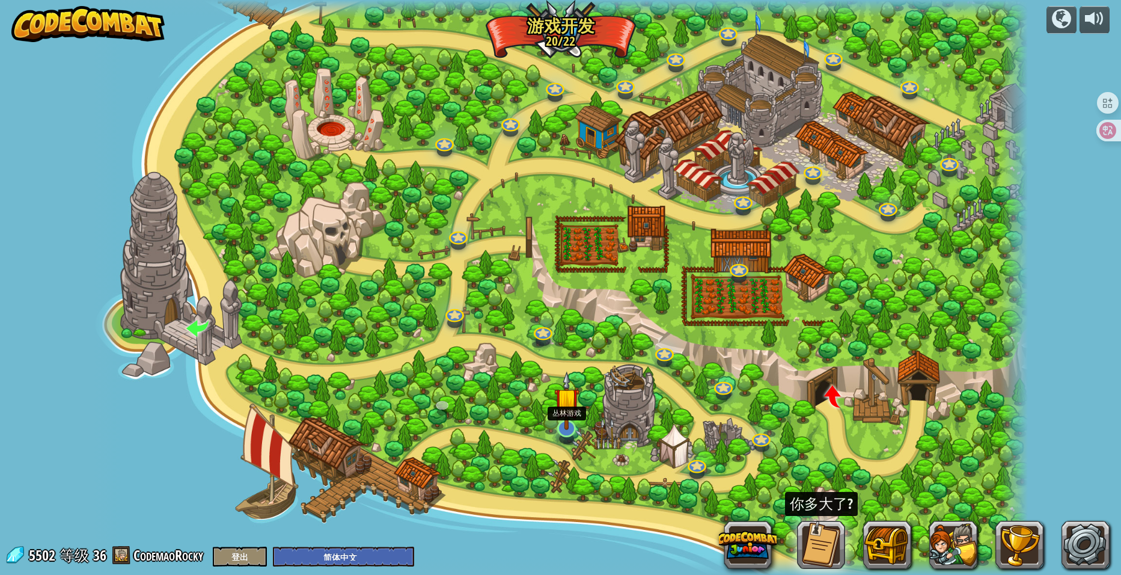
click at [574, 429] on img at bounding box center [567, 400] width 26 height 59
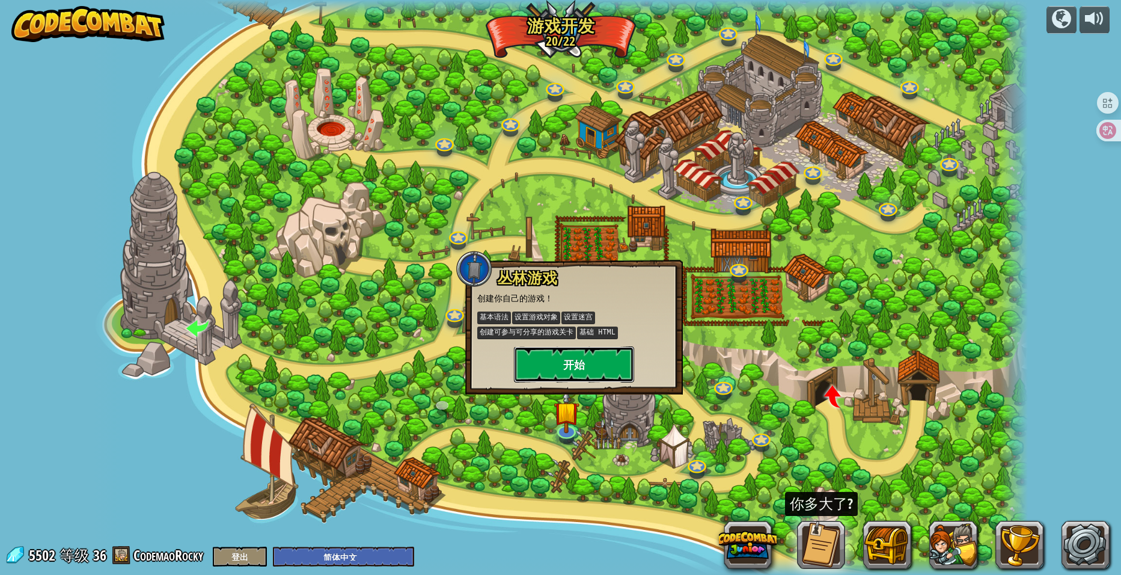
click at [587, 368] on button "开始" at bounding box center [574, 364] width 120 height 36
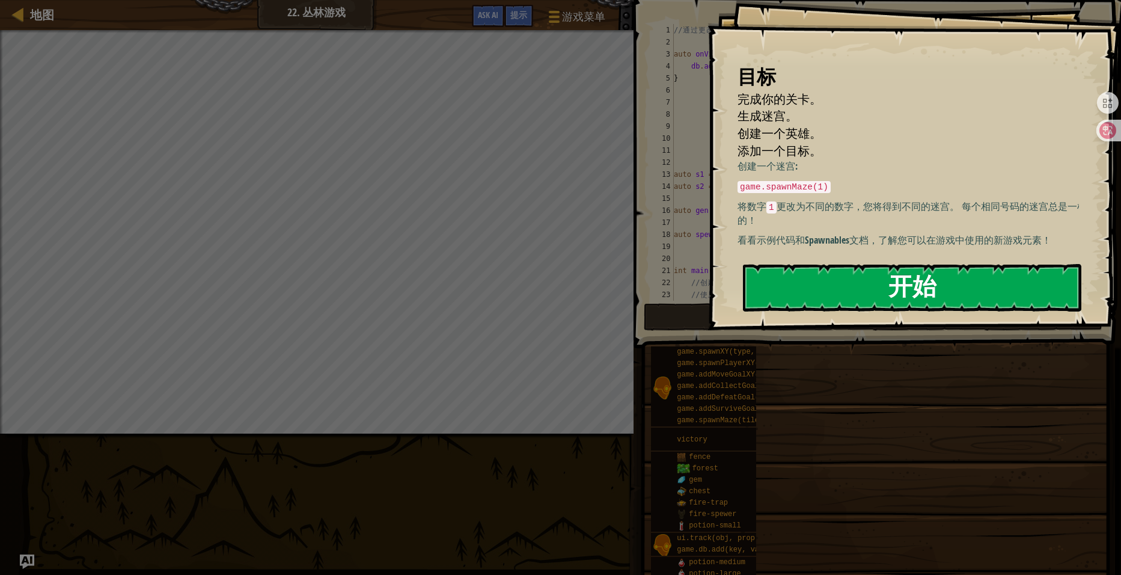
click at [877, 293] on button "开始" at bounding box center [912, 288] width 339 height 48
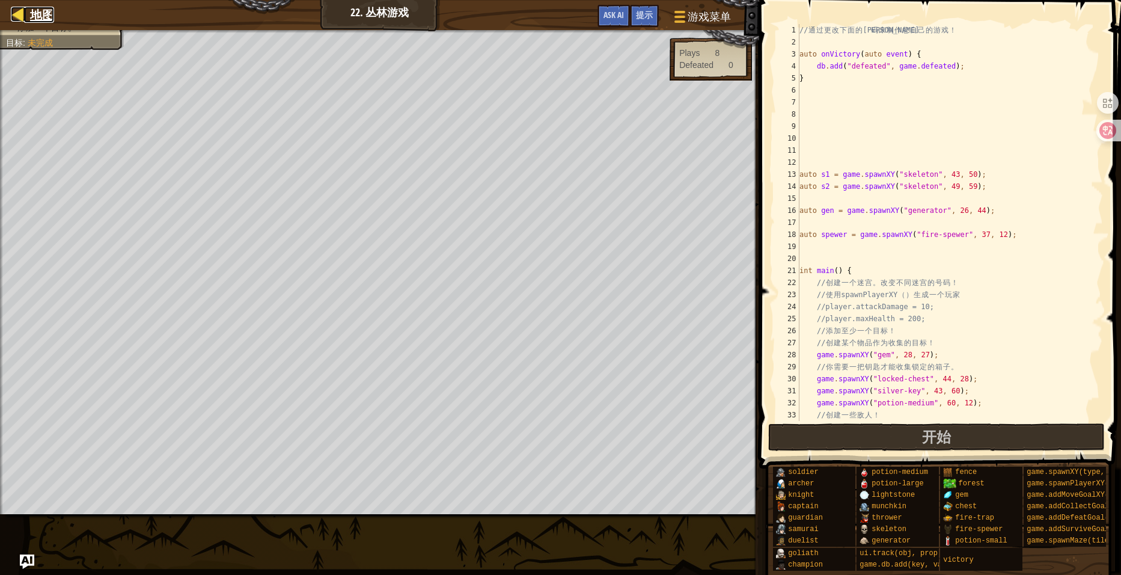
click at [45, 12] on span "地图" at bounding box center [42, 15] width 24 height 16
select select "zh-HANS"
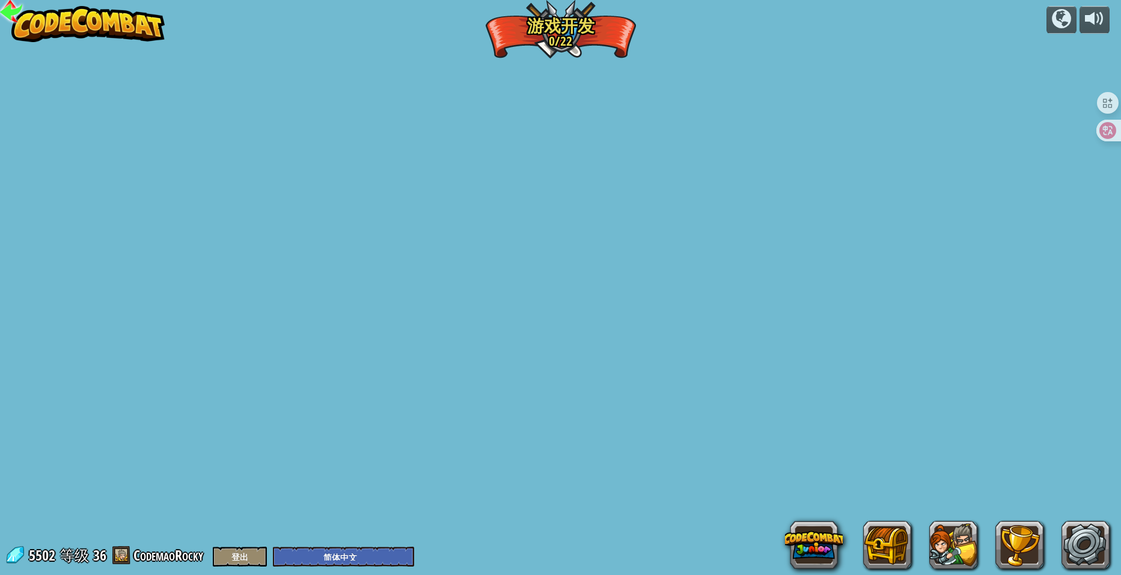
select select "zh-HANS"
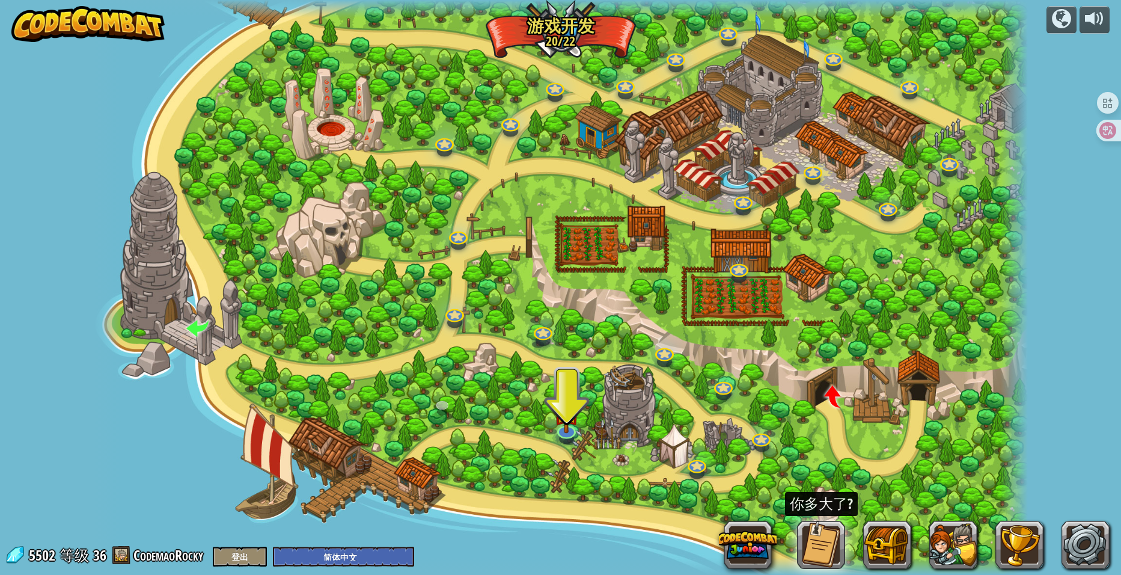
click at [639, 385] on div at bounding box center [561, 287] width 936 height 575
click at [572, 423] on img at bounding box center [567, 400] width 26 height 59
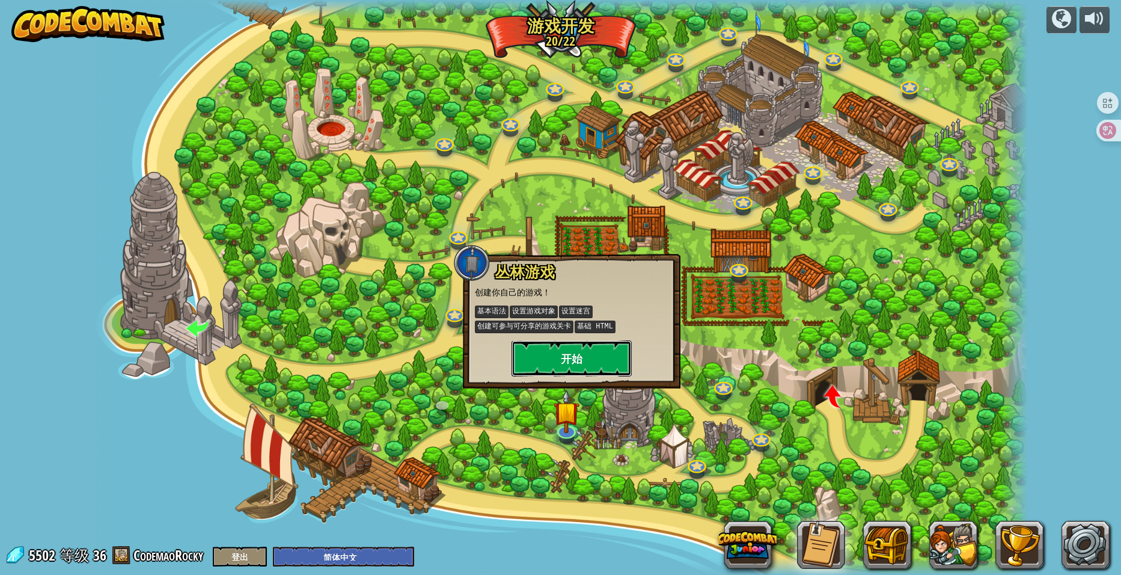
click at [577, 354] on button "开始" at bounding box center [572, 358] width 120 height 36
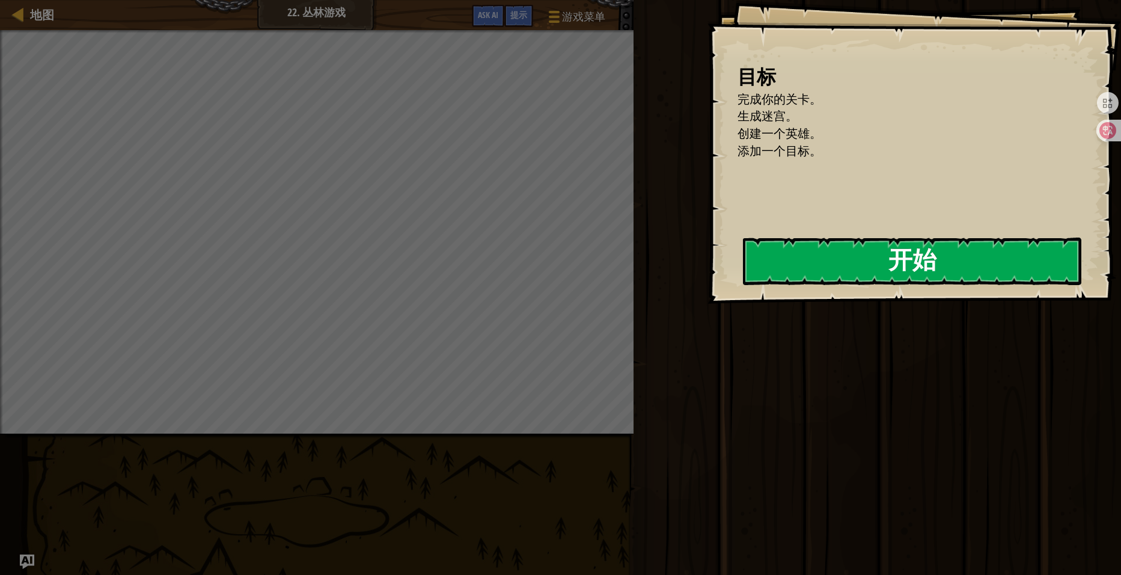
click at [743, 284] on button "开始" at bounding box center [912, 262] width 339 height 48
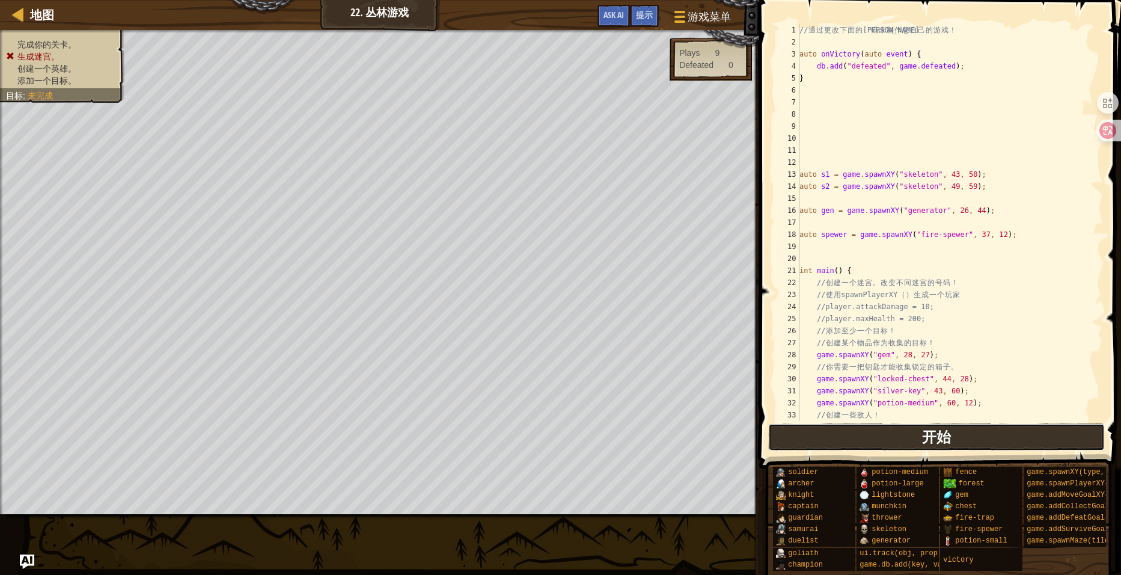
click at [946, 435] on span "开始" at bounding box center [936, 436] width 29 height 19
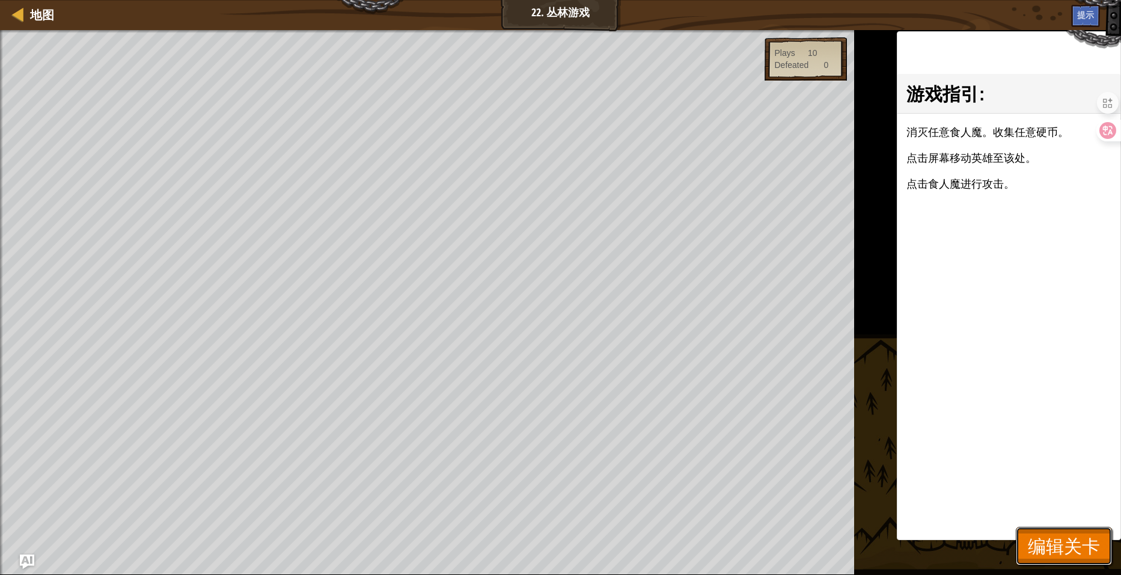
click at [1064, 548] on span "编辑关卡" at bounding box center [1064, 545] width 72 height 25
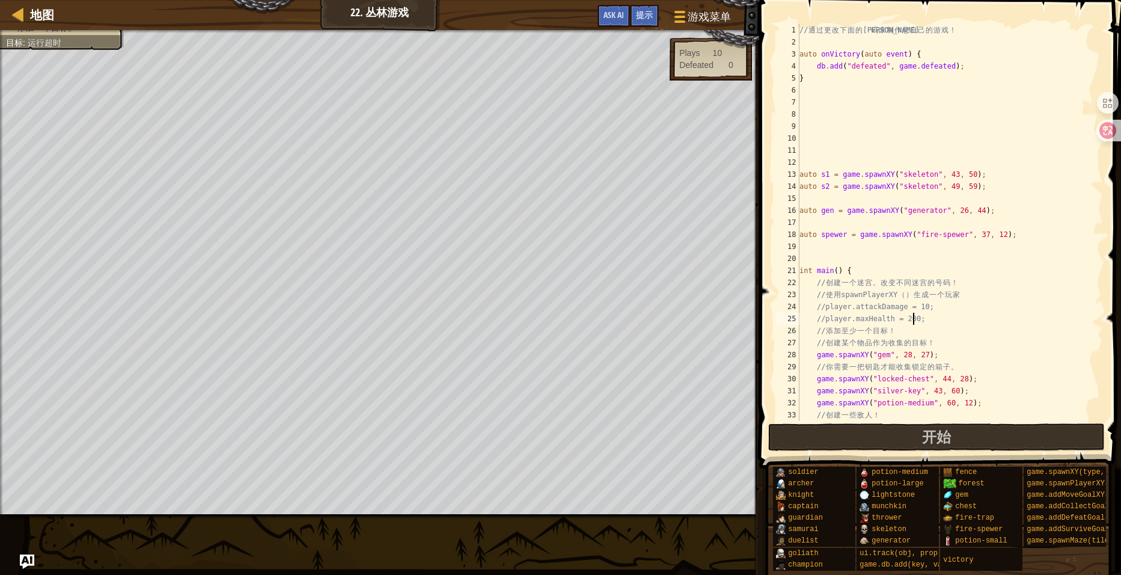
click at [978, 319] on div "// 通 过 更 改 下 面 的 代 码 来 制 作 您 自 己 的 游 戏 ！ auto onVictory ( auto event ) { db . a…" at bounding box center [945, 234] width 297 height 421
click at [859, 230] on div "// 通 过 更 改 下 面 的 代 码 来 制 作 您 自 己 的 游 戏 ！ auto onVictory ( auto event ) { db . a…" at bounding box center [945, 234] width 297 height 421
type textarea "}"
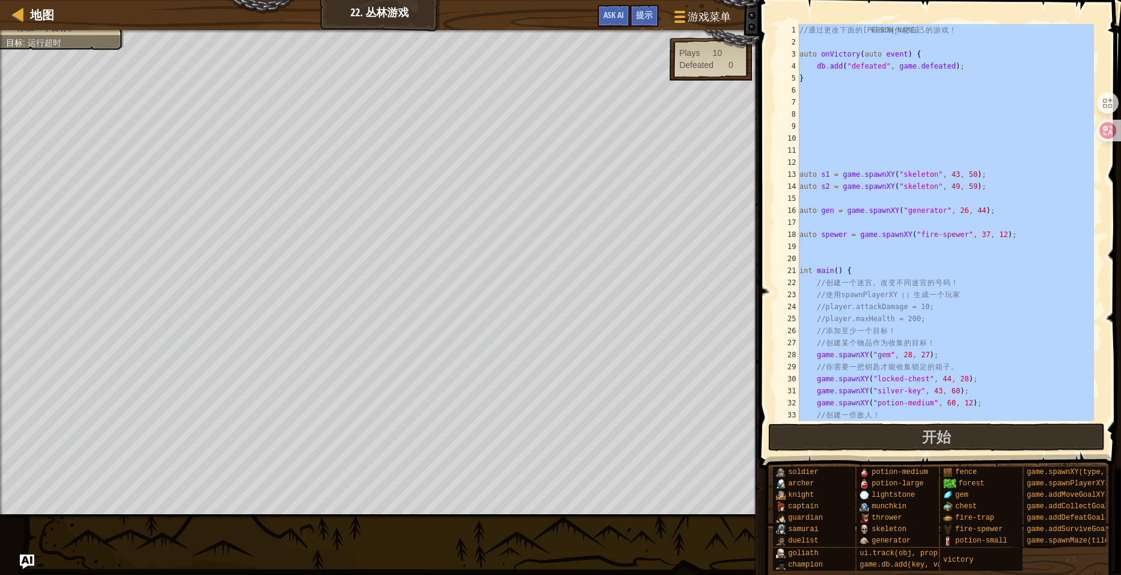
paste textarea
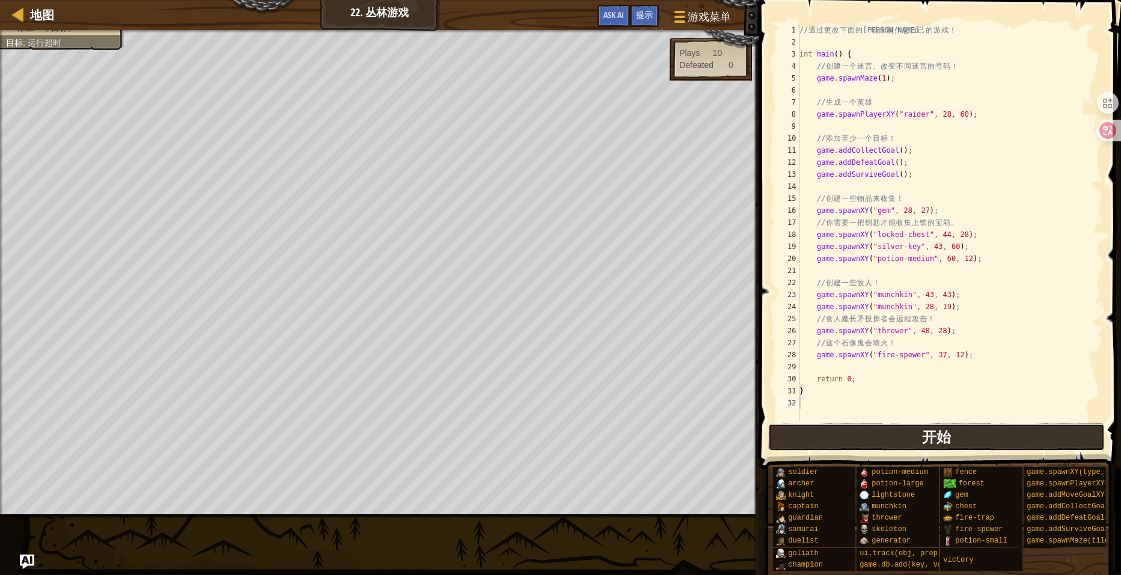
click at [958, 436] on button "开始" at bounding box center [936, 437] width 337 height 28
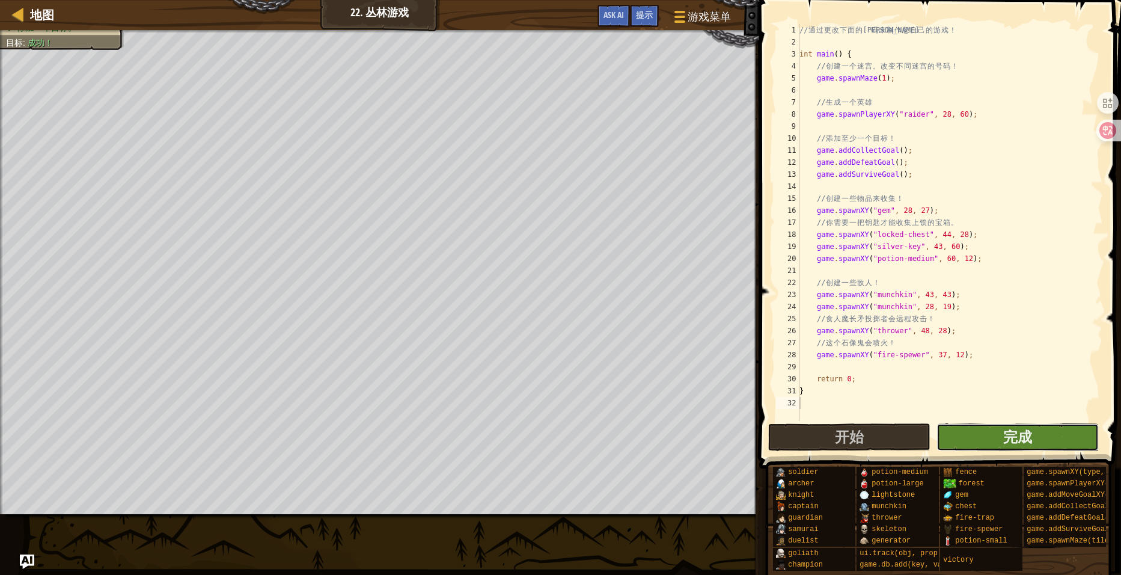
click at [990, 434] on button "完成" at bounding box center [1018, 437] width 162 height 28
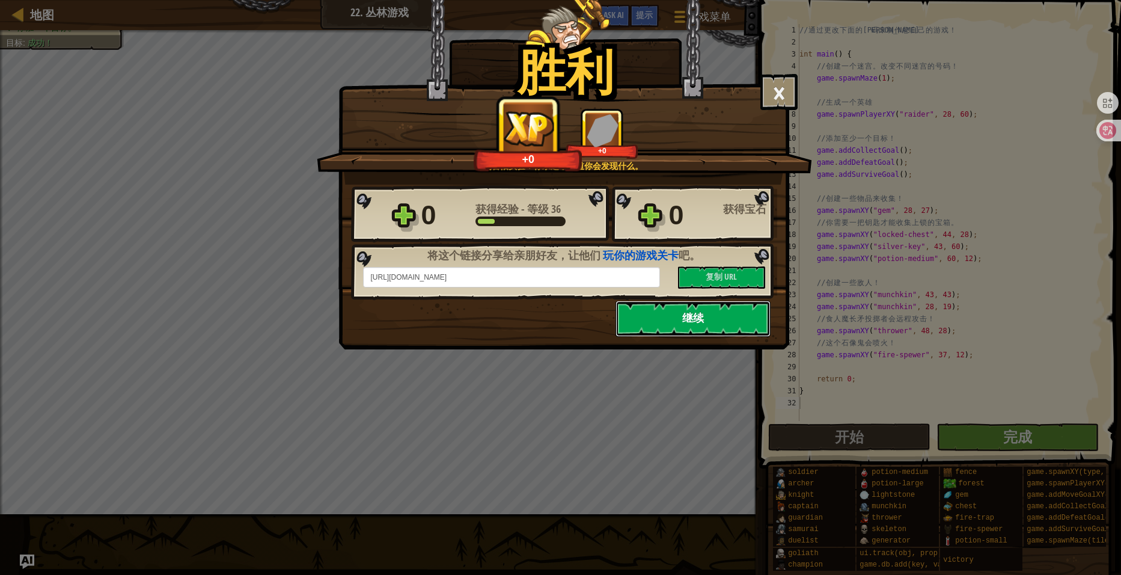
click at [707, 323] on button "继续" at bounding box center [693, 319] width 155 height 36
select select "zh-HANS"
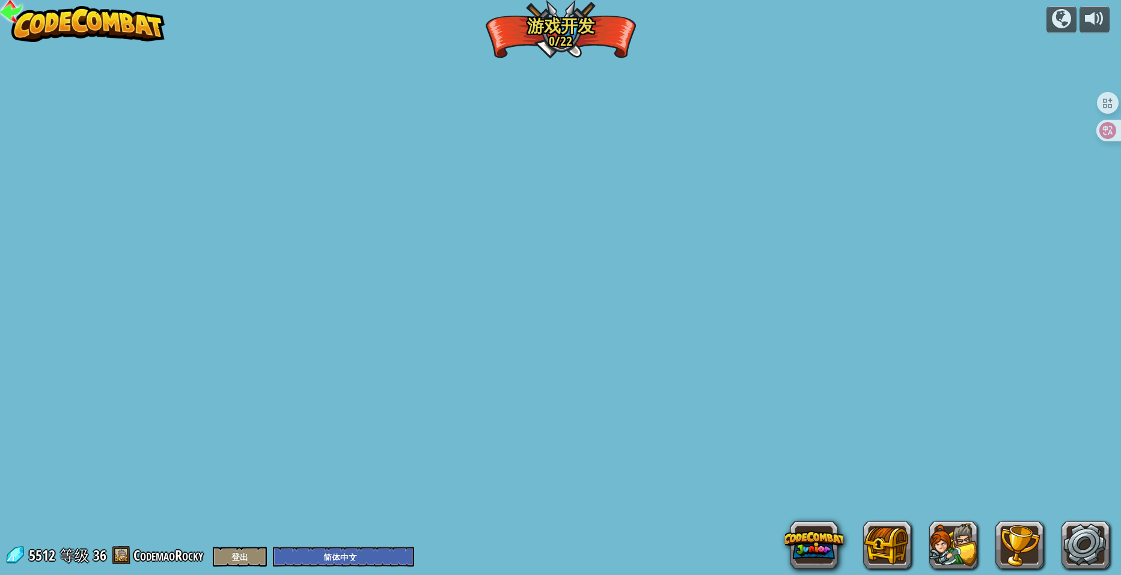
select select "zh-HANS"
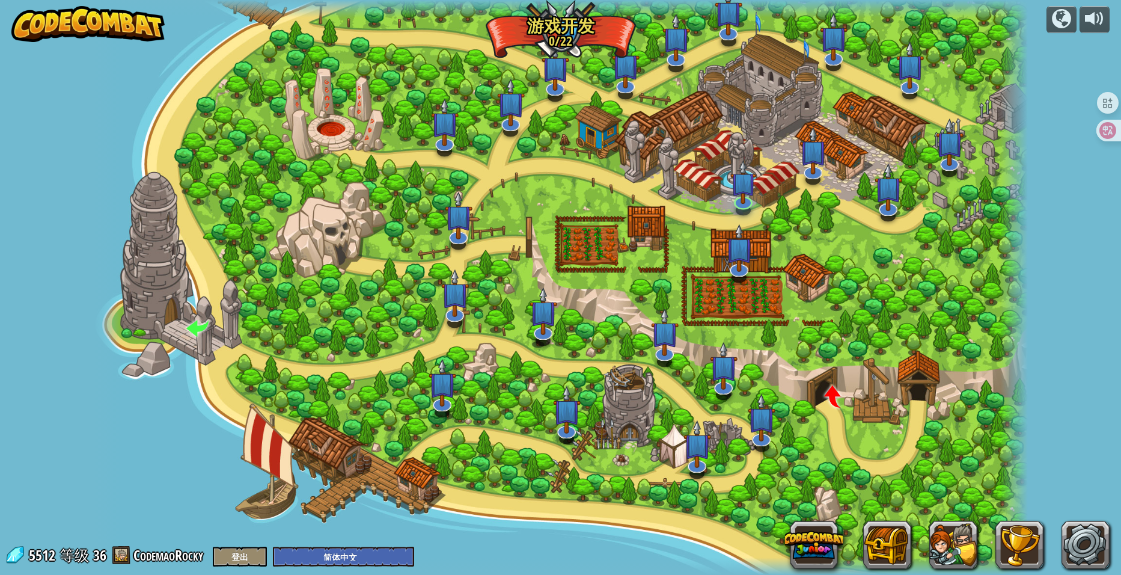
select select "zh-HANS"
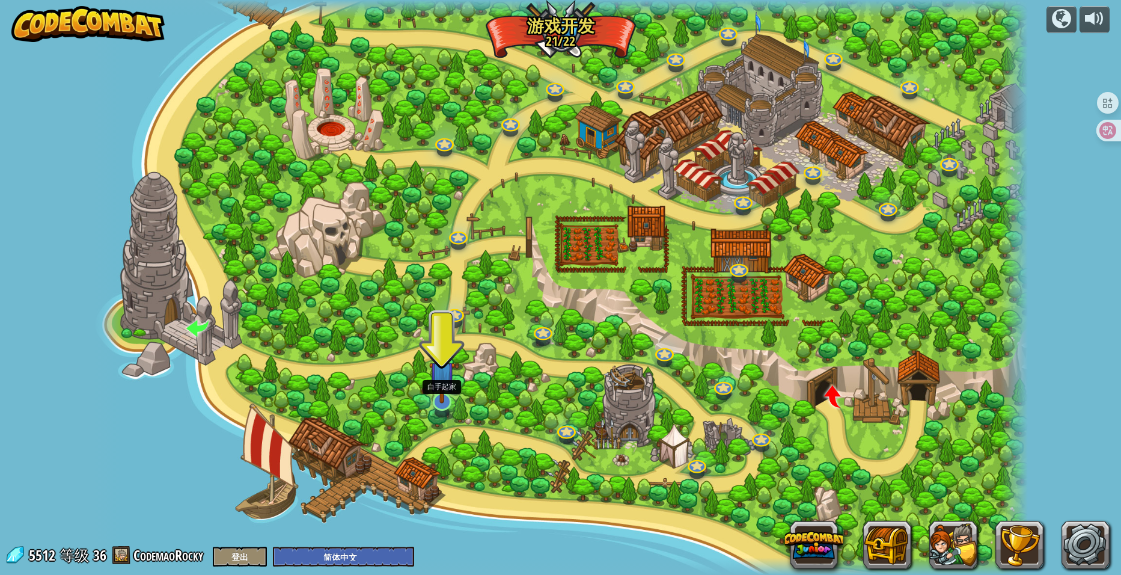
click at [443, 396] on img at bounding box center [442, 374] width 26 height 59
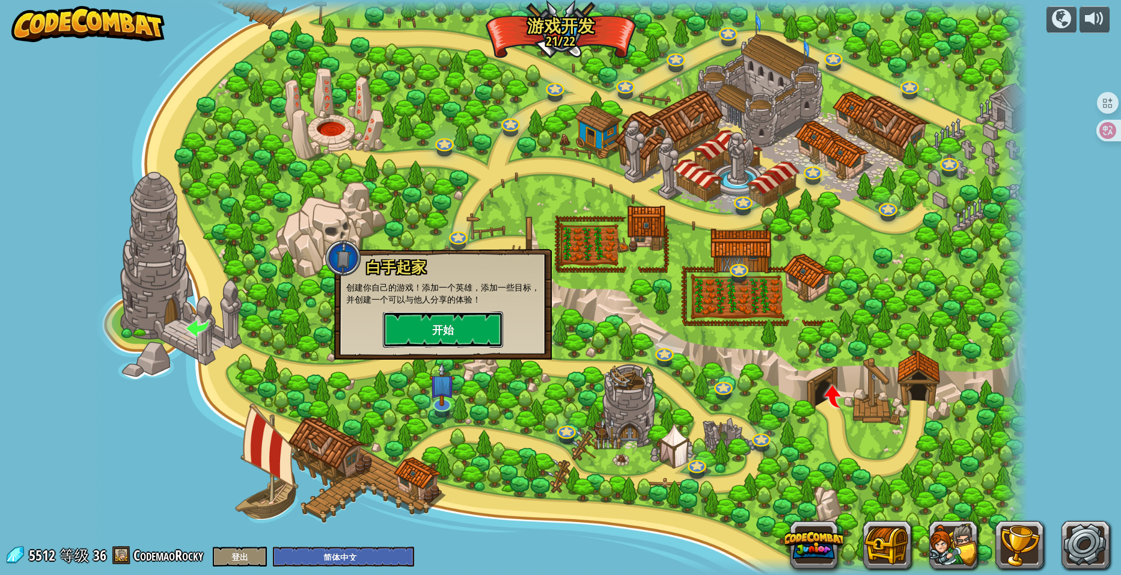
click at [445, 329] on button "开始" at bounding box center [443, 329] width 120 height 36
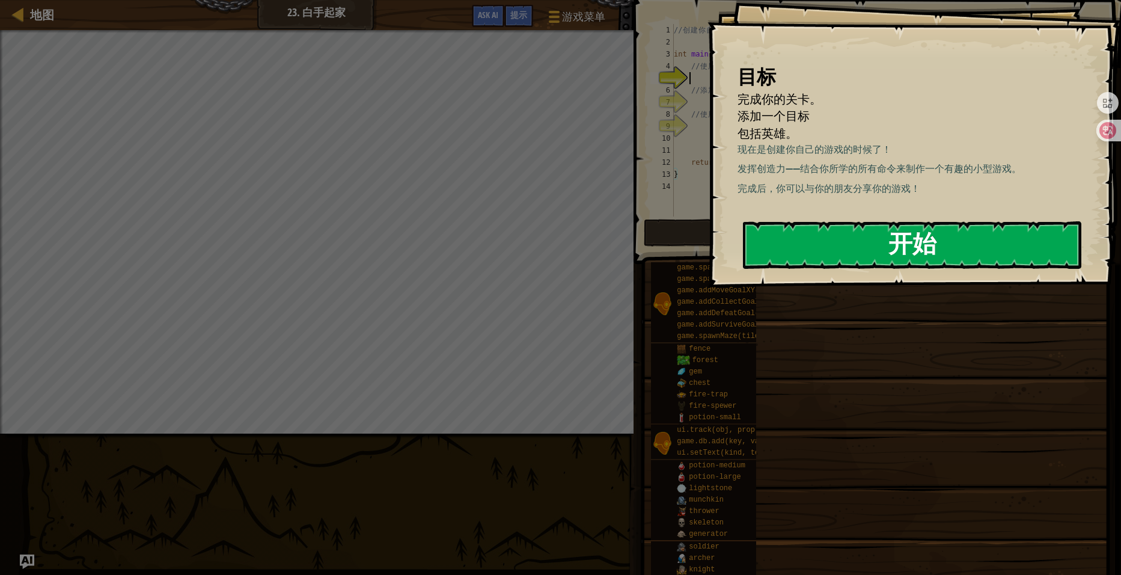
click at [979, 239] on button "开始" at bounding box center [912, 245] width 339 height 48
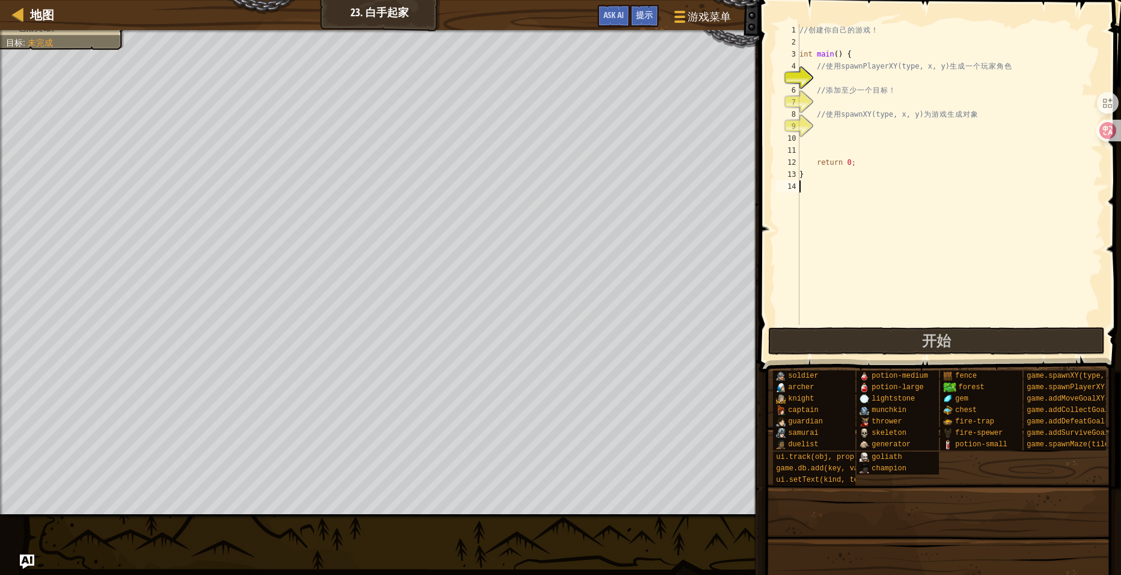
drag, startPoint x: 814, startPoint y: 186, endPoint x: 727, endPoint y: -43, distance: 245.7
click at [727, 0] on html "地图 23. 白手起家 游戏菜单 完成 提示 Ask AI 1 ההההההההההההההההההההההההההההההההההההההההההההההה…" at bounding box center [560, 287] width 1121 height 575
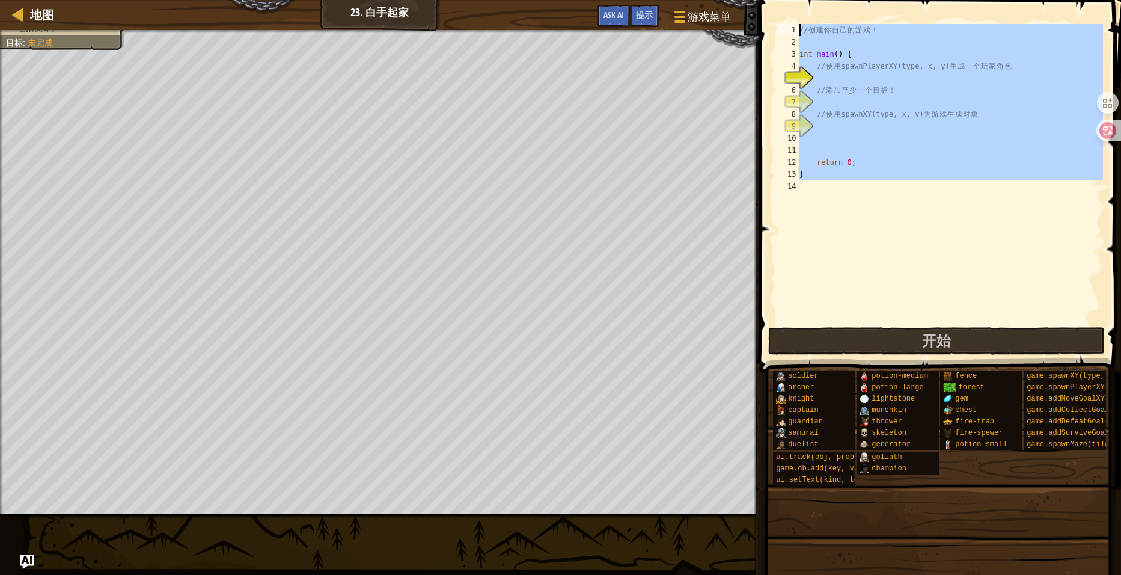
paste textarea "}"
type textarea "}"
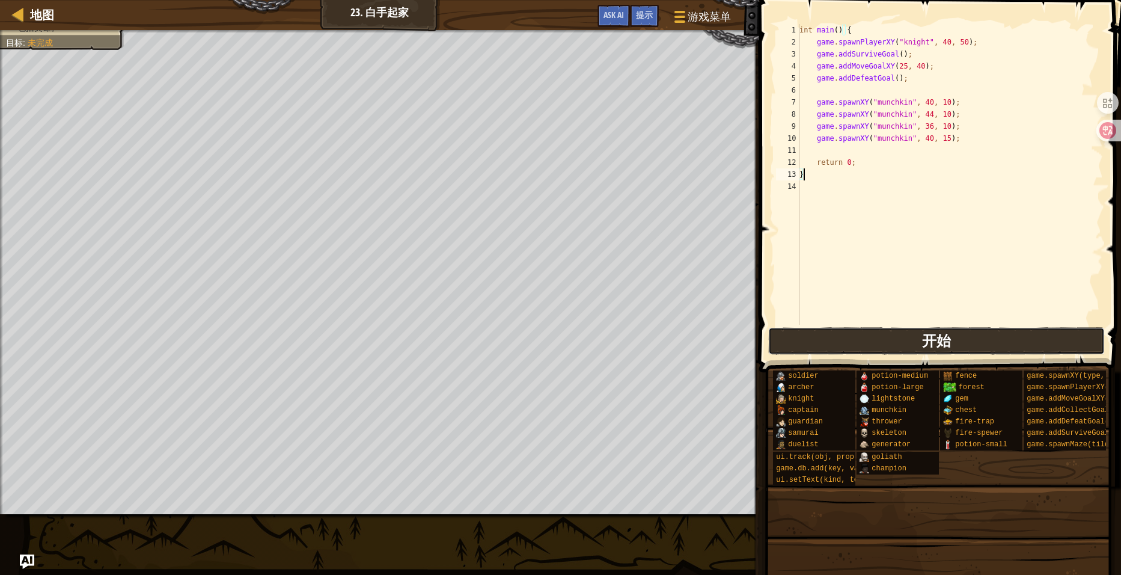
click at [901, 342] on button "开始" at bounding box center [936, 341] width 337 height 28
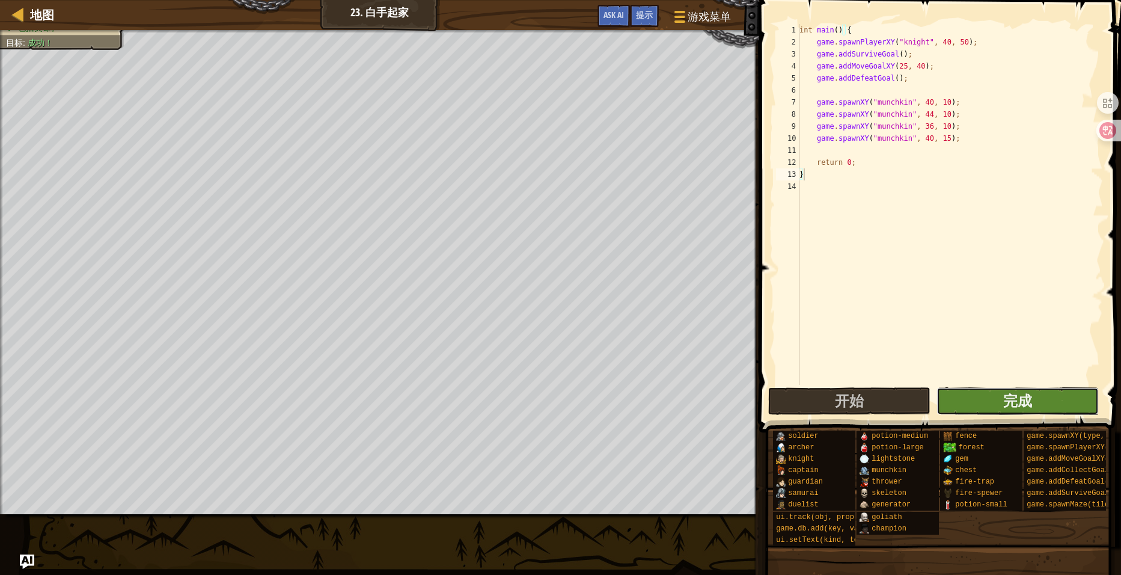
click at [993, 394] on button "完成" at bounding box center [1018, 401] width 162 height 28
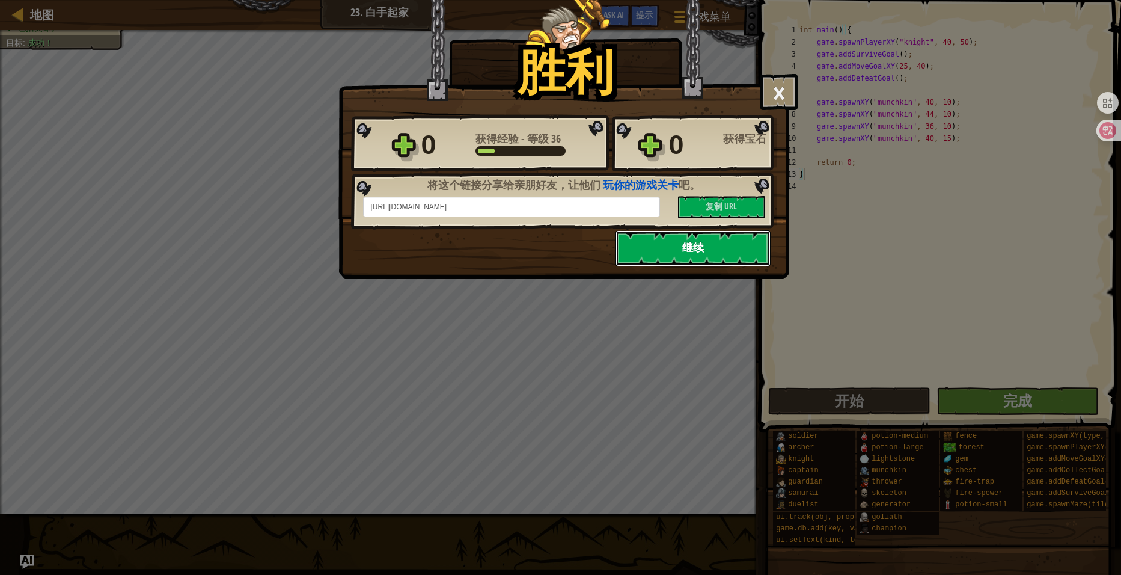
click at [693, 258] on button "继续" at bounding box center [693, 248] width 155 height 36
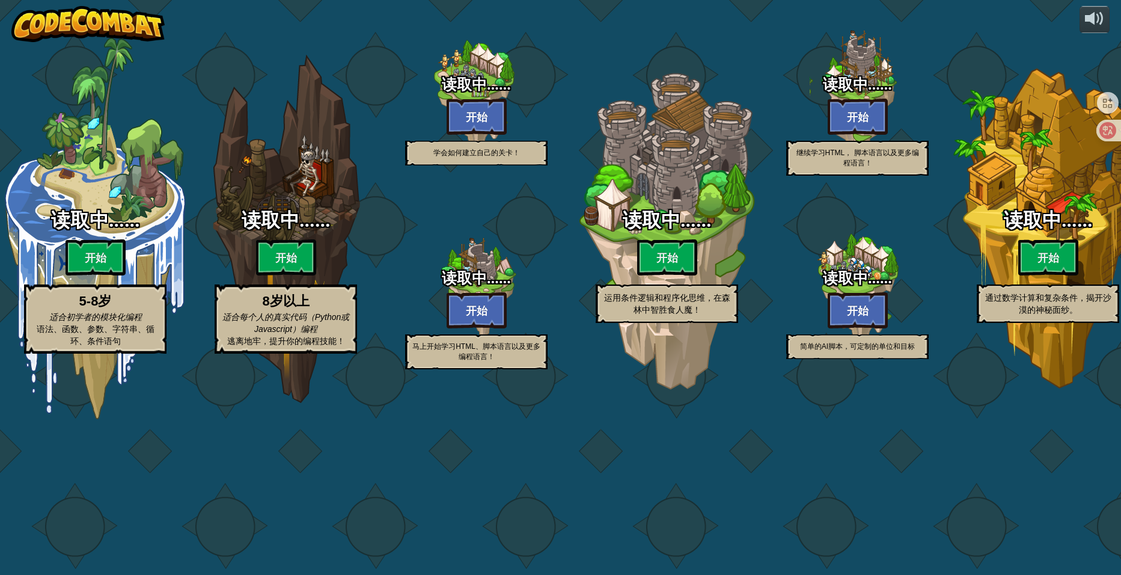
select select "zh-HANS"
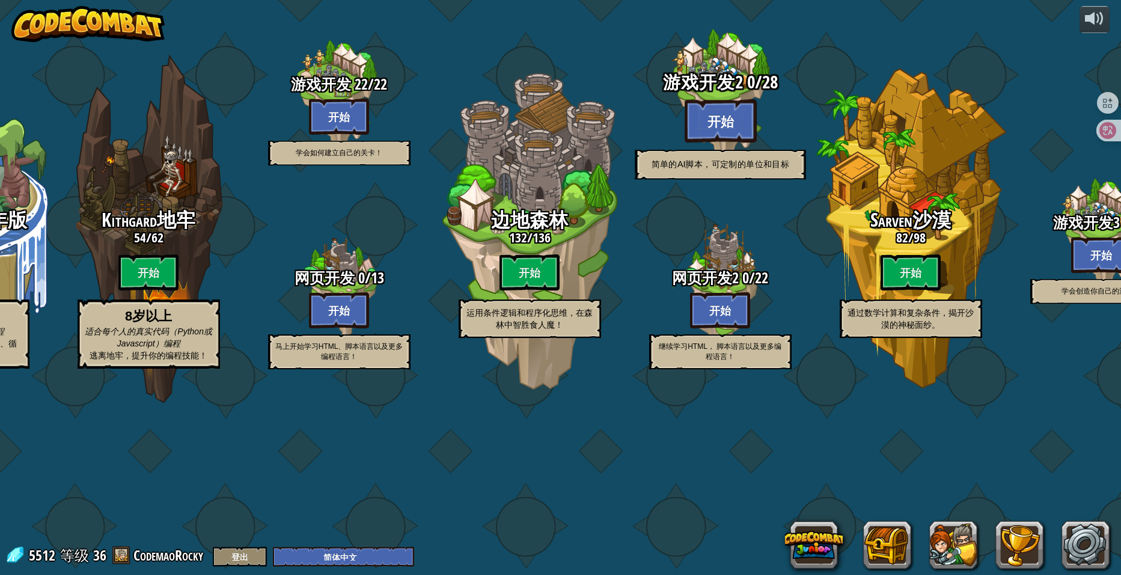
click at [692, 143] on btn "开始" at bounding box center [720, 120] width 72 height 43
select select "zh-HANS"
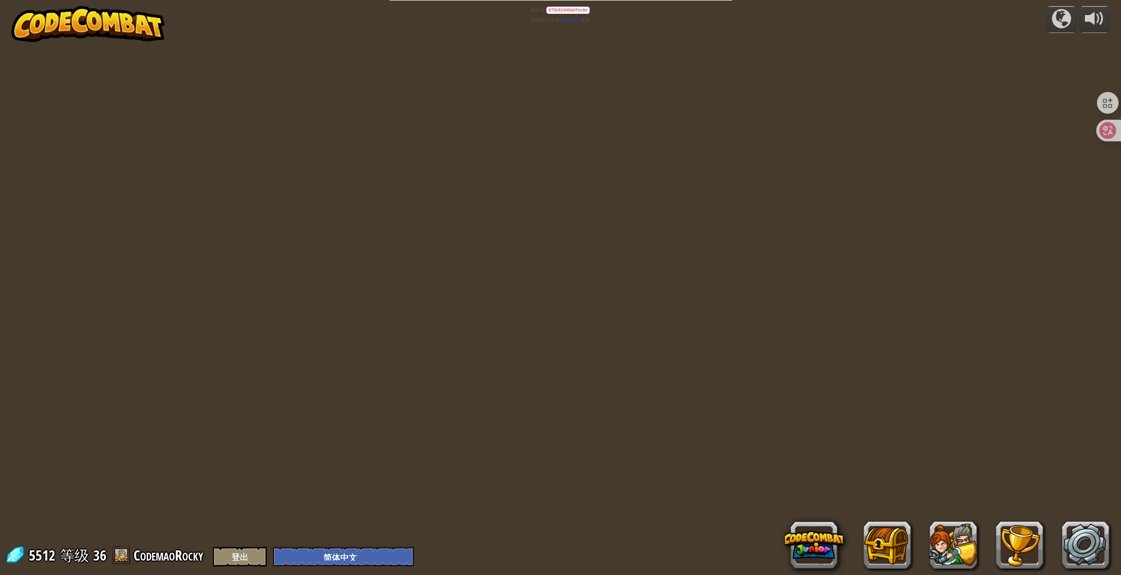
select select "zh-HANS"
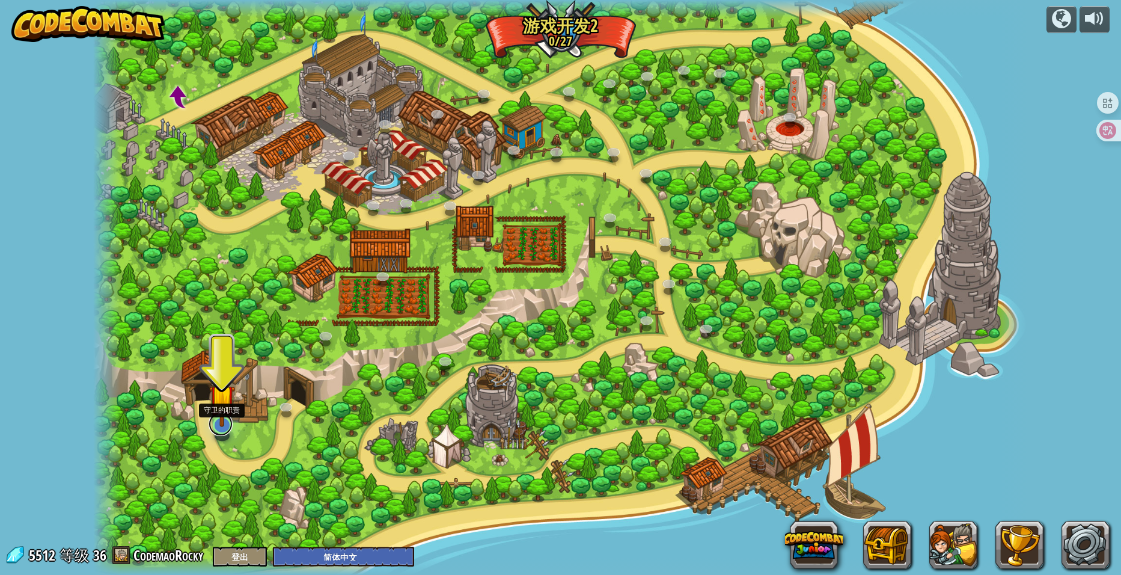
click at [221, 434] on link at bounding box center [221, 424] width 24 height 24
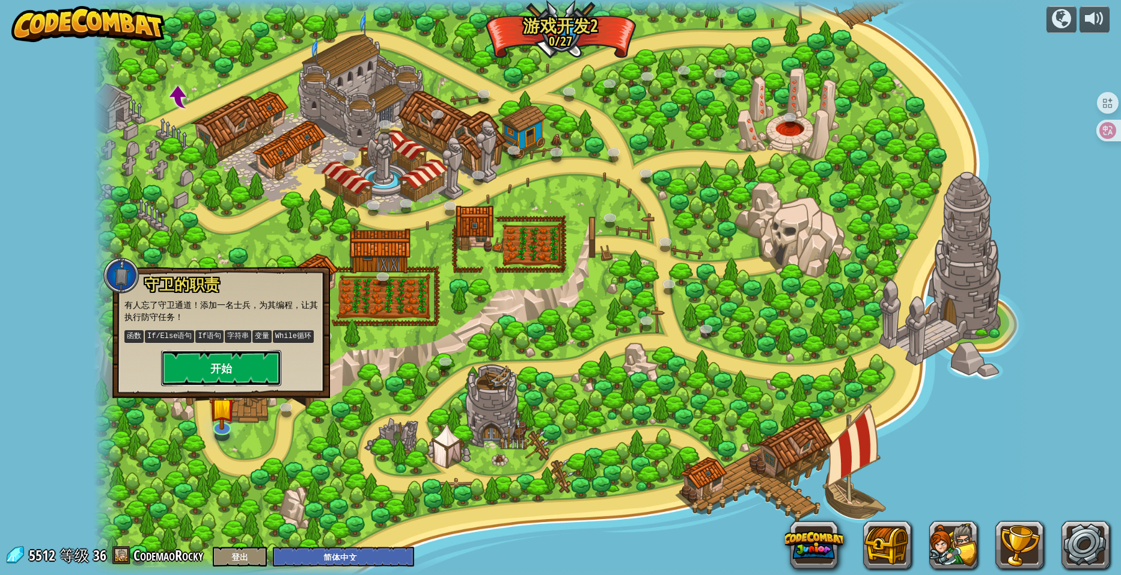
click at [231, 368] on button "开始" at bounding box center [221, 368] width 120 height 36
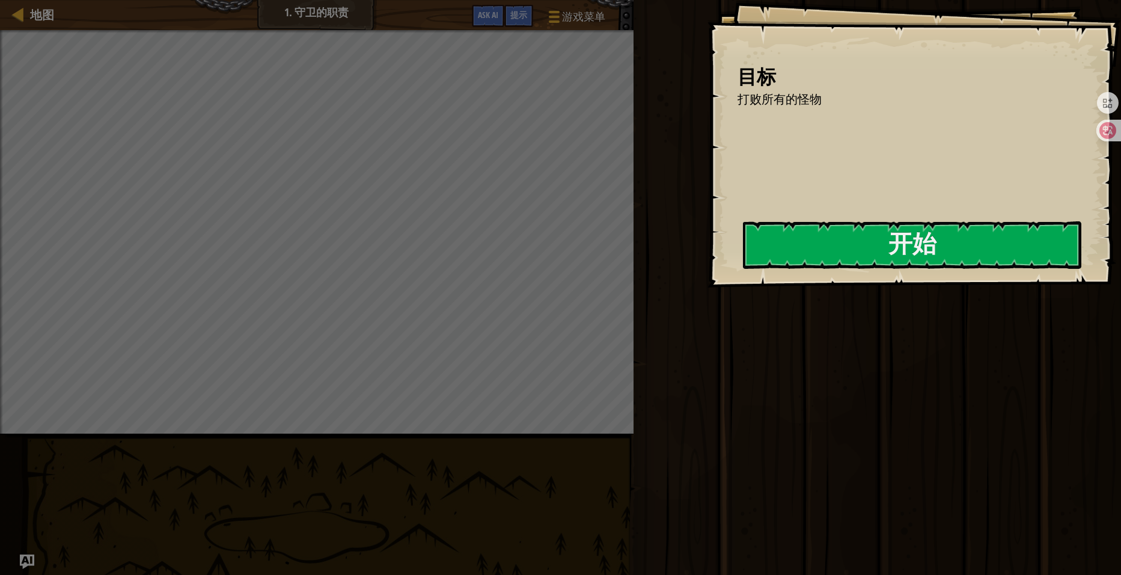
click at [708, 233] on div "目标 打败所有的怪物 开始 载入失败 订阅后才可开始本关 订阅 你将需要加入一个课程来玩这个关卡 回到我的课程 请询问老师分配后续课程，或者联系客服购买课程或…" at bounding box center [915, 143] width 414 height 287
click at [764, 242] on button "开始" at bounding box center [912, 245] width 339 height 48
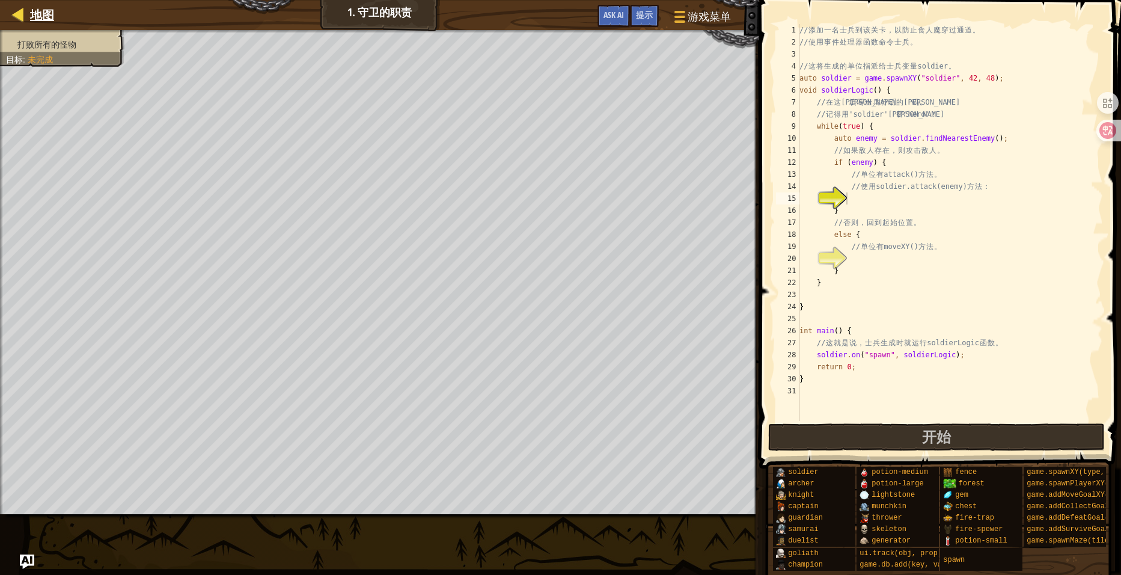
click at [39, 23] on div "地图" at bounding box center [39, 15] width 30 height 30
select select "zh-HANS"
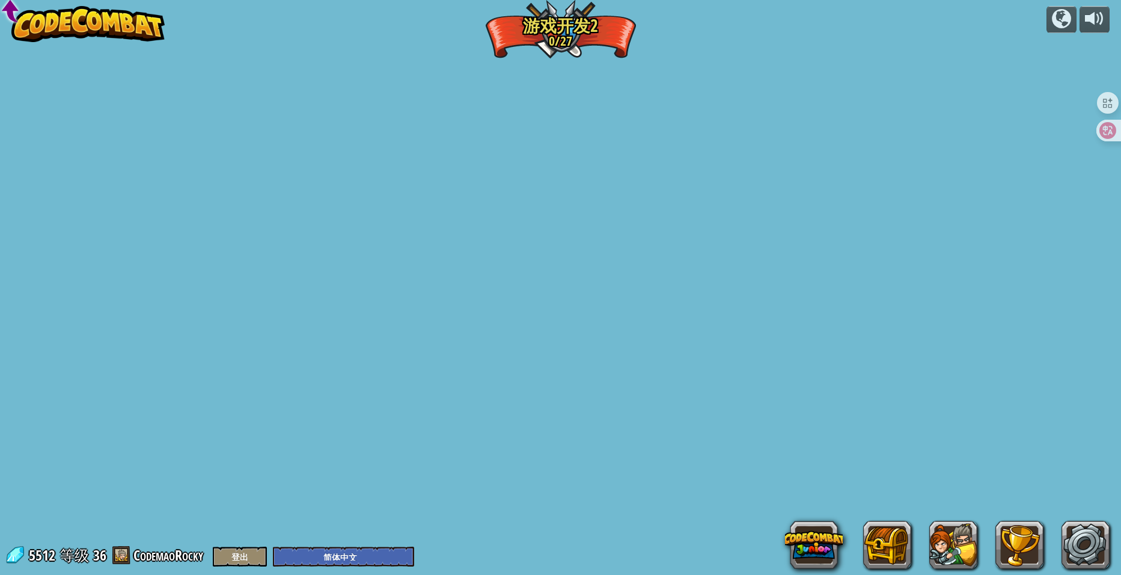
select select "zh-HANS"
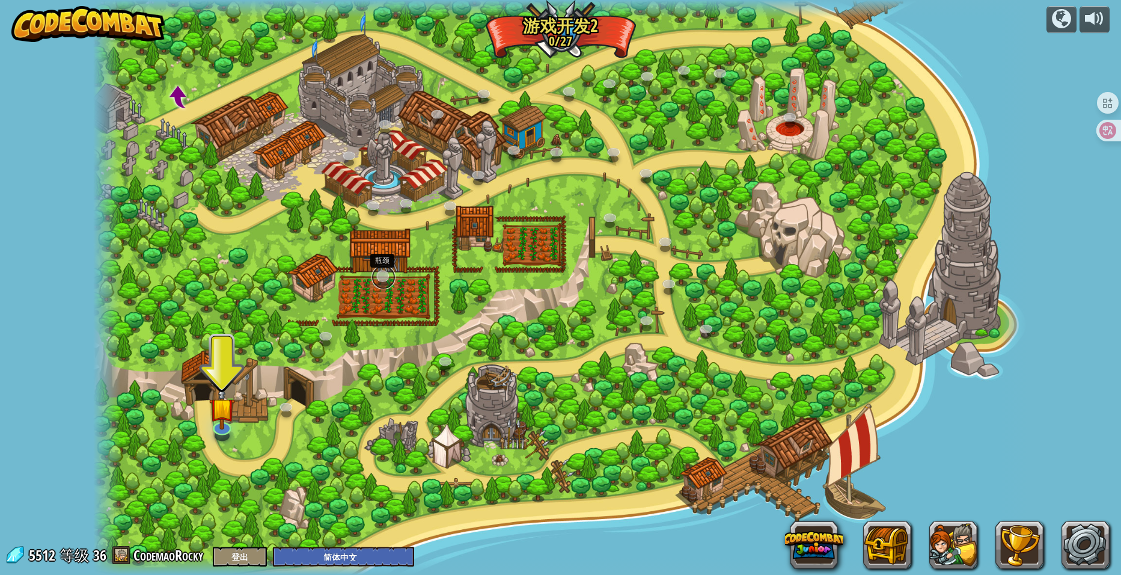
click at [385, 273] on link at bounding box center [384, 277] width 24 height 24
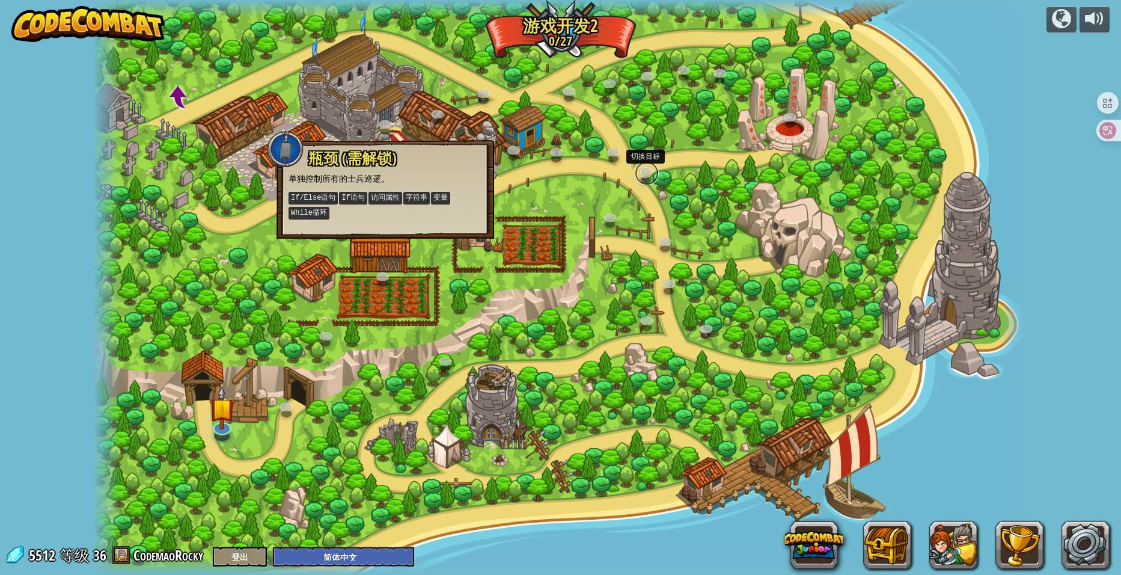
click at [650, 168] on link at bounding box center [647, 173] width 24 height 24
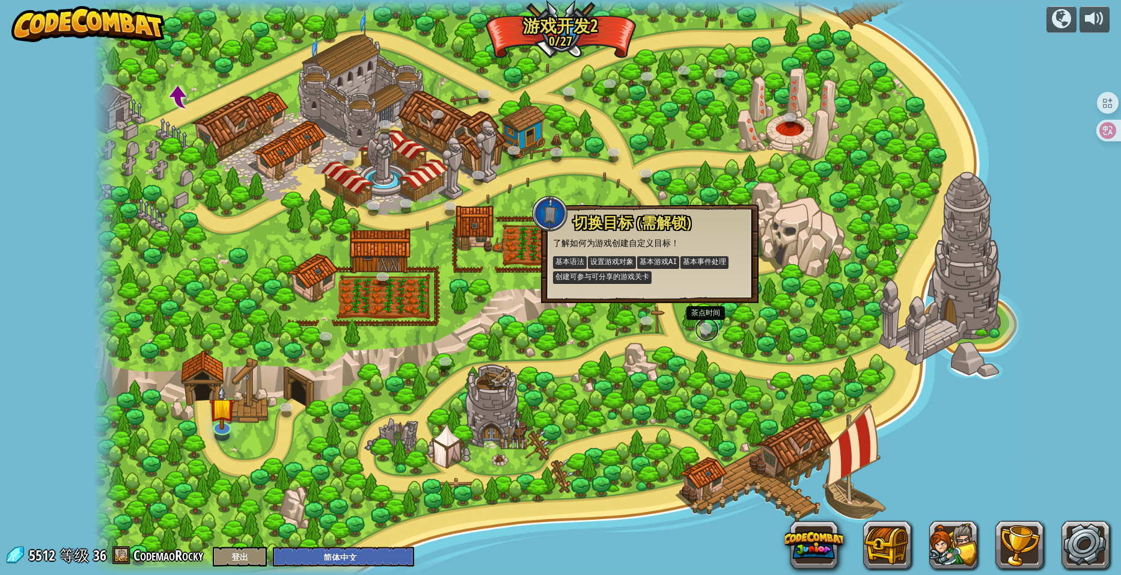
click at [710, 329] on link at bounding box center [707, 329] width 24 height 24
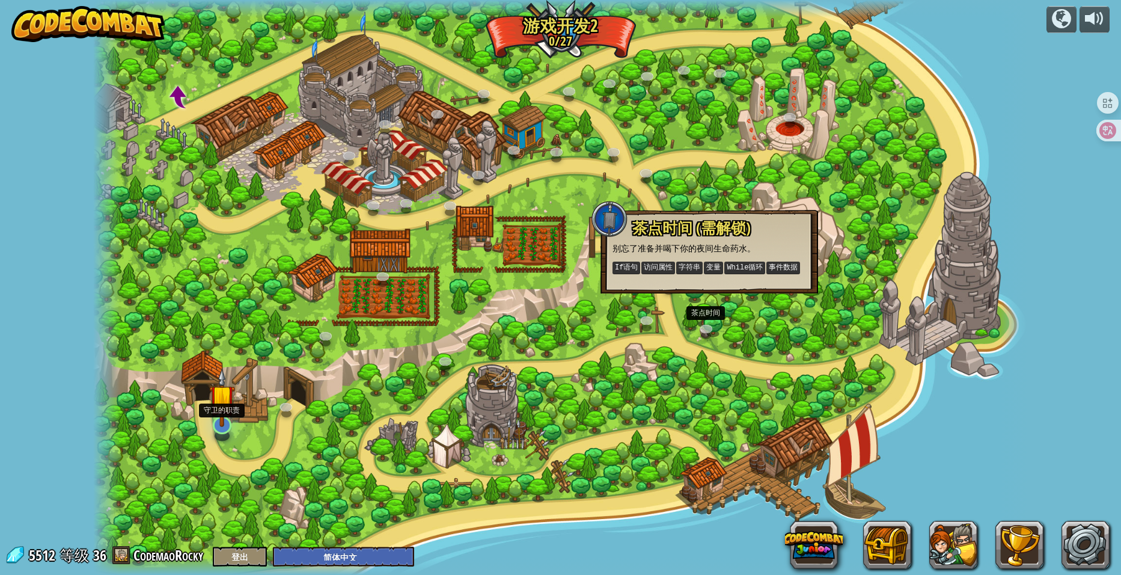
click at [229, 421] on img at bounding box center [222, 397] width 26 height 59
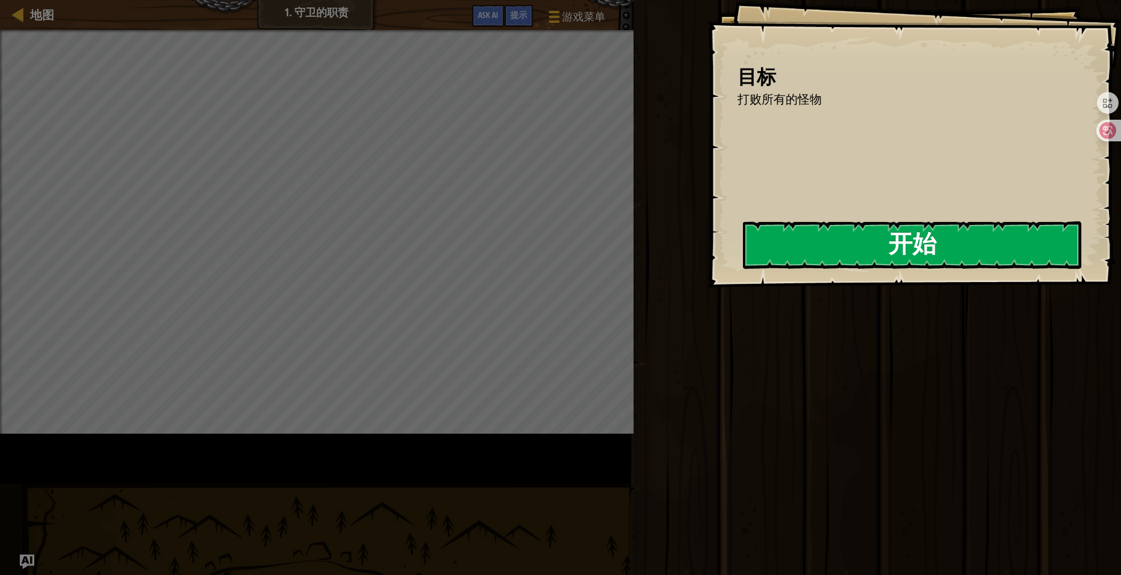
click at [743, 269] on button "开始" at bounding box center [912, 245] width 339 height 48
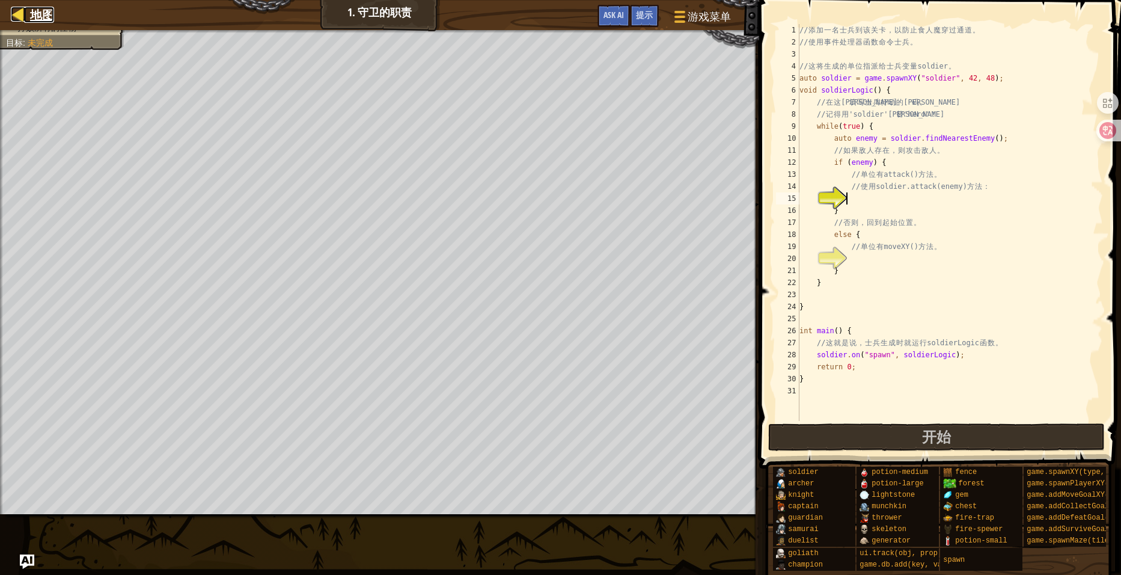
click at [40, 9] on span "地图" at bounding box center [42, 15] width 24 height 16
select select "zh-HANS"
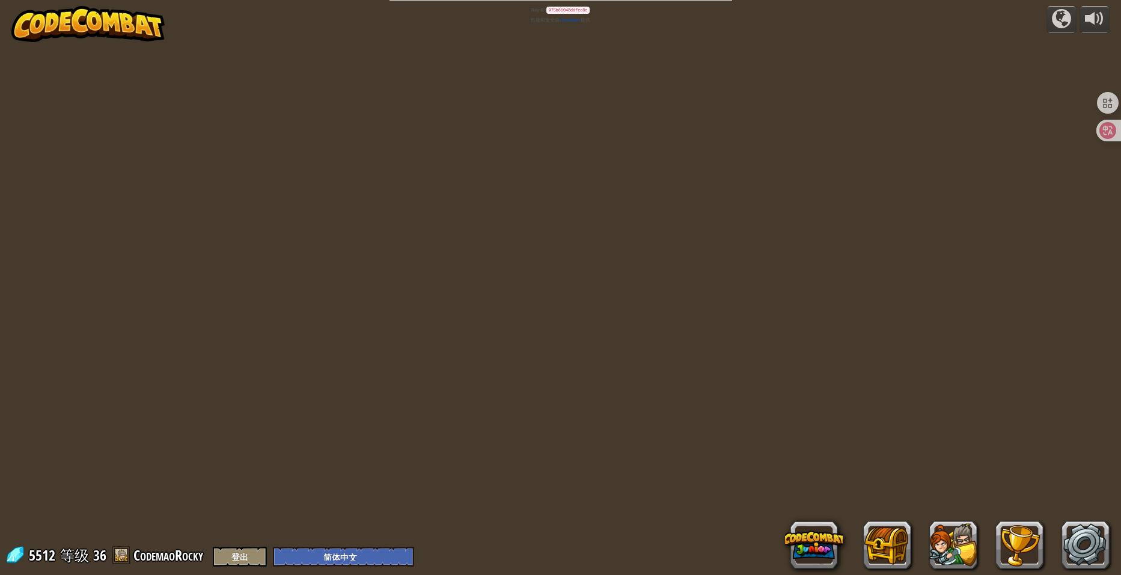
select select "zh-HANS"
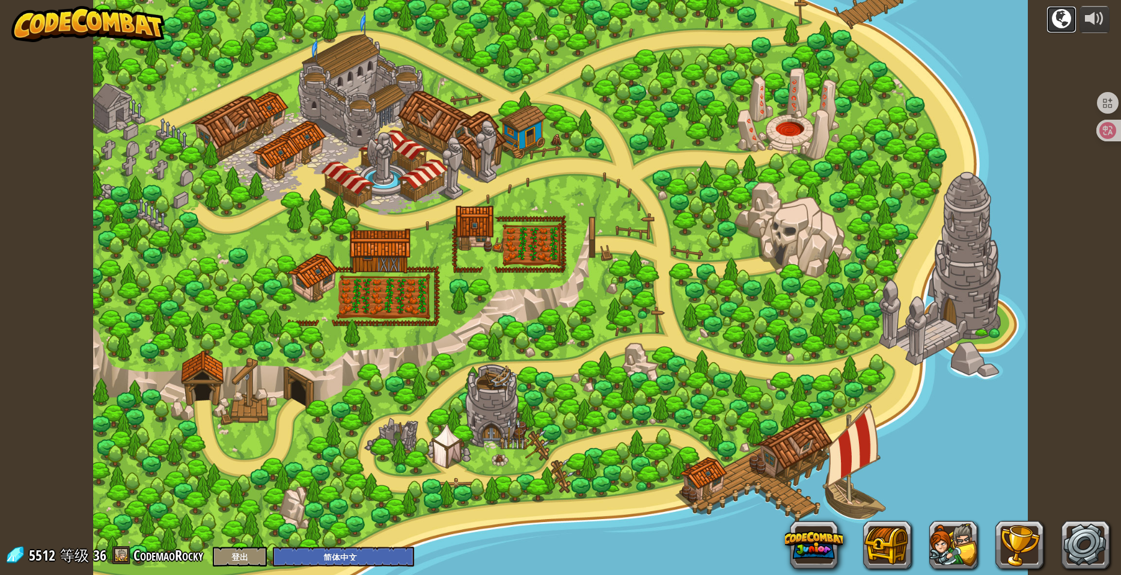
click at [1074, 24] on button at bounding box center [1062, 20] width 30 height 28
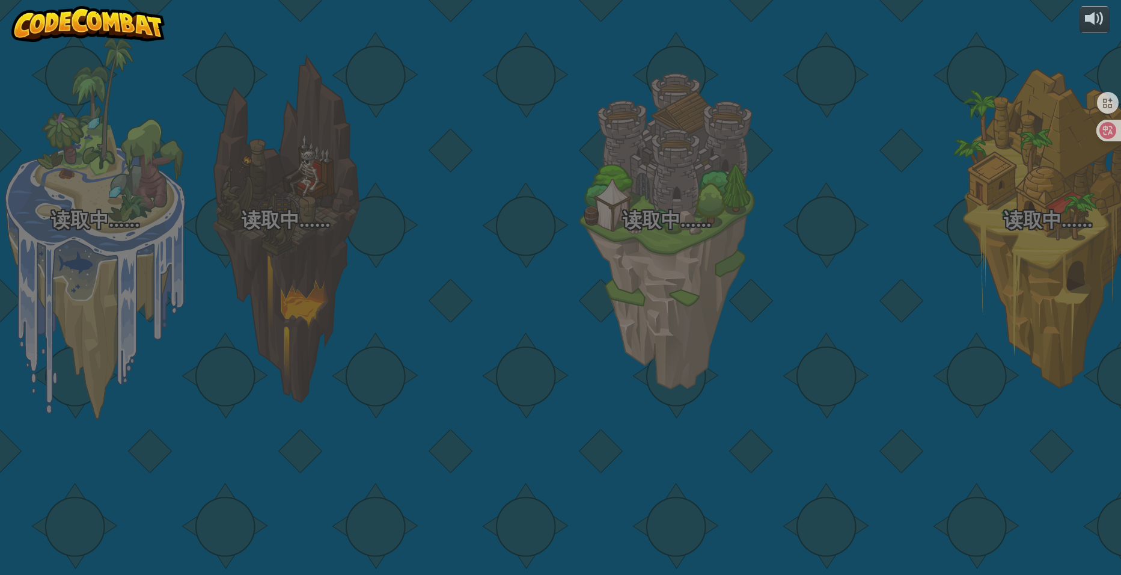
select select "zh-HANS"
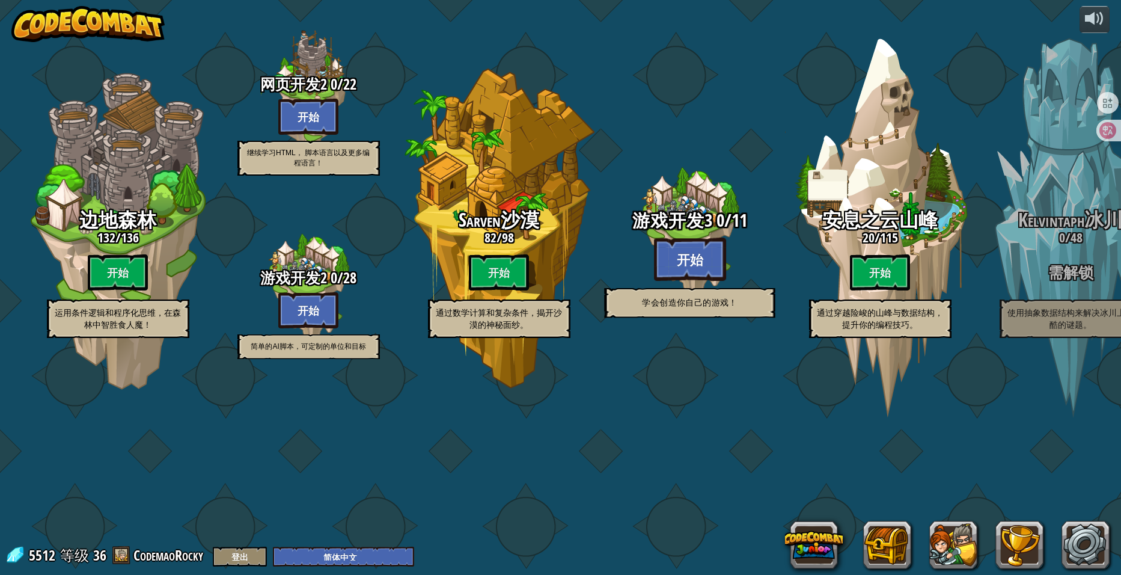
click at [679, 281] on btn "开始" at bounding box center [690, 259] width 72 height 43
select select "zh-HANS"
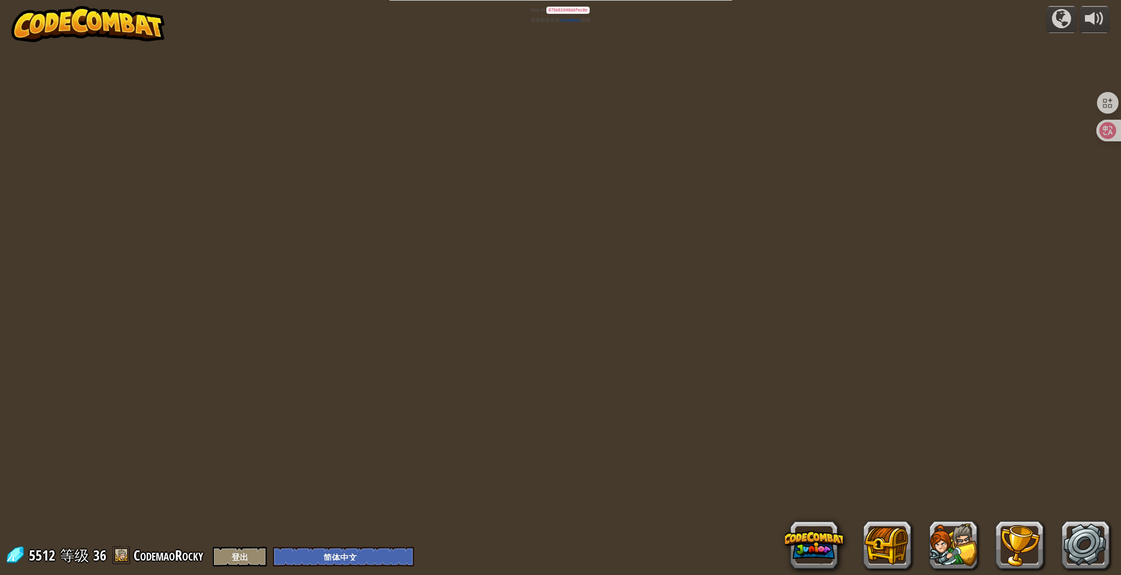
select select "zh-HANS"
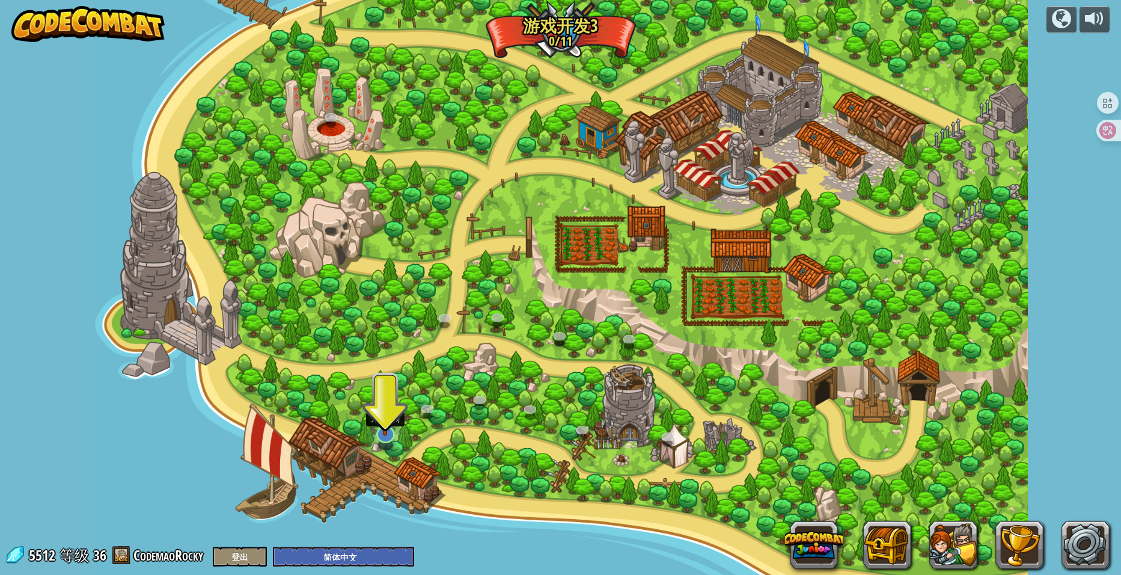
click at [385, 426] on img at bounding box center [386, 406] width 26 height 59
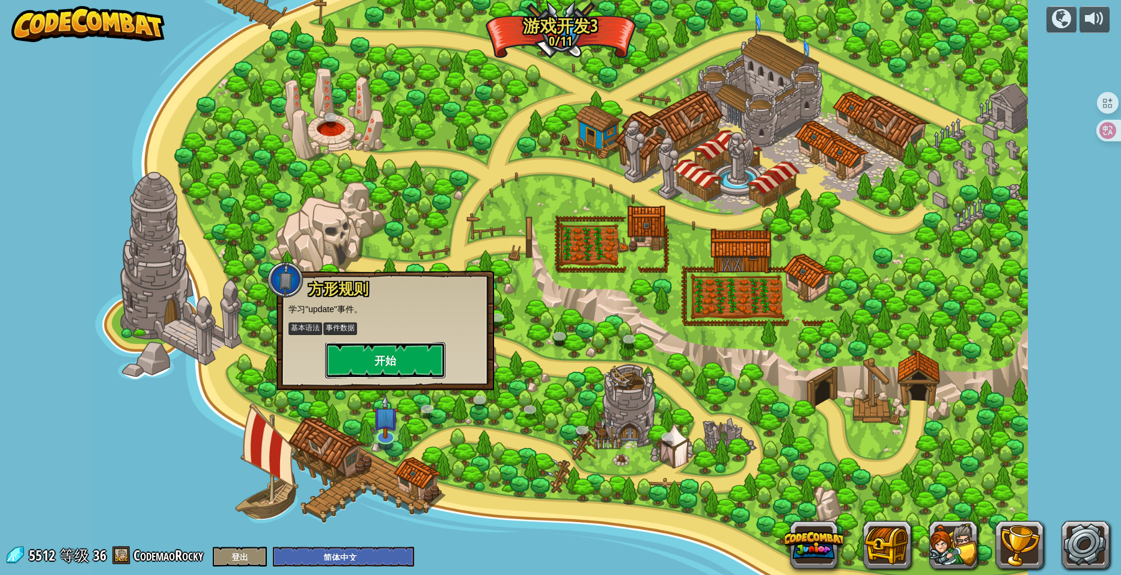
click at [397, 368] on button "开始" at bounding box center [385, 360] width 120 height 36
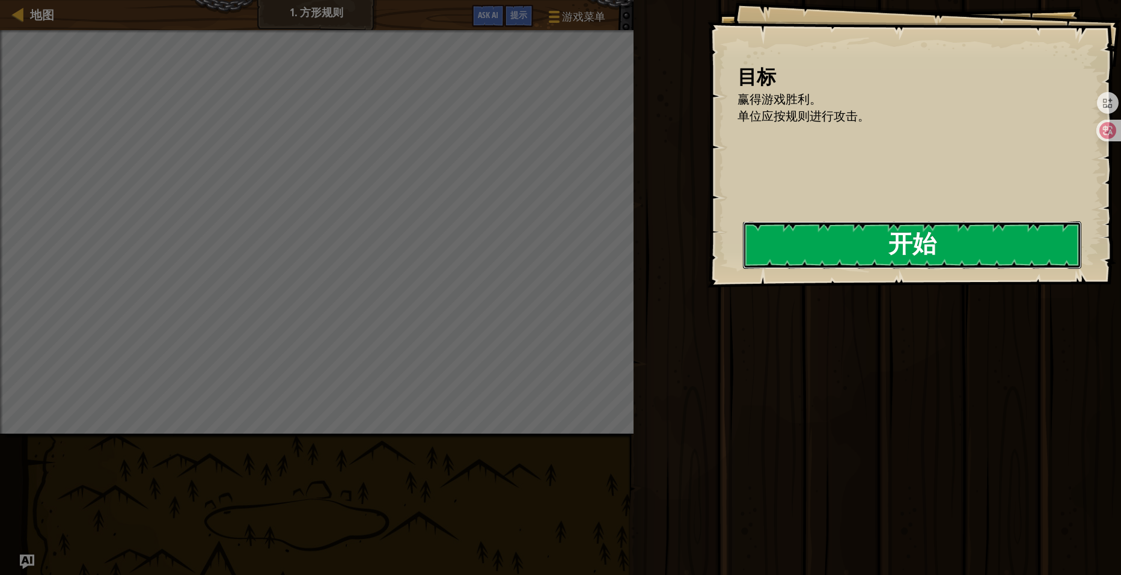
click at [827, 242] on button "开始" at bounding box center [912, 245] width 339 height 48
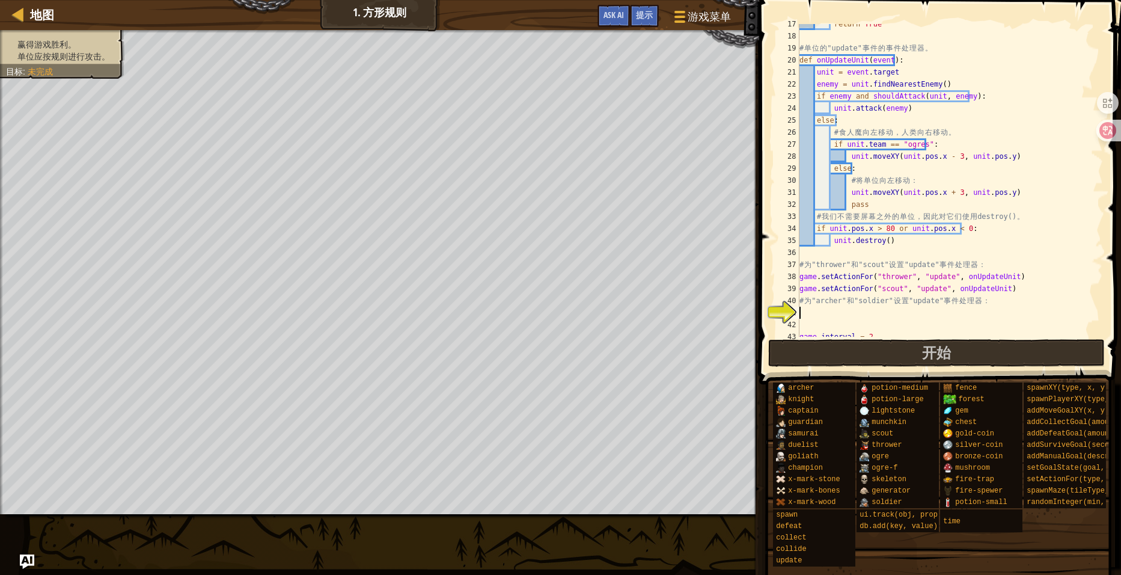
click at [974, 250] on div "return True # 单 位 的 "update" 事 件 的 事 件 处 理 器 。 def onUpdateUnit ( event ) : uni…" at bounding box center [945, 186] width 297 height 337
type textarea "def spawnRandomUnit(x, type0, type1):"
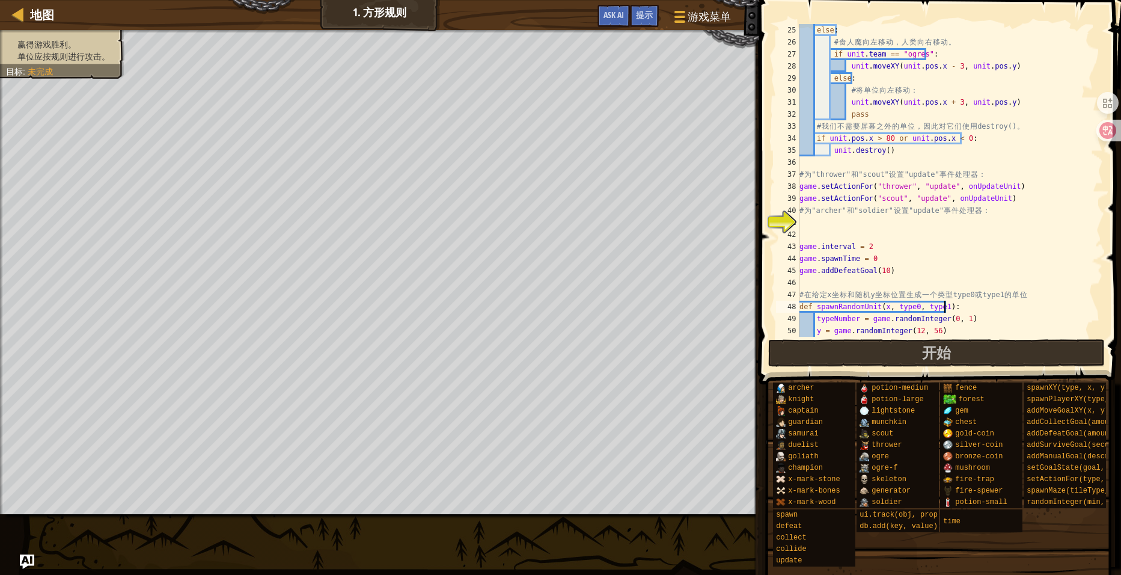
scroll to position [253, 0]
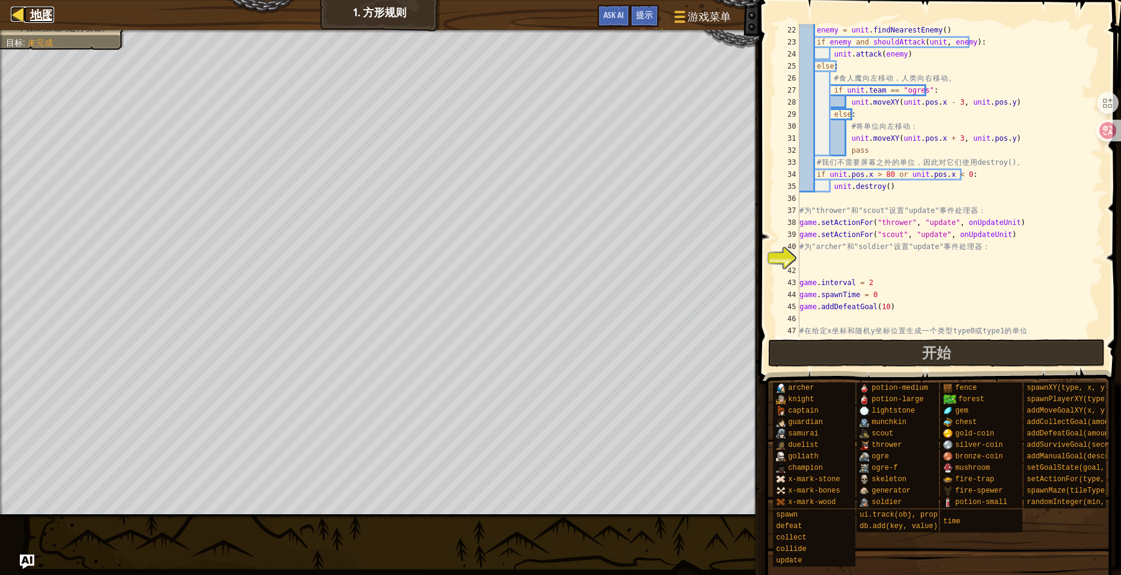
click at [20, 22] on div at bounding box center [18, 14] width 15 height 15
select select "zh-HANS"
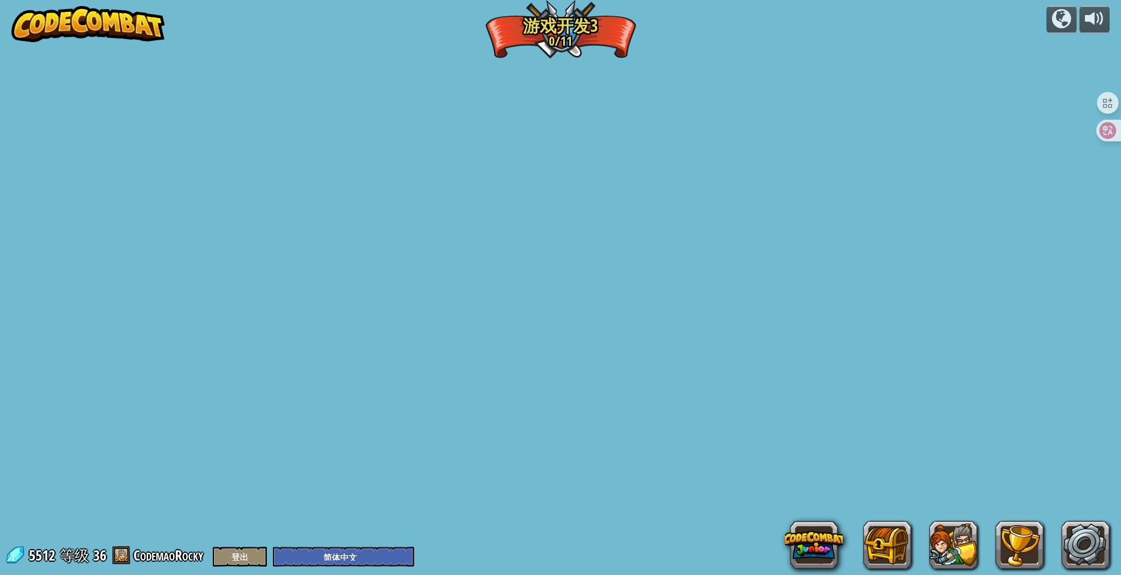
select select "zh-HANS"
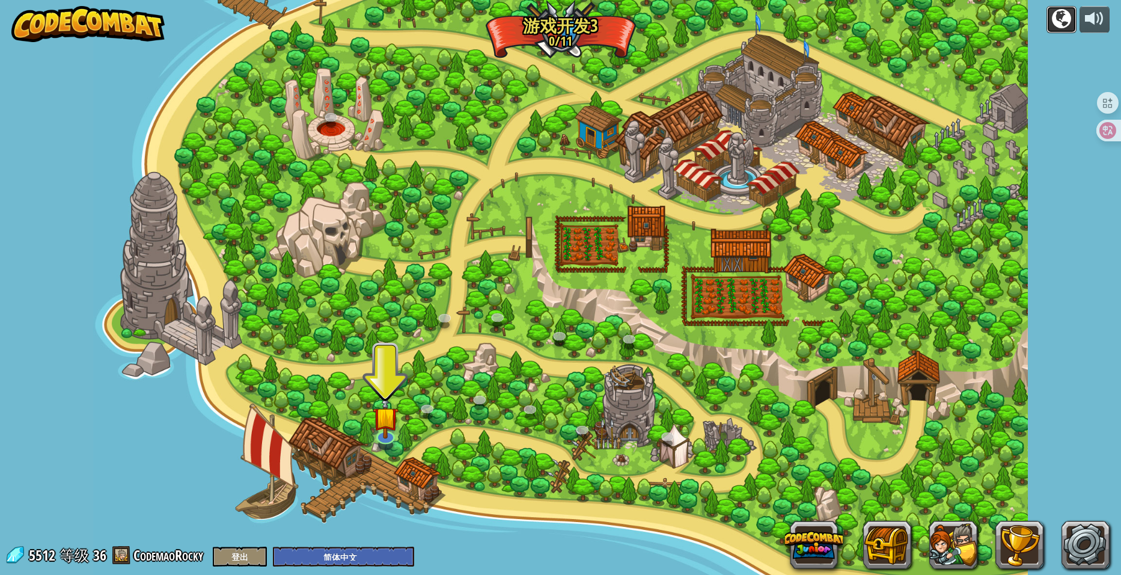
click at [1055, 19] on div at bounding box center [1061, 18] width 19 height 19
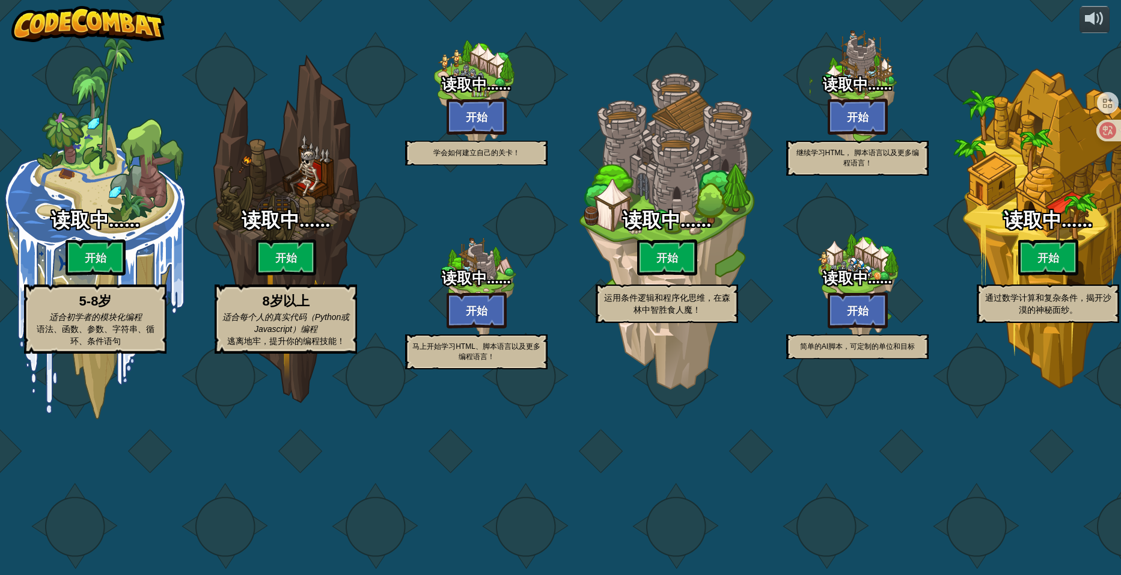
select select "zh-HANS"
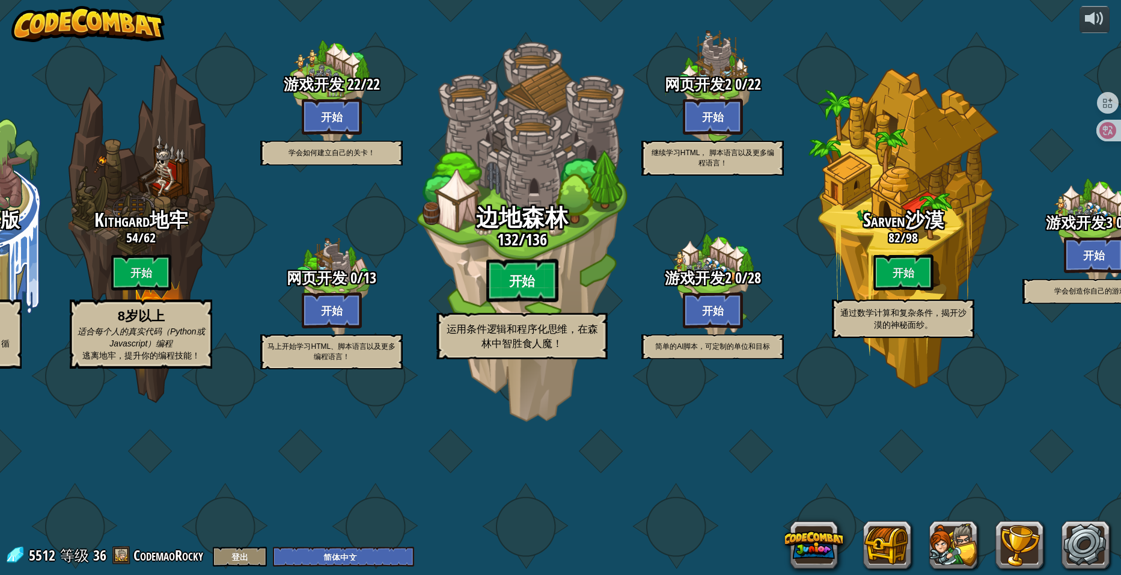
click at [510, 302] on btn "开始" at bounding box center [522, 280] width 72 height 43
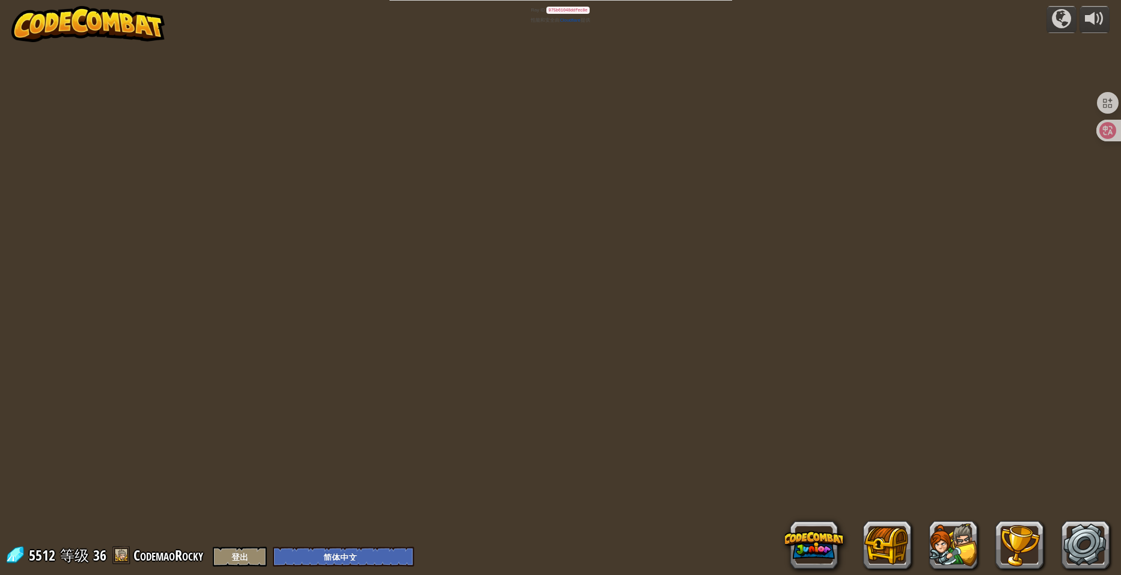
select select "zh-HANS"
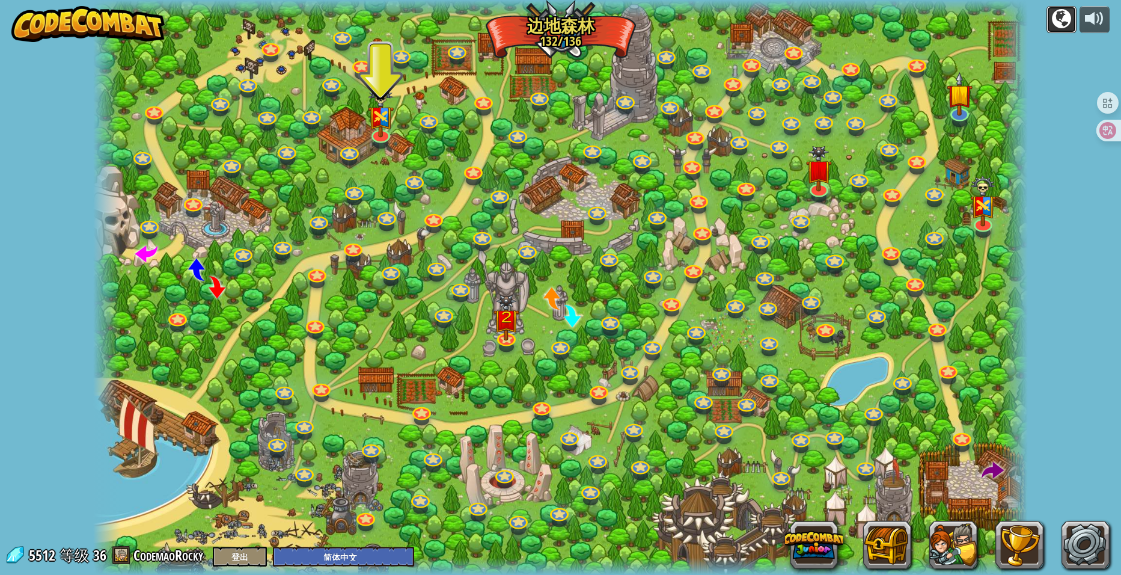
click at [1050, 17] on button at bounding box center [1062, 20] width 30 height 28
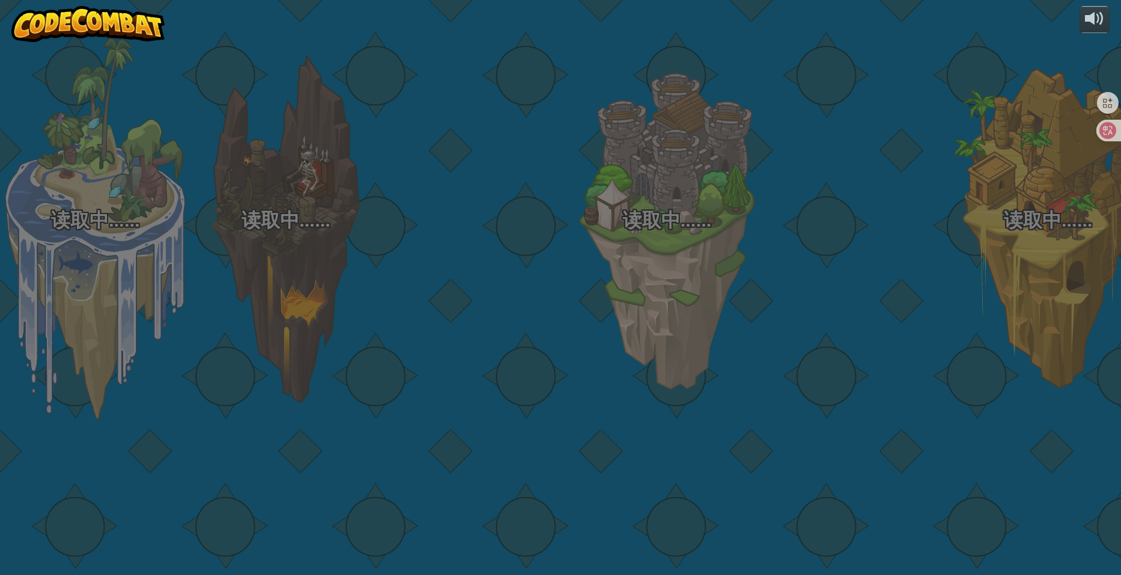
select select "zh-HANS"
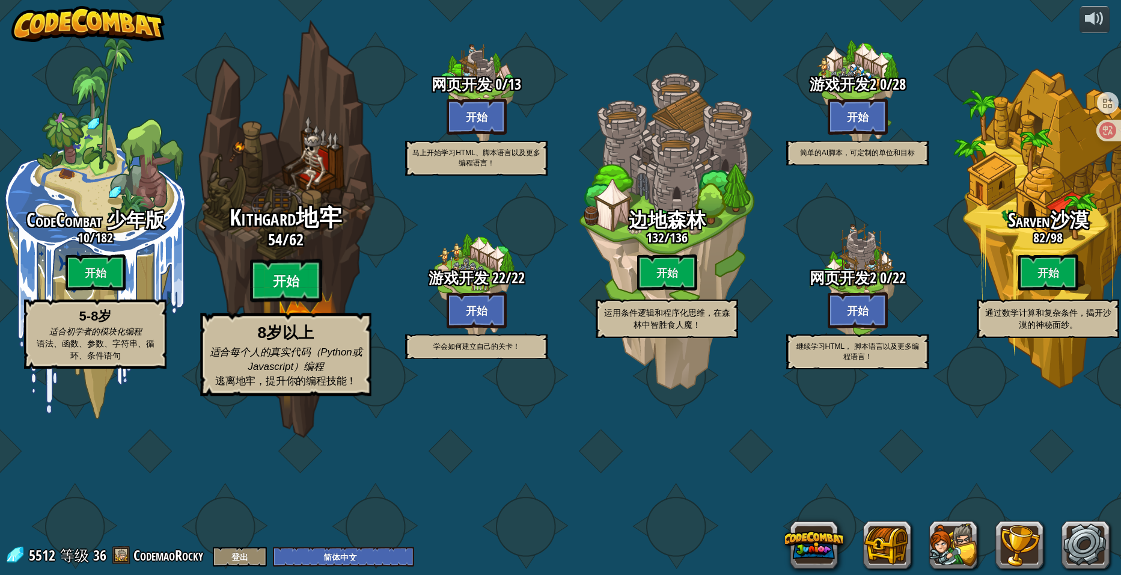
click at [282, 302] on btn "开始" at bounding box center [286, 280] width 72 height 43
select select "zh-HANS"
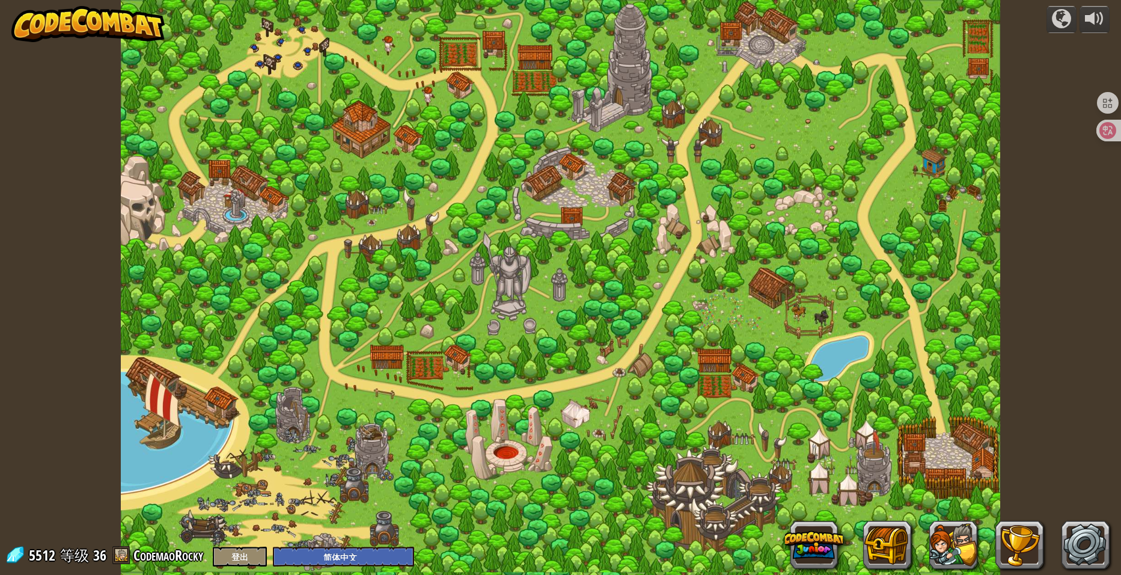
select select "zh-HANS"
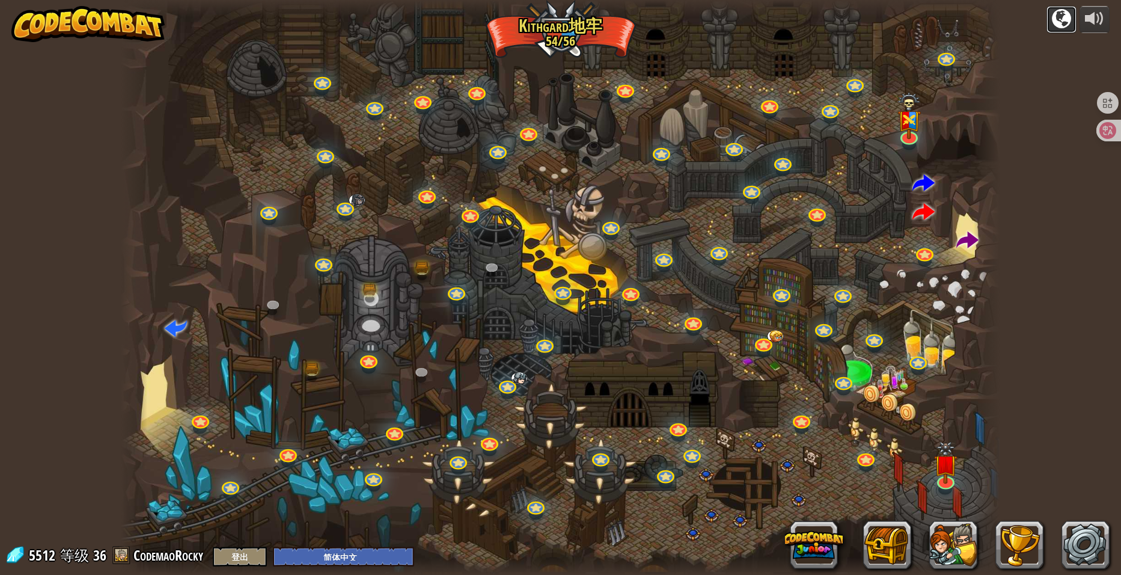
click at [1053, 19] on div at bounding box center [1061, 18] width 19 height 19
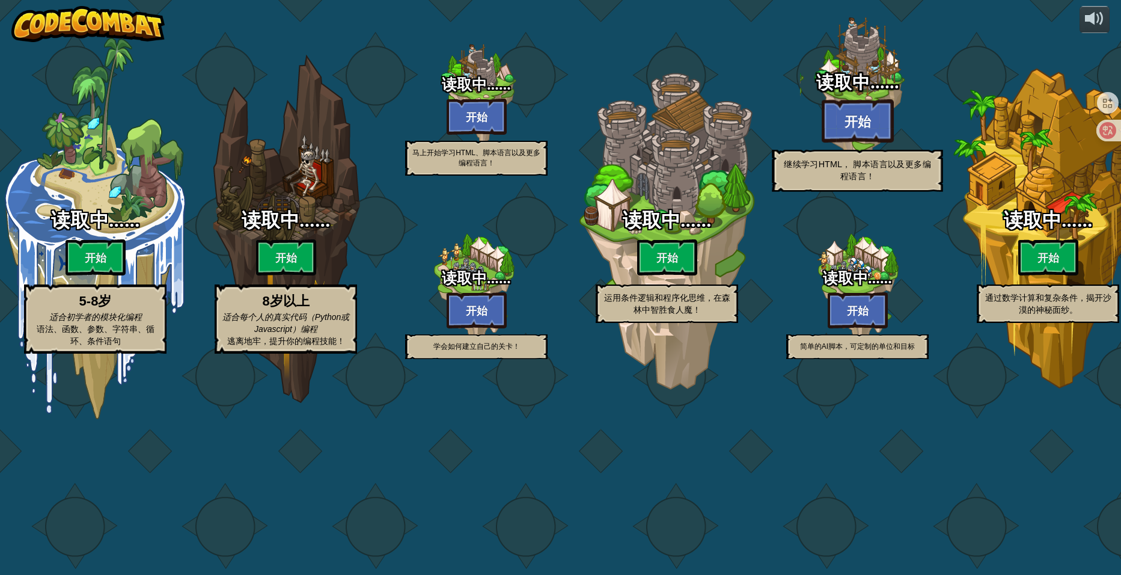
select select "zh-HANS"
